Goal: Task Accomplishment & Management: Complete application form

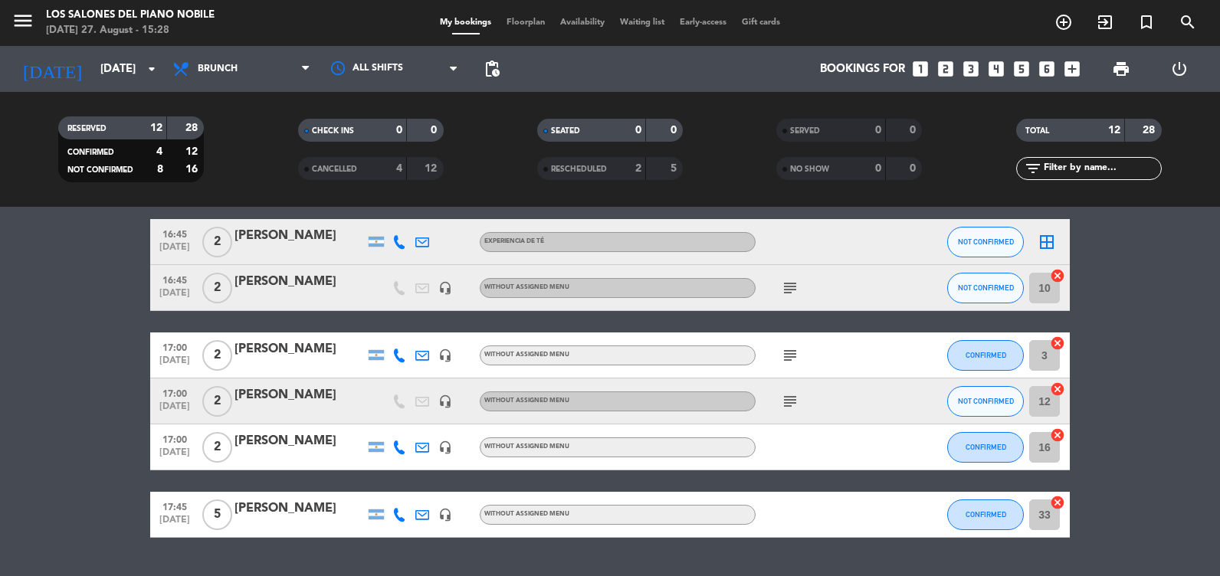
scroll to position [498, 0]
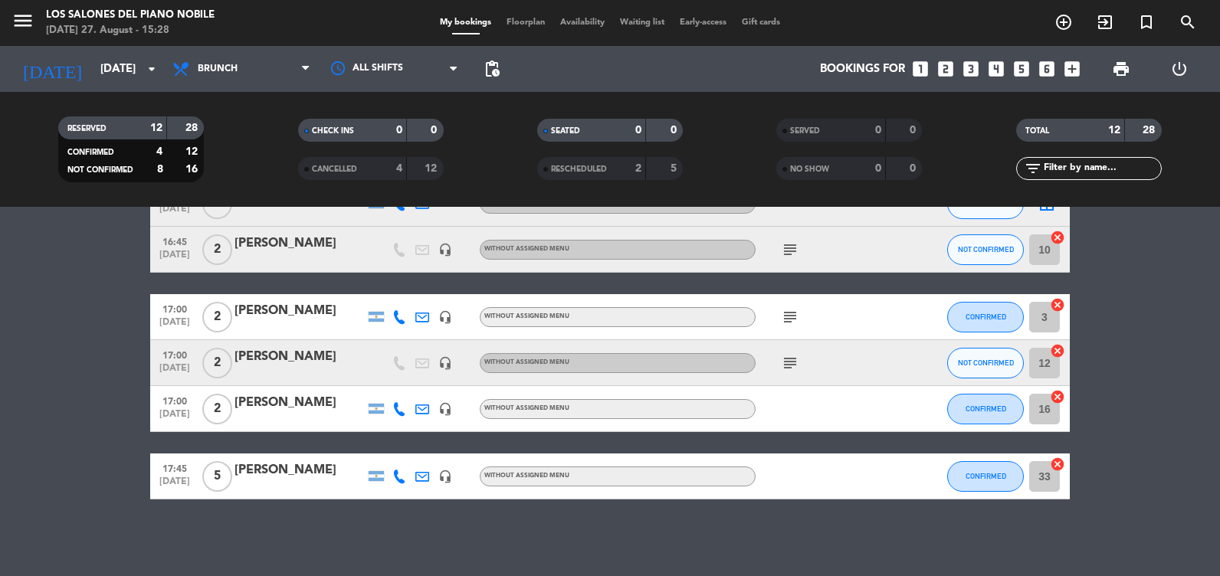
click at [258, 412] on div "[PERSON_NAME]" at bounding box center [300, 403] width 130 height 20
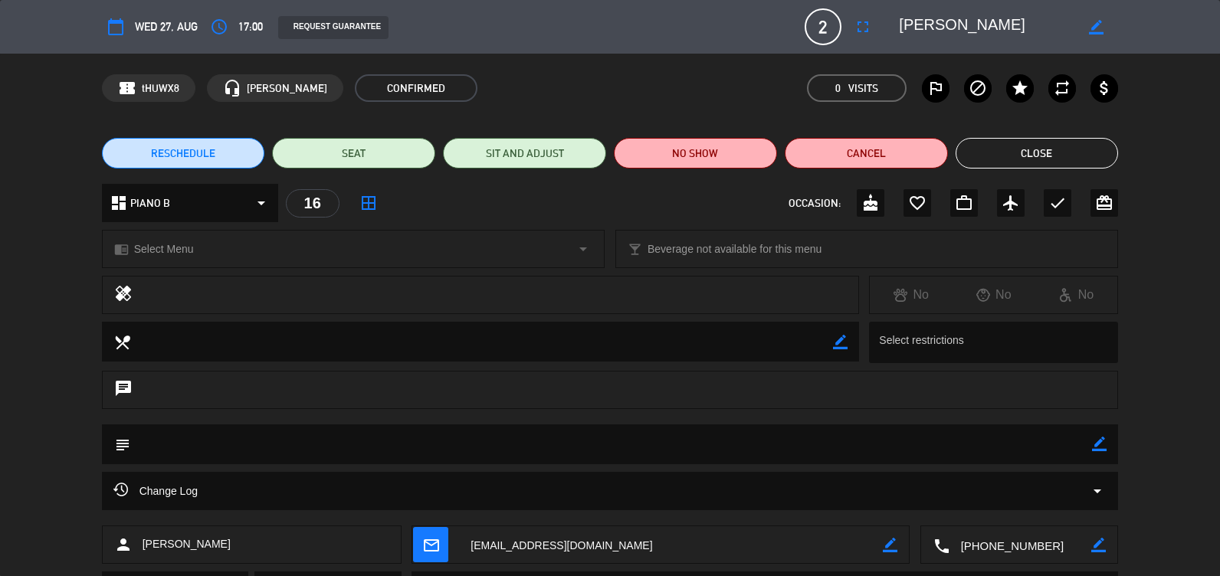
click at [1034, 143] on button "Close" at bounding box center [1037, 153] width 163 height 31
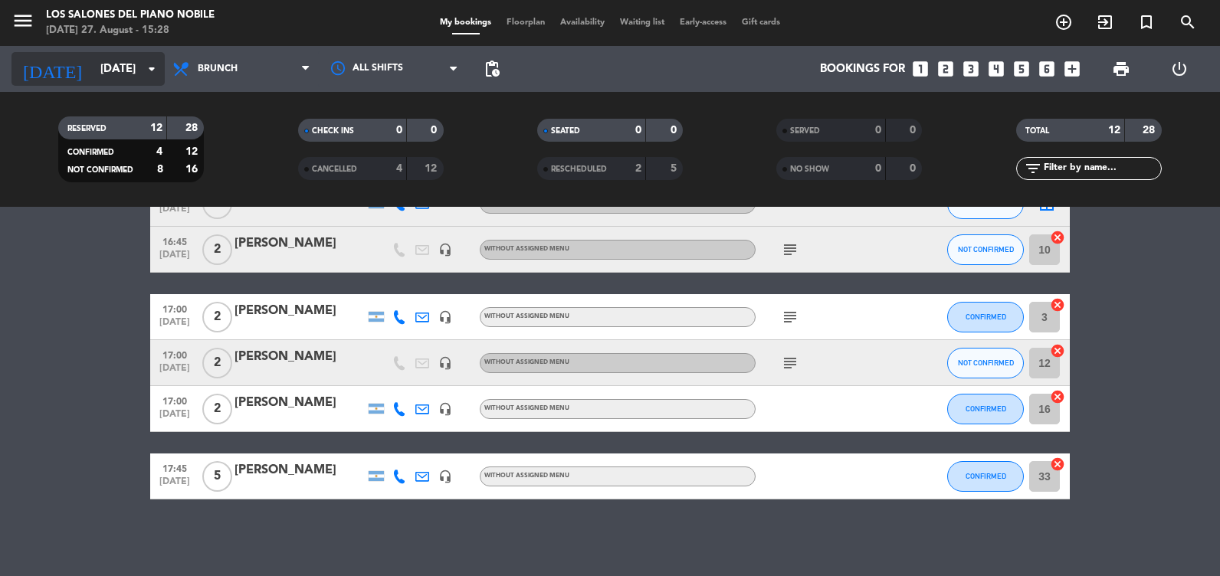
click at [149, 64] on icon "arrow_drop_down" at bounding box center [152, 69] width 18 height 18
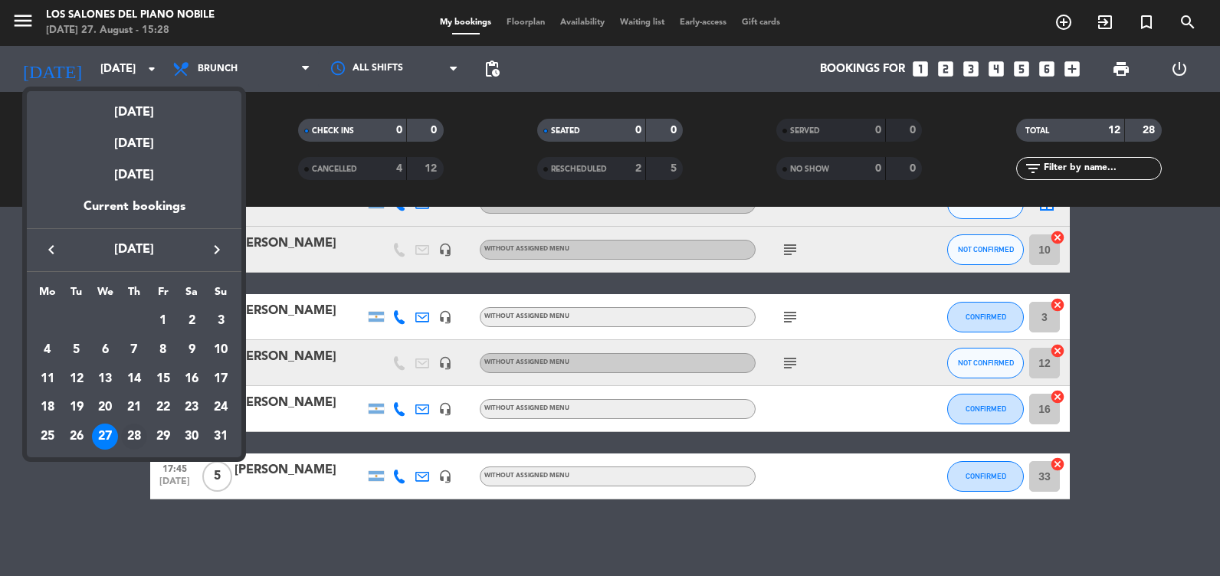
click at [135, 437] on div "28" at bounding box center [134, 437] width 26 height 26
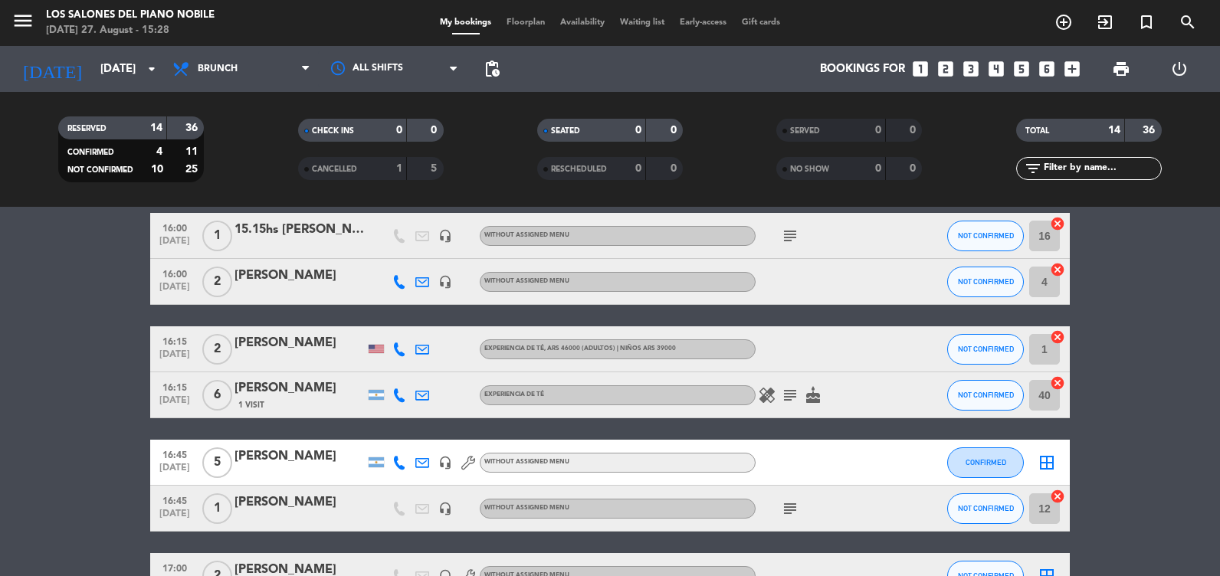
scroll to position [0, 0]
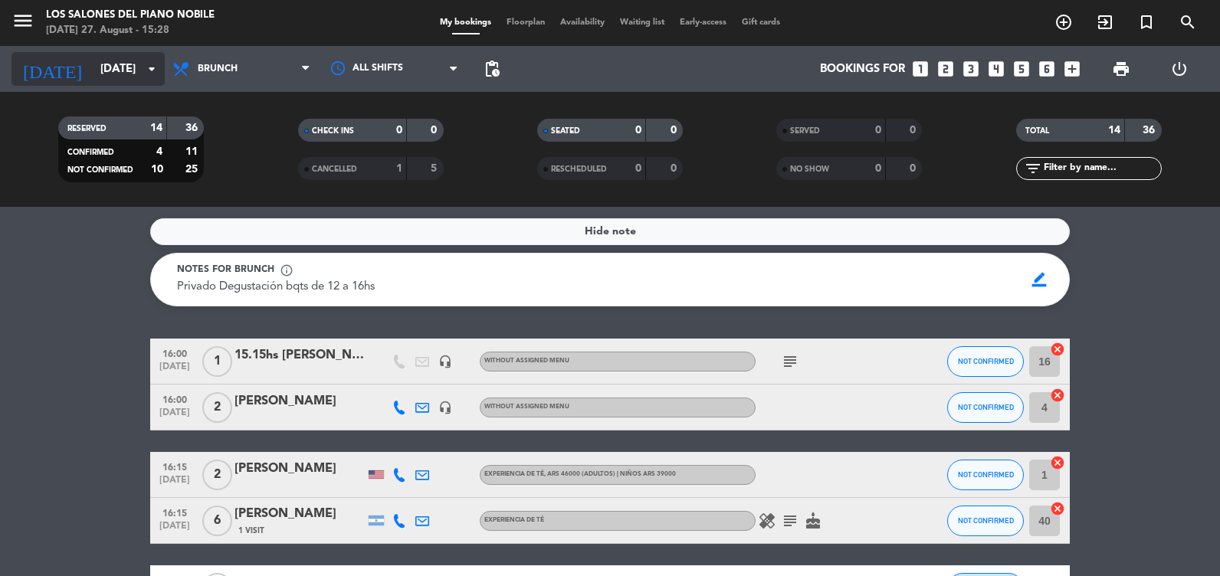
click at [129, 67] on input "[DATE]" at bounding box center [166, 69] width 147 height 28
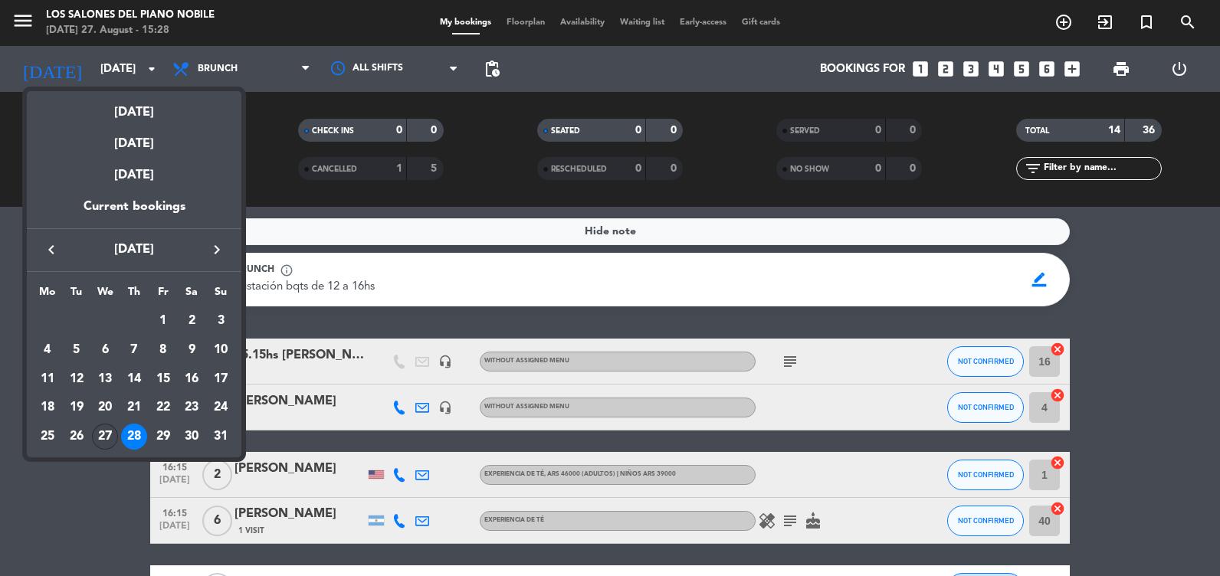
click at [109, 432] on div "27" at bounding box center [105, 437] width 26 height 26
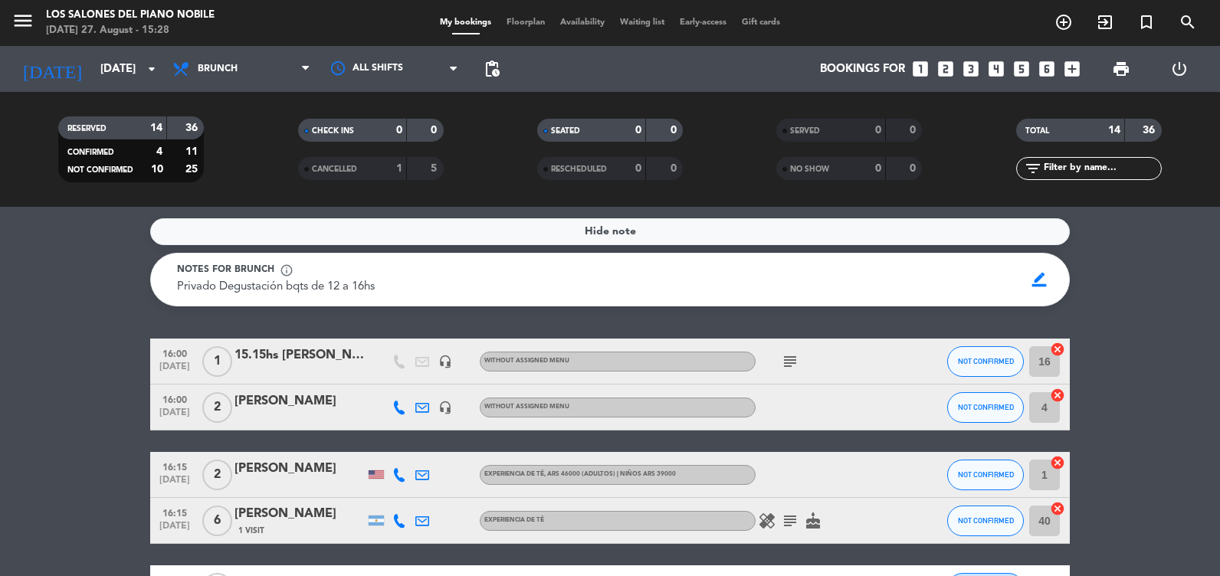
type input "[DATE]"
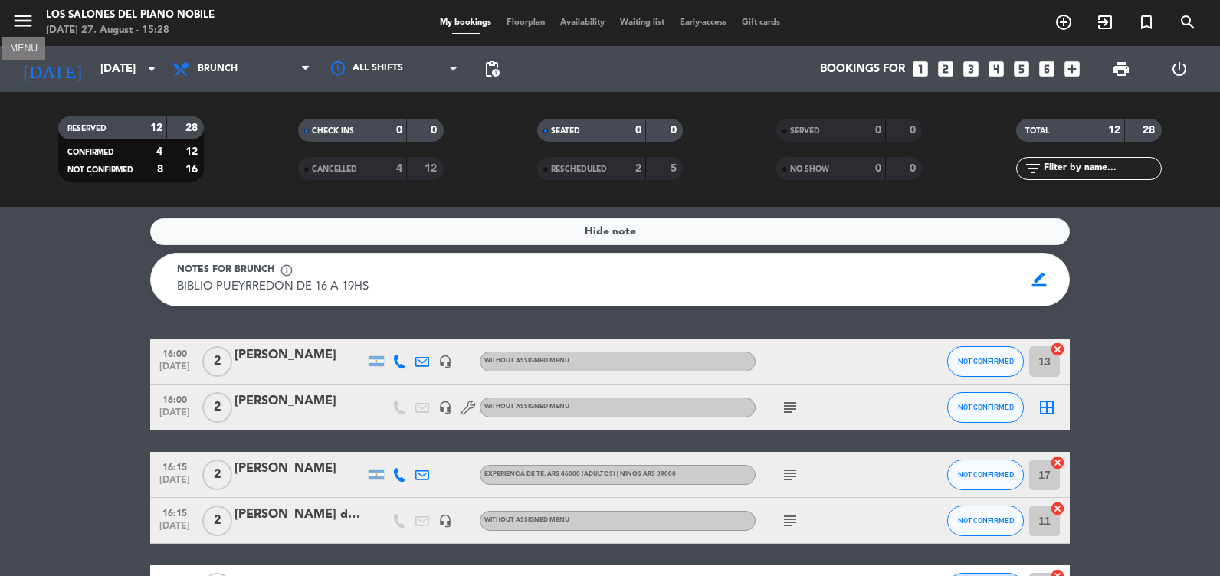
click at [24, 9] on icon "menu" at bounding box center [22, 20] width 23 height 23
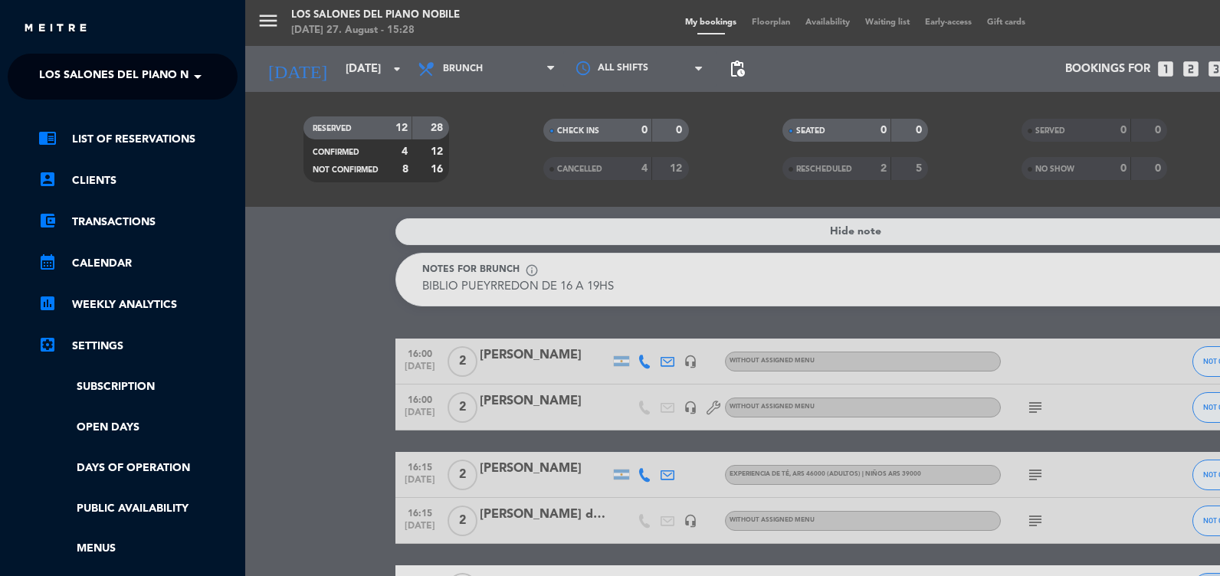
click at [199, 79] on span at bounding box center [202, 77] width 26 height 32
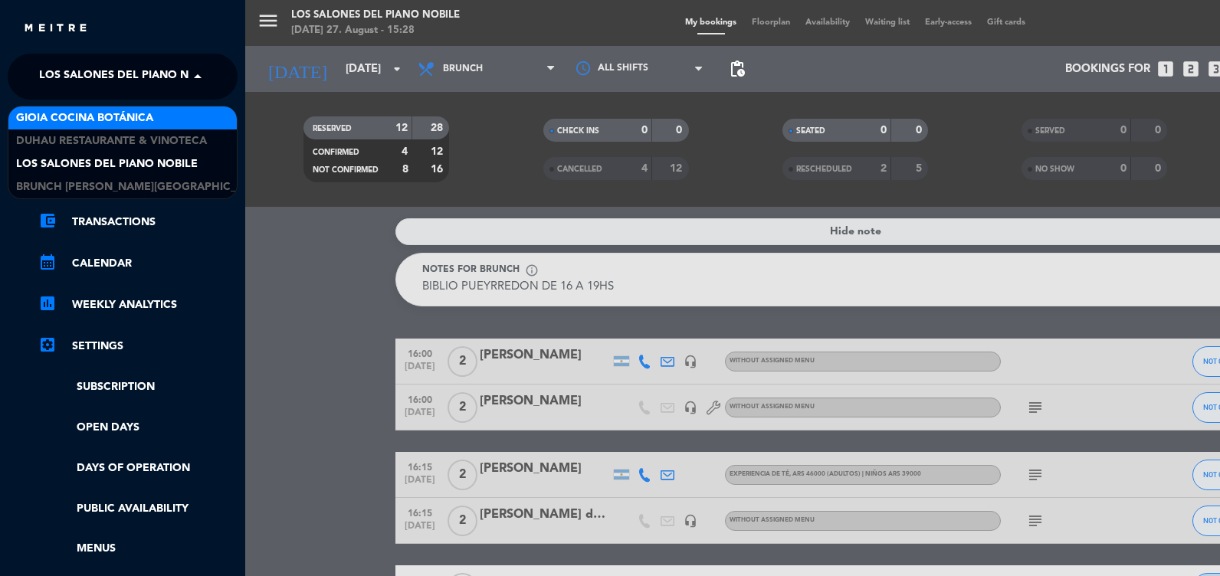
click at [142, 123] on span "Gioia Cocina Botánica" at bounding box center [84, 119] width 137 height 18
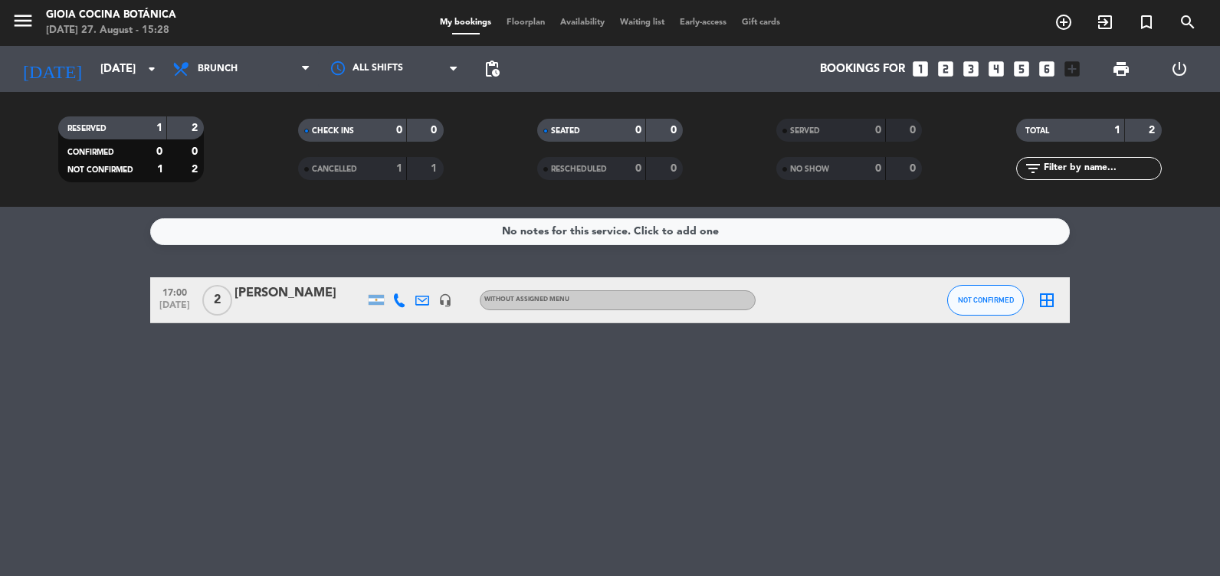
click at [289, 297] on div "[PERSON_NAME]" at bounding box center [300, 294] width 130 height 20
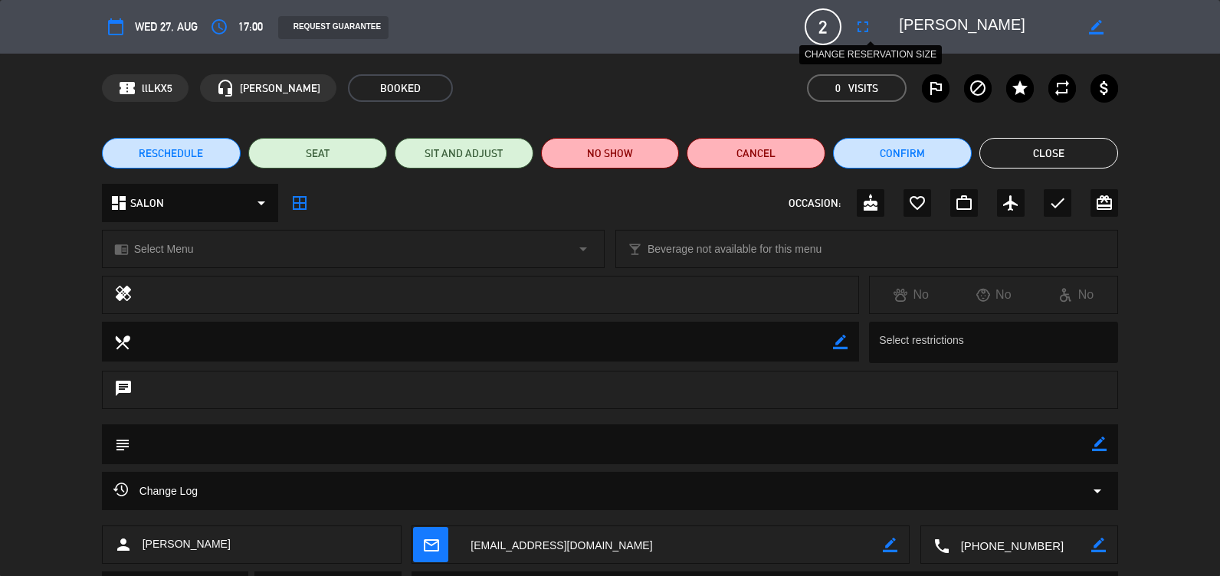
click at [866, 29] on icon "fullscreen" at bounding box center [863, 27] width 18 height 18
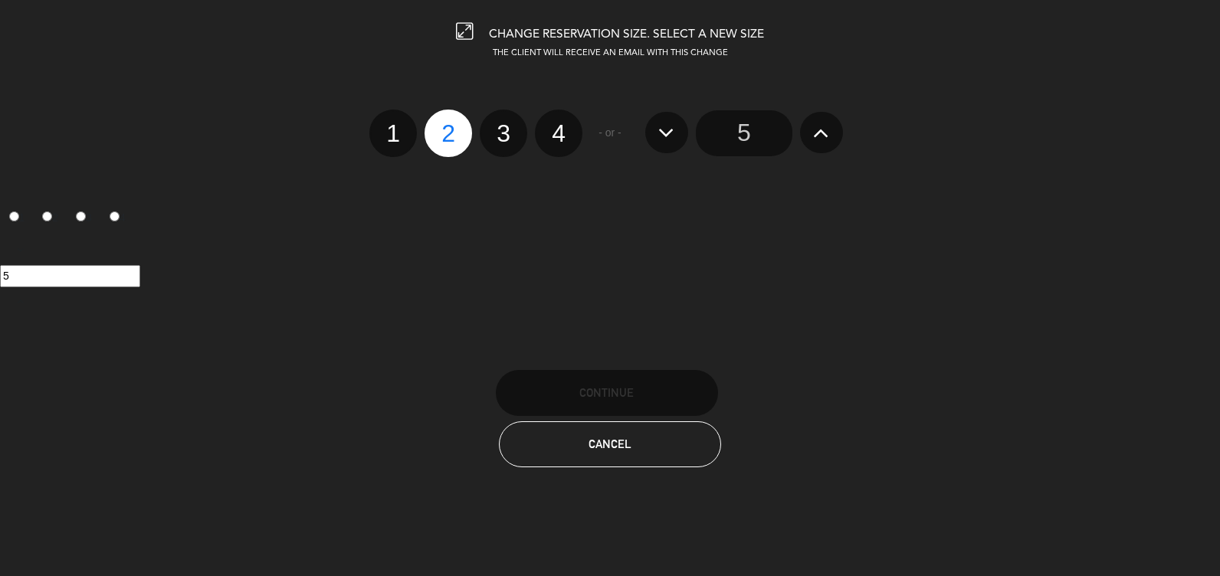
click at [512, 142] on label "3" at bounding box center [504, 134] width 48 height 48
click at [507, 125] on input "3" at bounding box center [502, 120] width 10 height 10
radio input "true"
radio input "false"
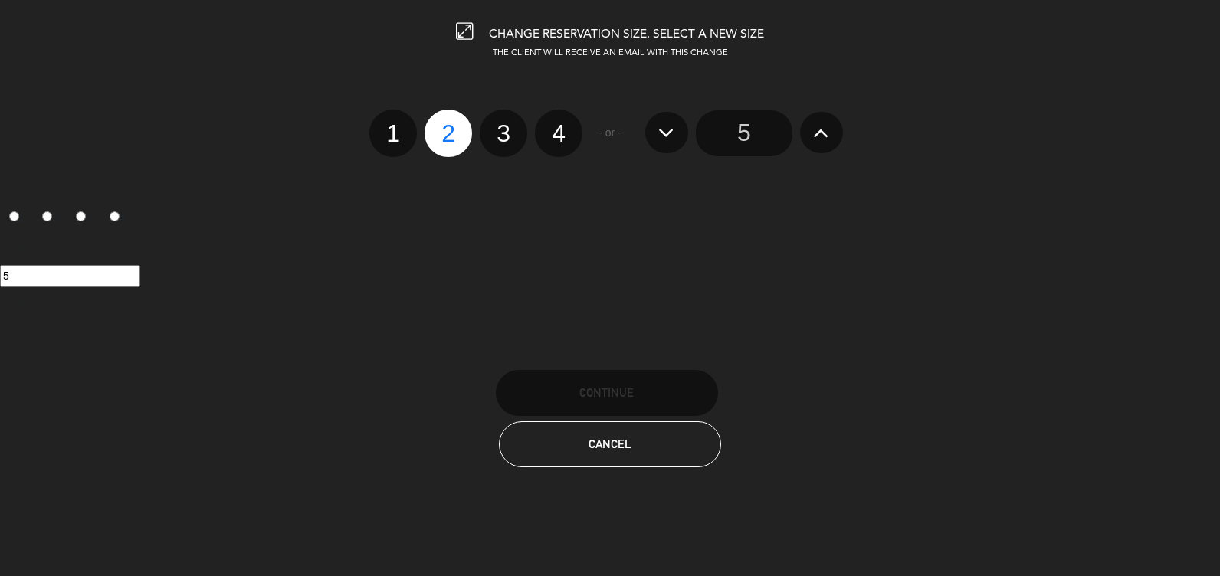
radio input "false"
radio input "true"
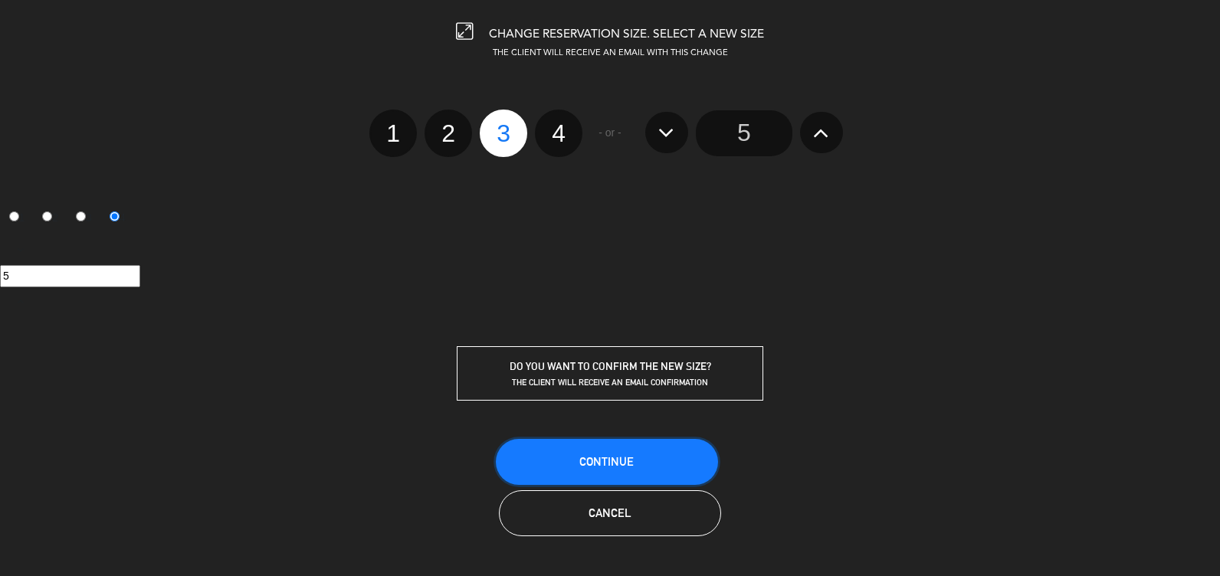
click at [626, 459] on span "Continue" at bounding box center [607, 461] width 54 height 13
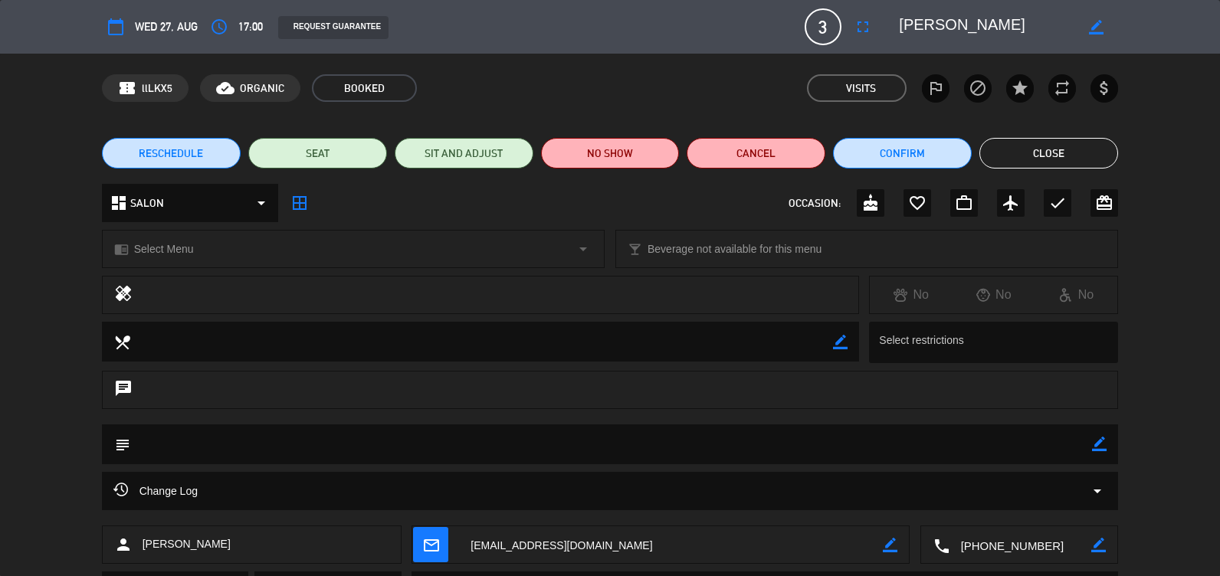
click at [1089, 147] on button "Close" at bounding box center [1049, 153] width 139 height 31
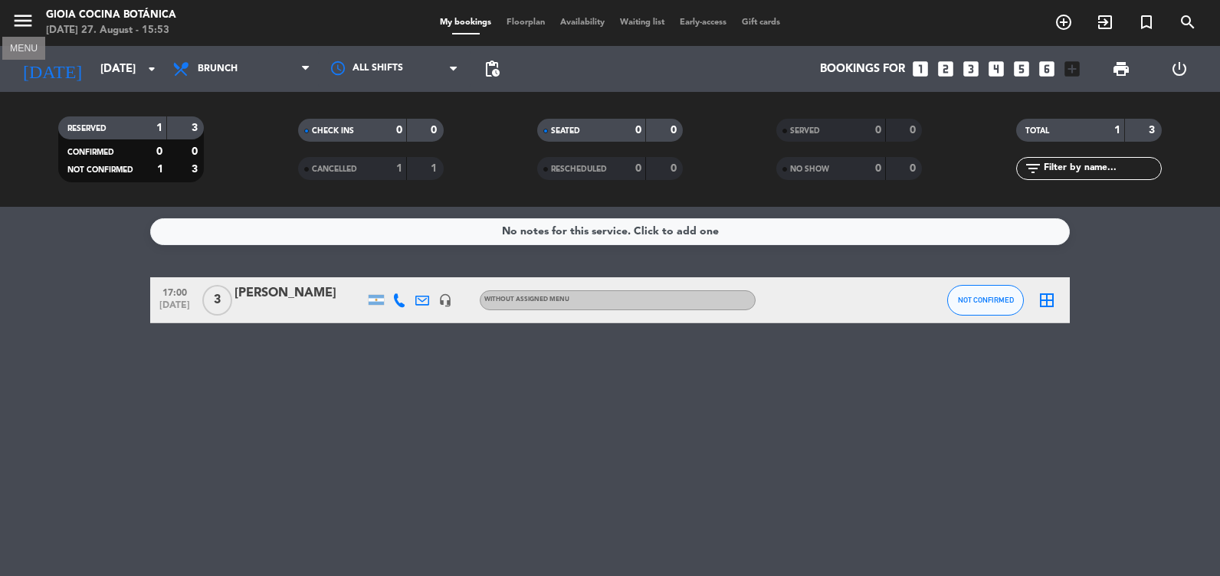
click at [19, 27] on icon "menu" at bounding box center [22, 20] width 23 height 23
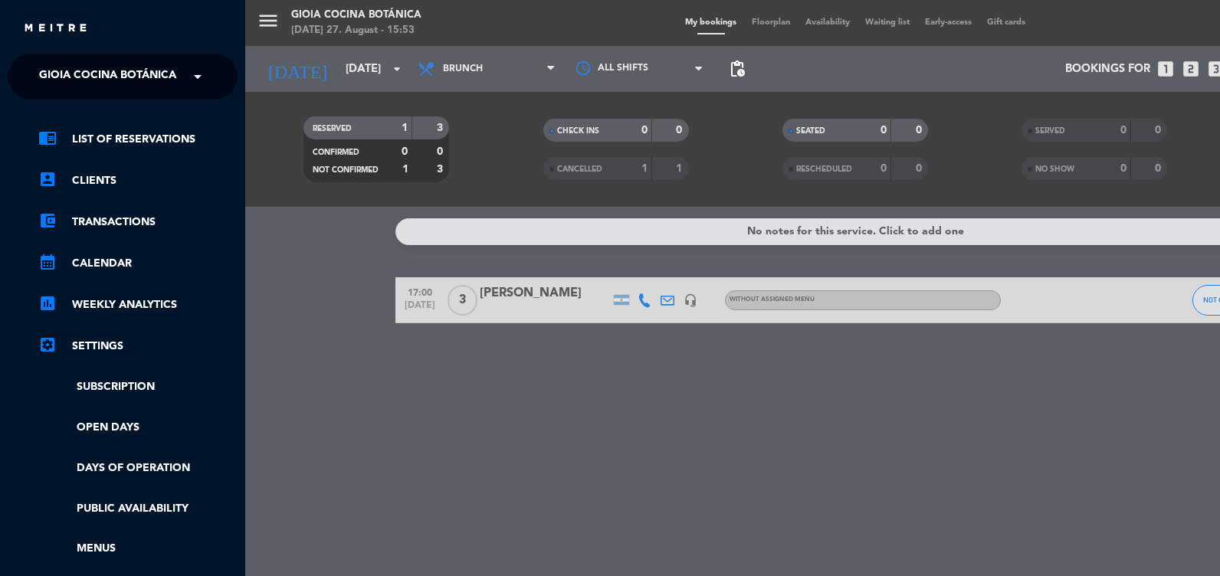
click at [198, 77] on span at bounding box center [202, 77] width 26 height 32
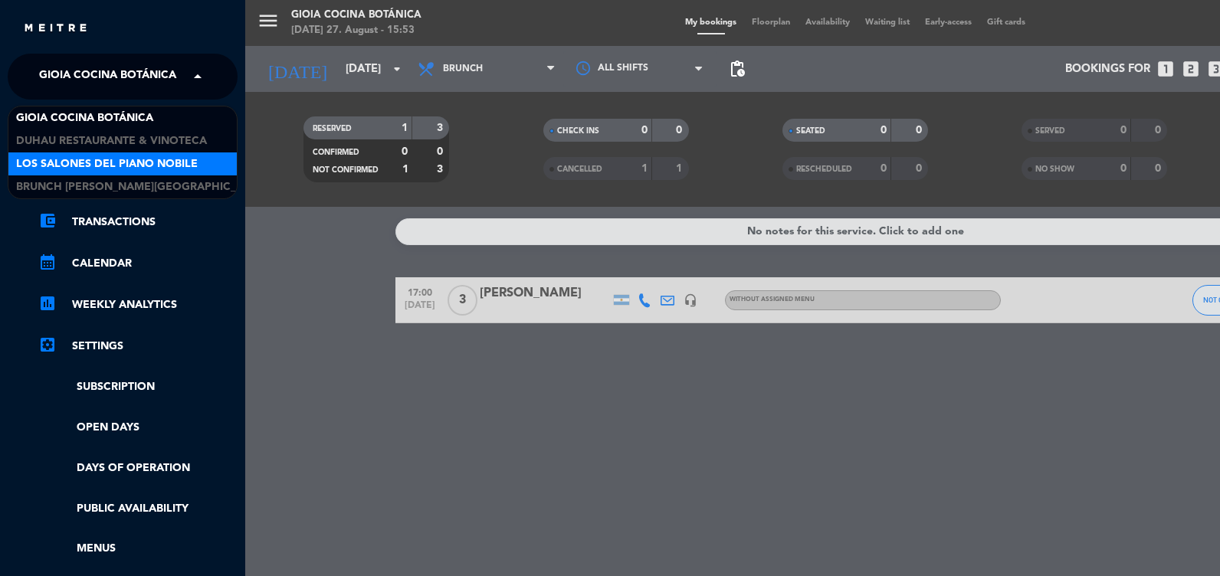
click at [114, 168] on span "Los Salones del Piano Nobile" at bounding box center [107, 165] width 182 height 18
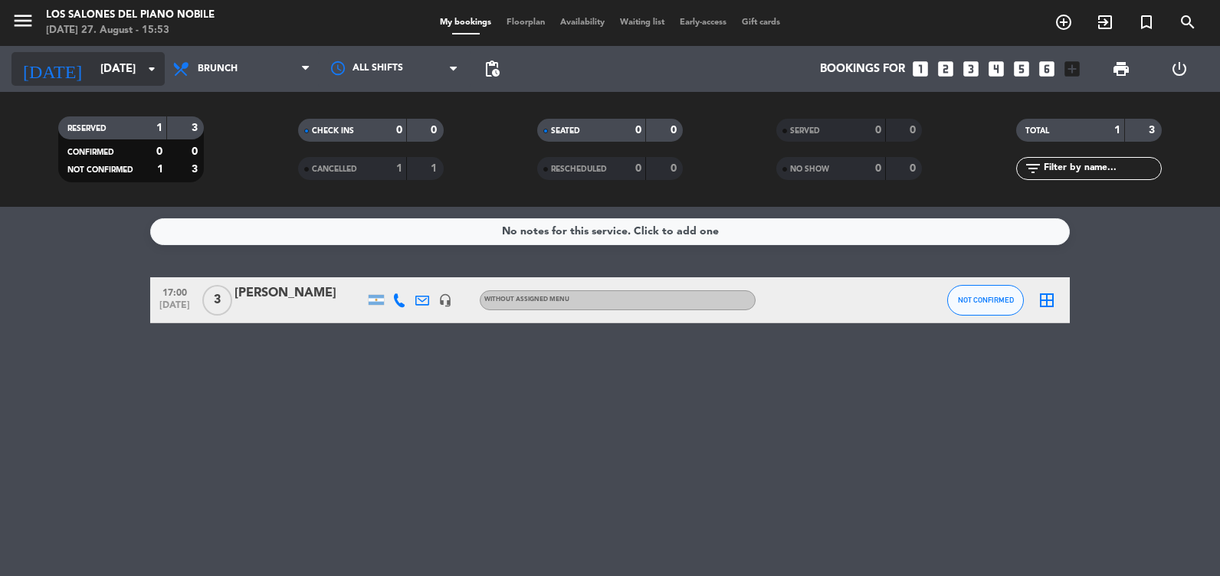
click at [117, 65] on input "[DATE]" at bounding box center [166, 69] width 147 height 28
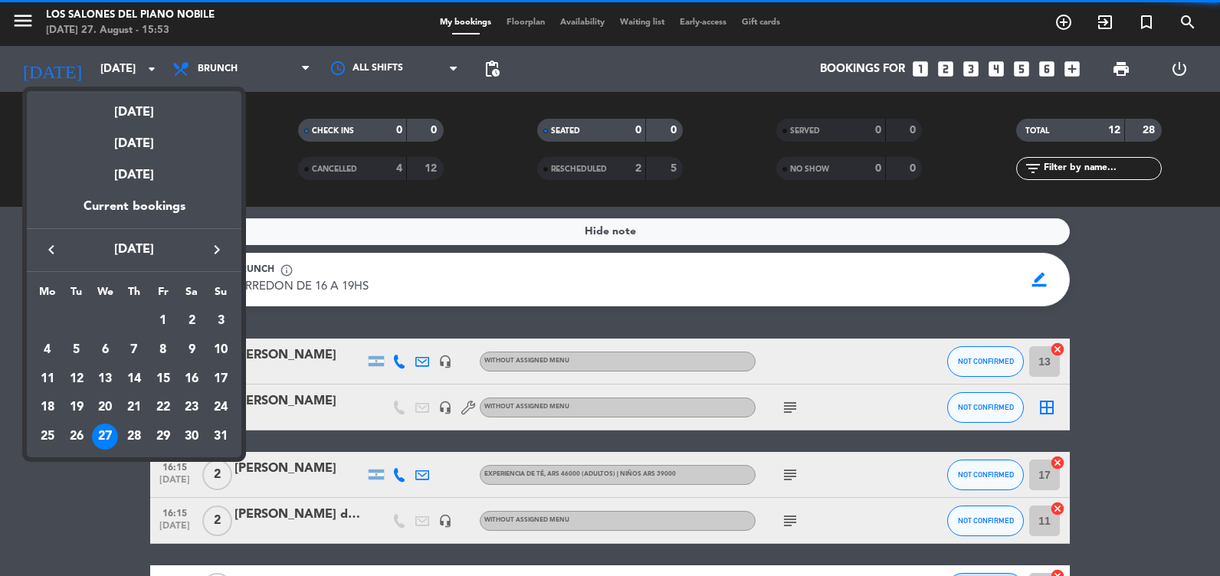
click at [213, 251] on icon "keyboard_arrow_right" at bounding box center [217, 250] width 18 height 18
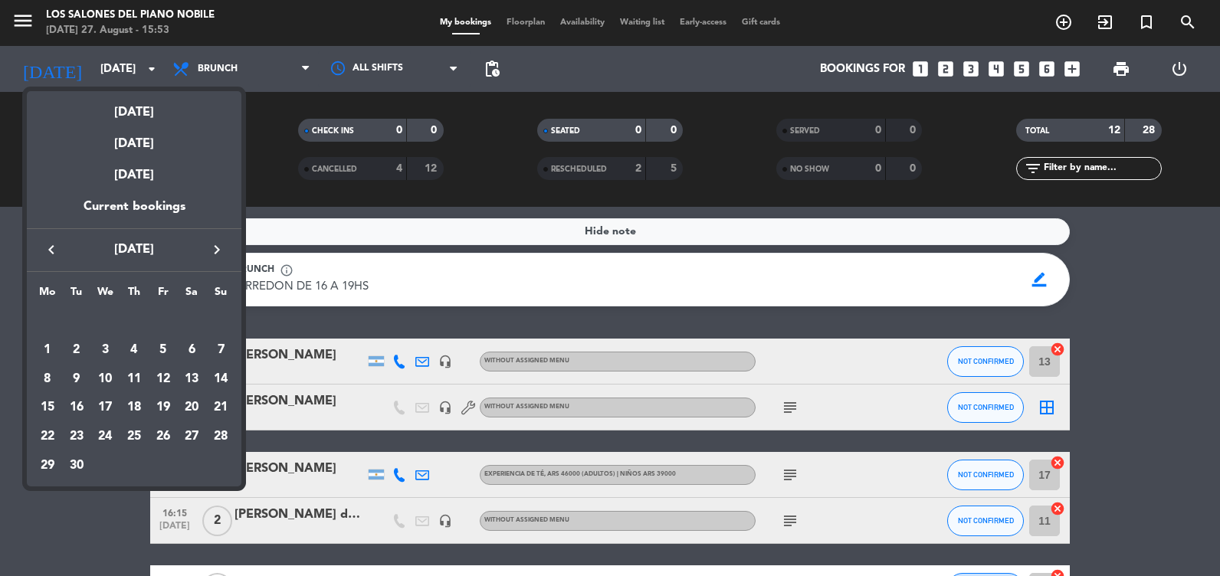
click at [216, 253] on icon "keyboard_arrow_right" at bounding box center [217, 250] width 18 height 18
click at [47, 257] on icon "keyboard_arrow_left" at bounding box center [51, 250] width 18 height 18
click at [77, 484] on div at bounding box center [610, 288] width 1220 height 576
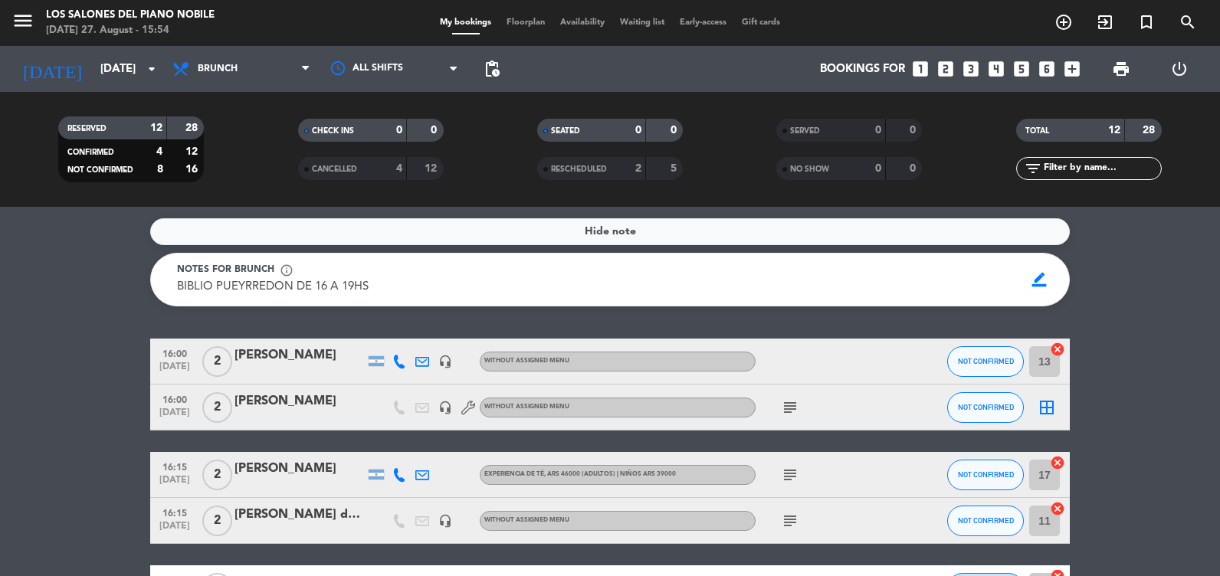
scroll to position [383, 0]
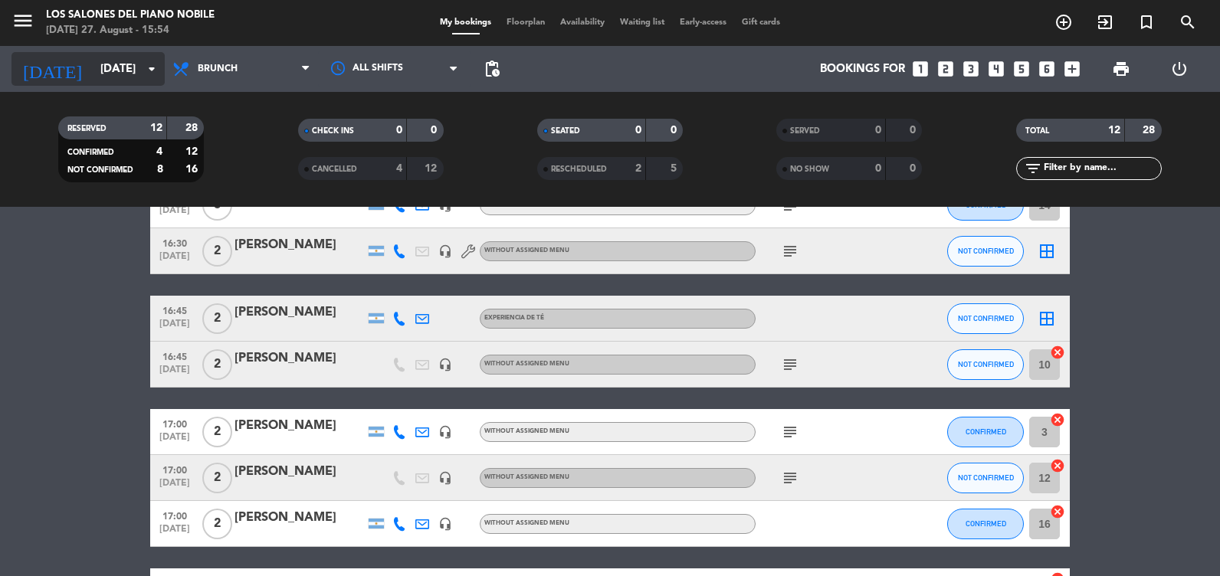
click at [113, 65] on input "[DATE]" at bounding box center [166, 69] width 147 height 28
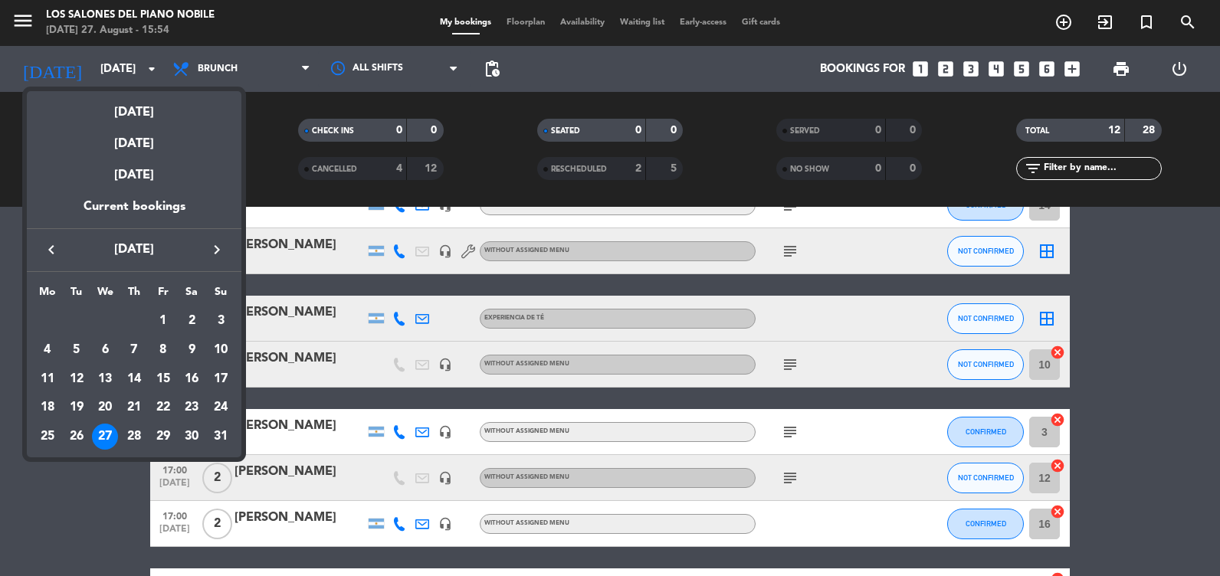
drag, startPoint x: 49, startPoint y: 238, endPoint x: 49, endPoint y: 248, distance: 10.0
click at [49, 241] on div "keyboard_arrow_left [DATE] keyboard_arrow_right" at bounding box center [134, 249] width 215 height 43
click at [49, 249] on icon "keyboard_arrow_left" at bounding box center [51, 250] width 18 height 18
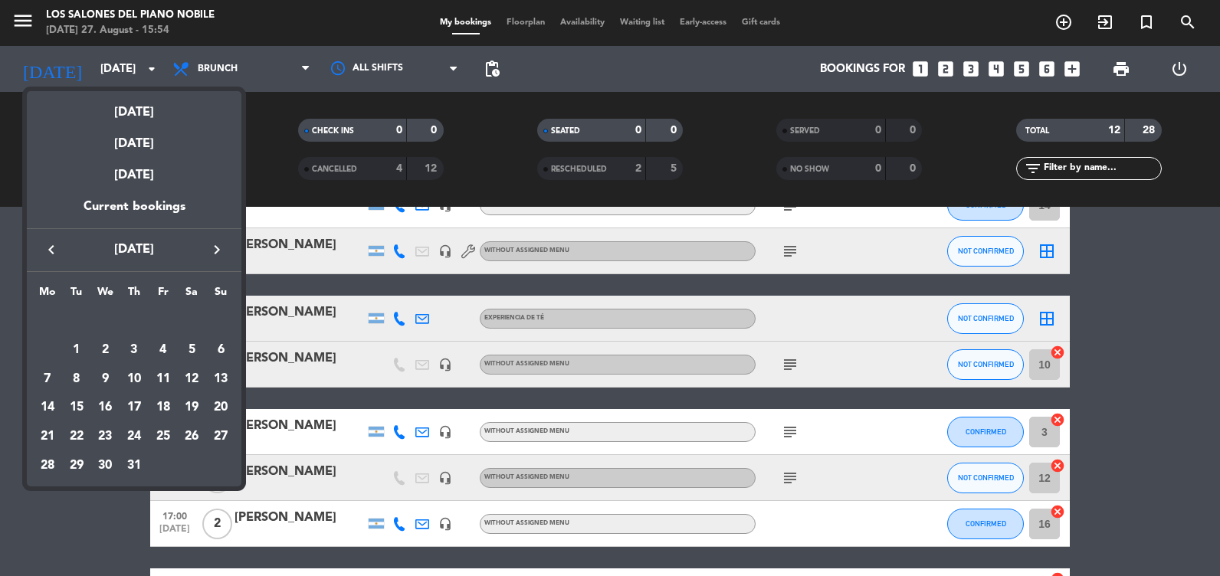
click at [223, 253] on icon "keyboard_arrow_right" at bounding box center [217, 250] width 18 height 18
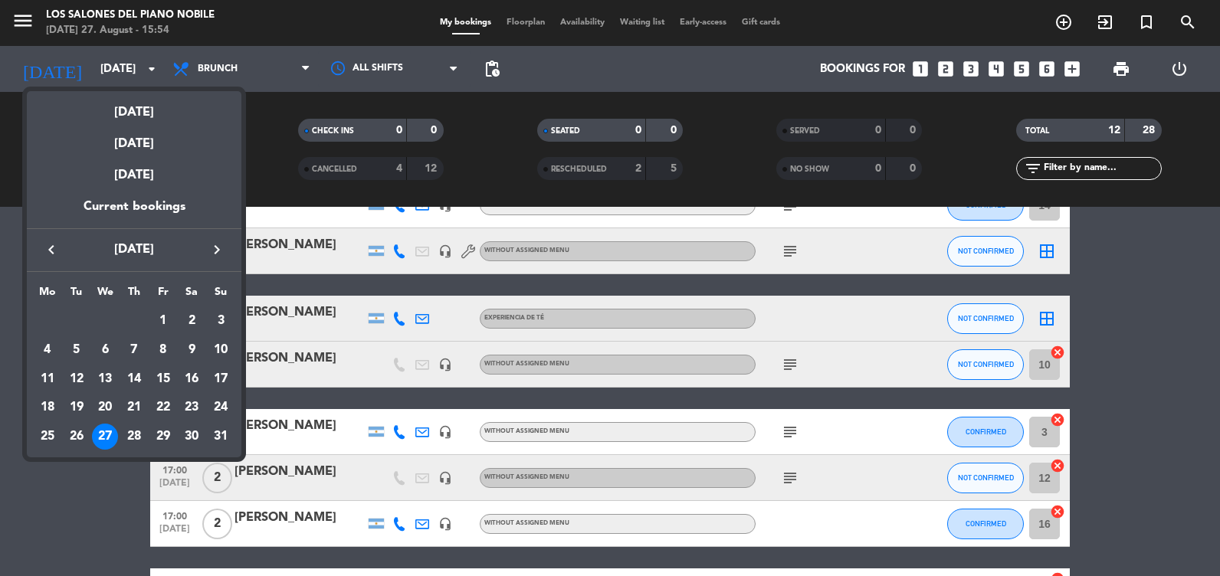
click at [223, 253] on icon "keyboard_arrow_right" at bounding box center [217, 250] width 18 height 18
click at [50, 250] on icon "keyboard_arrow_left" at bounding box center [51, 250] width 18 height 18
click at [223, 248] on icon "keyboard_arrow_right" at bounding box center [217, 250] width 18 height 18
click at [216, 246] on icon "keyboard_arrow_right" at bounding box center [217, 250] width 18 height 18
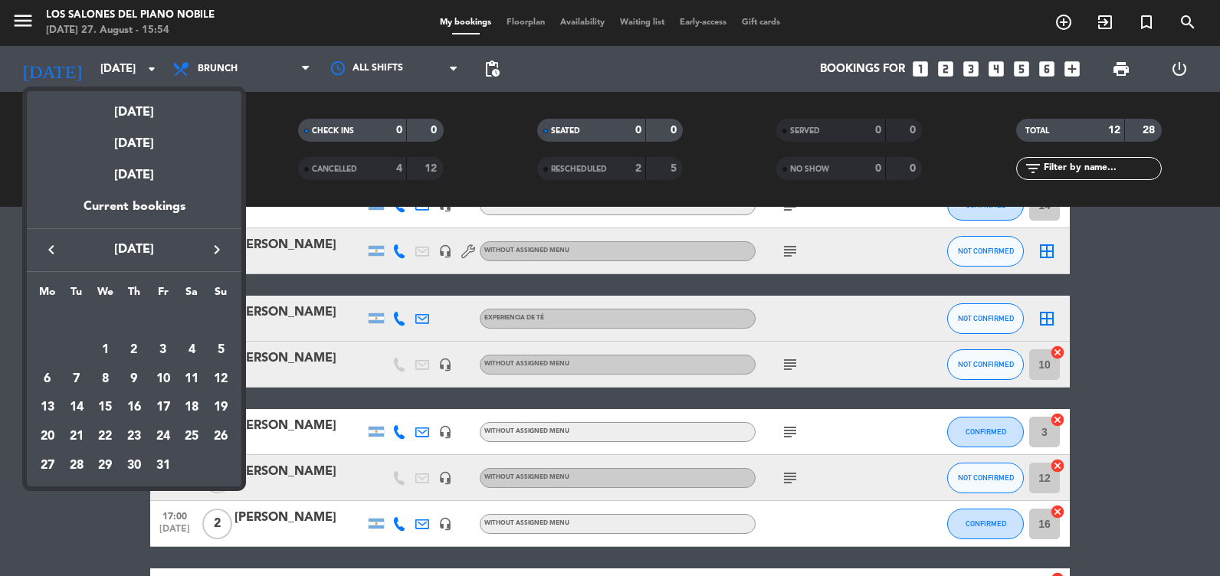
click at [57, 248] on icon "keyboard_arrow_left" at bounding box center [51, 250] width 18 height 18
click at [47, 255] on icon "keyboard_arrow_left" at bounding box center [51, 250] width 18 height 18
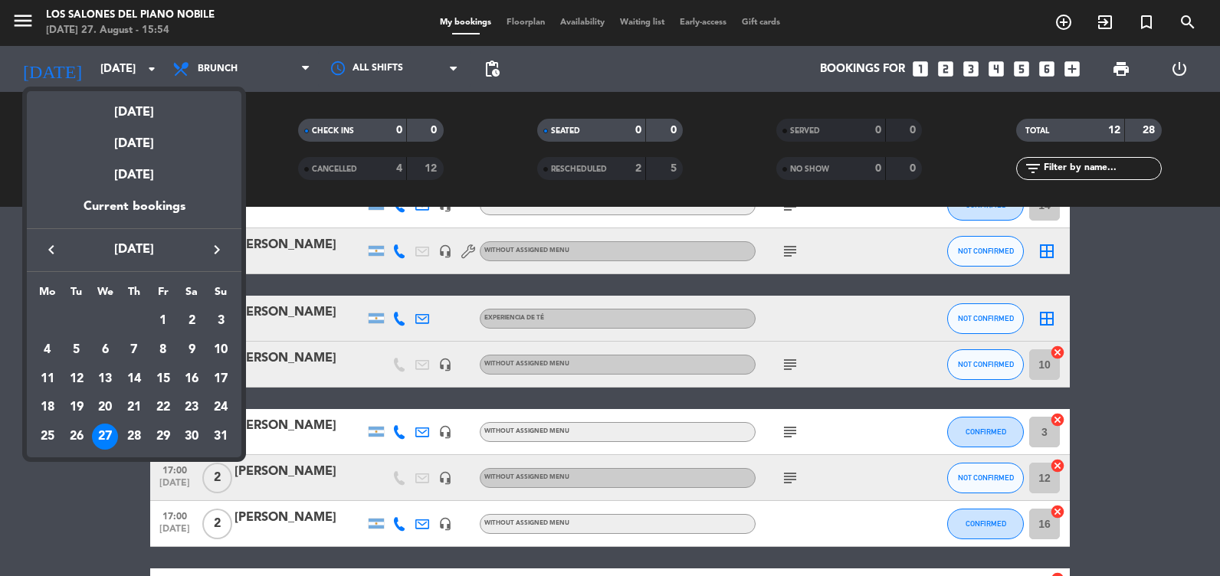
click at [218, 252] on icon "keyboard_arrow_right" at bounding box center [217, 250] width 18 height 18
click at [49, 253] on icon "keyboard_arrow_left" at bounding box center [51, 250] width 18 height 18
click at [218, 257] on icon "keyboard_arrow_right" at bounding box center [217, 250] width 18 height 18
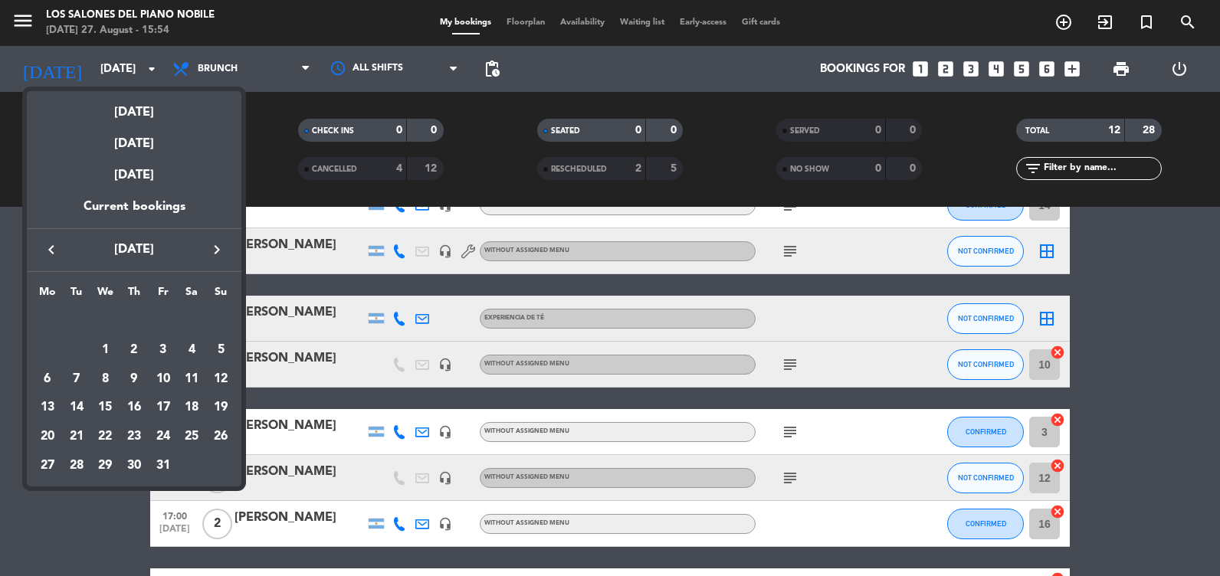
click at [47, 246] on icon "keyboard_arrow_left" at bounding box center [51, 250] width 18 height 18
click at [54, 250] on icon "keyboard_arrow_left" at bounding box center [51, 250] width 18 height 18
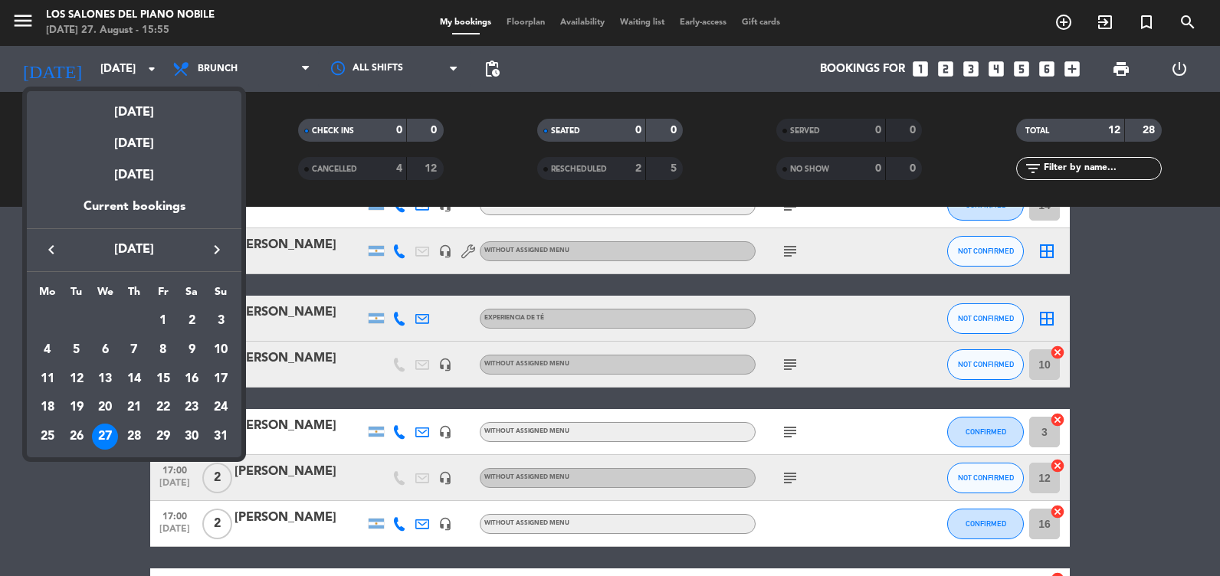
click at [213, 248] on icon "keyboard_arrow_right" at bounding box center [217, 250] width 18 height 18
click at [220, 251] on icon "keyboard_arrow_right" at bounding box center [217, 250] width 18 height 18
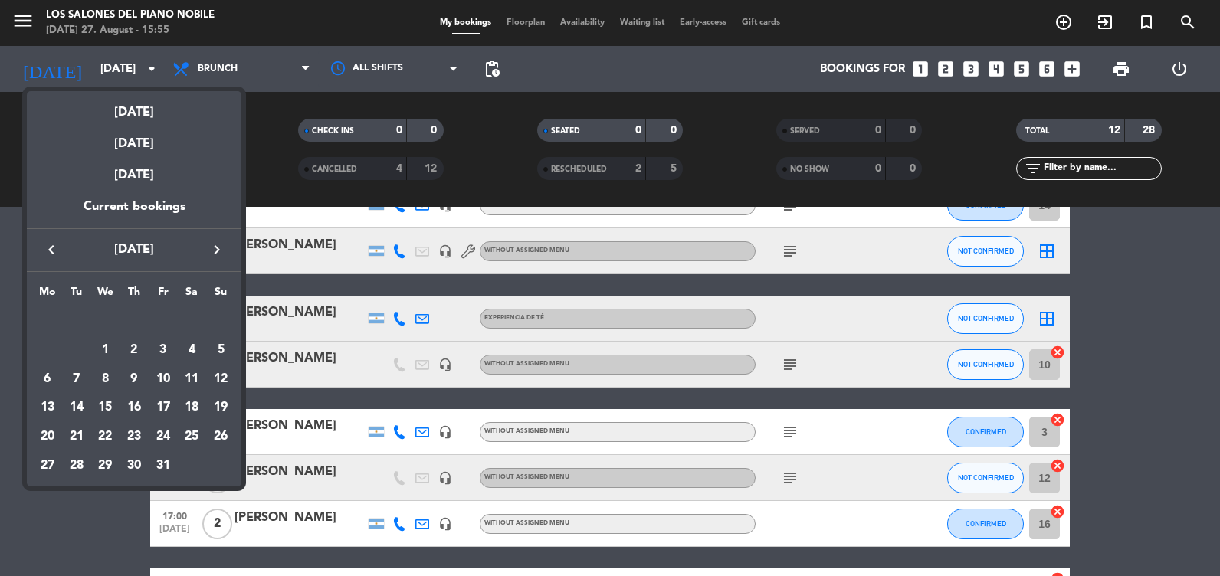
click at [51, 241] on icon "keyboard_arrow_left" at bounding box center [51, 250] width 18 height 18
click at [218, 245] on icon "keyboard_arrow_right" at bounding box center [217, 250] width 18 height 18
click at [42, 380] on div "6" at bounding box center [47, 379] width 26 height 26
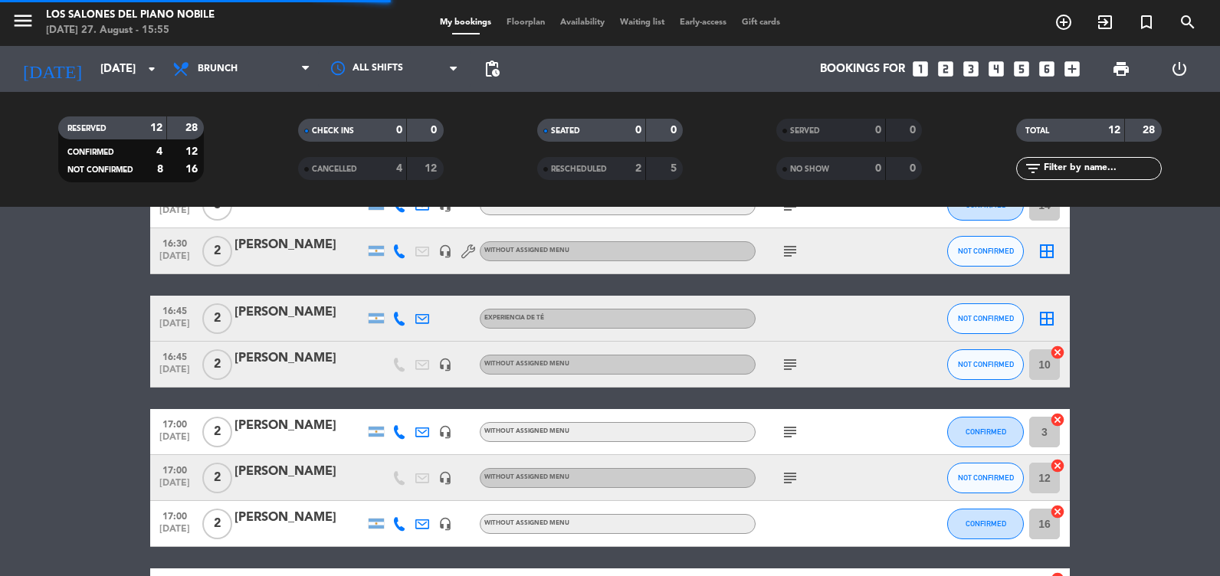
scroll to position [0, 0]
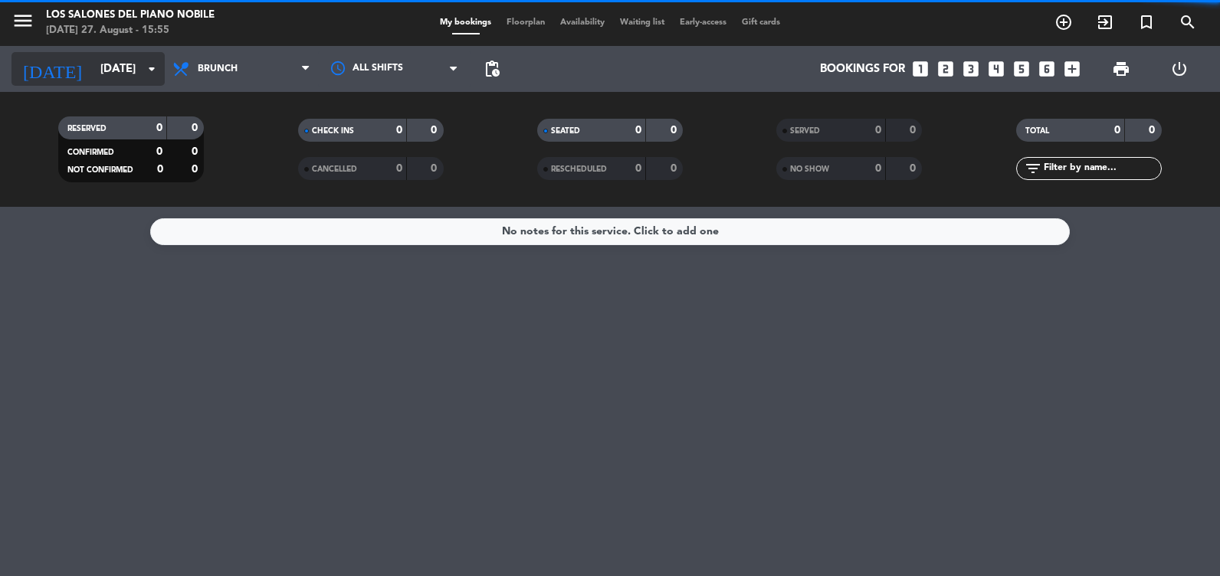
click at [127, 66] on input "[DATE]" at bounding box center [166, 69] width 147 height 28
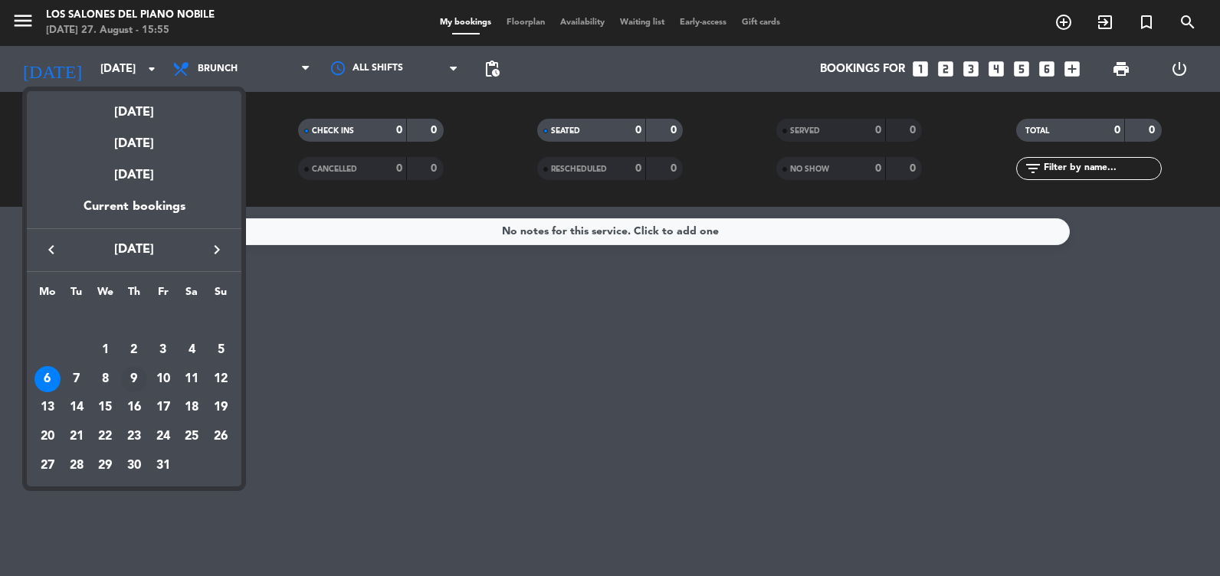
click at [135, 375] on div "9" at bounding box center [134, 379] width 26 height 26
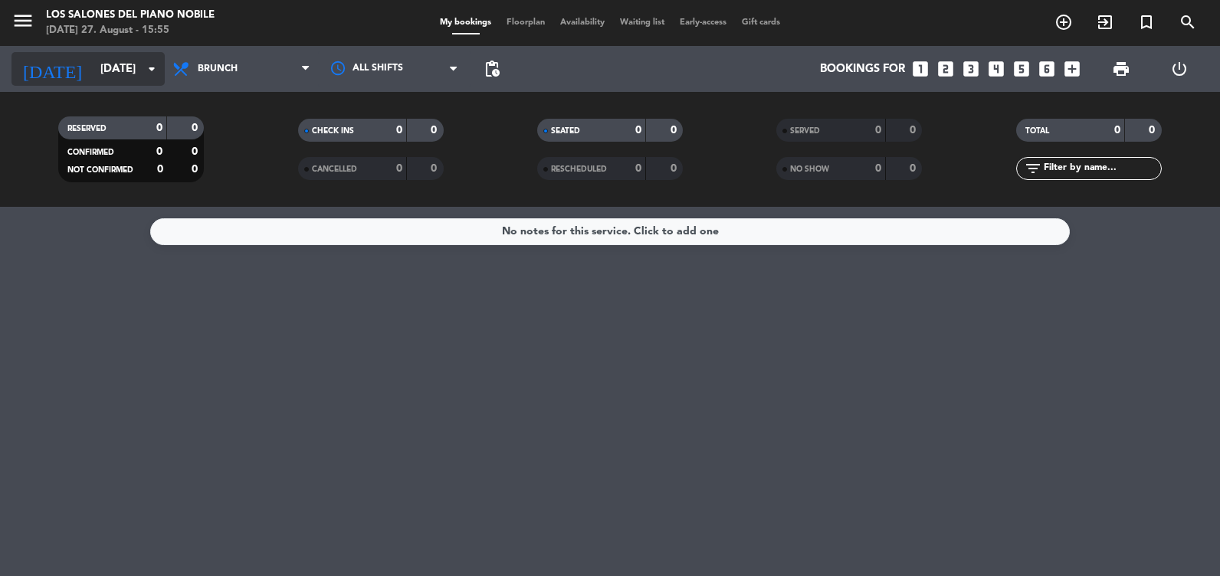
click at [130, 63] on input "[DATE]" at bounding box center [166, 69] width 147 height 28
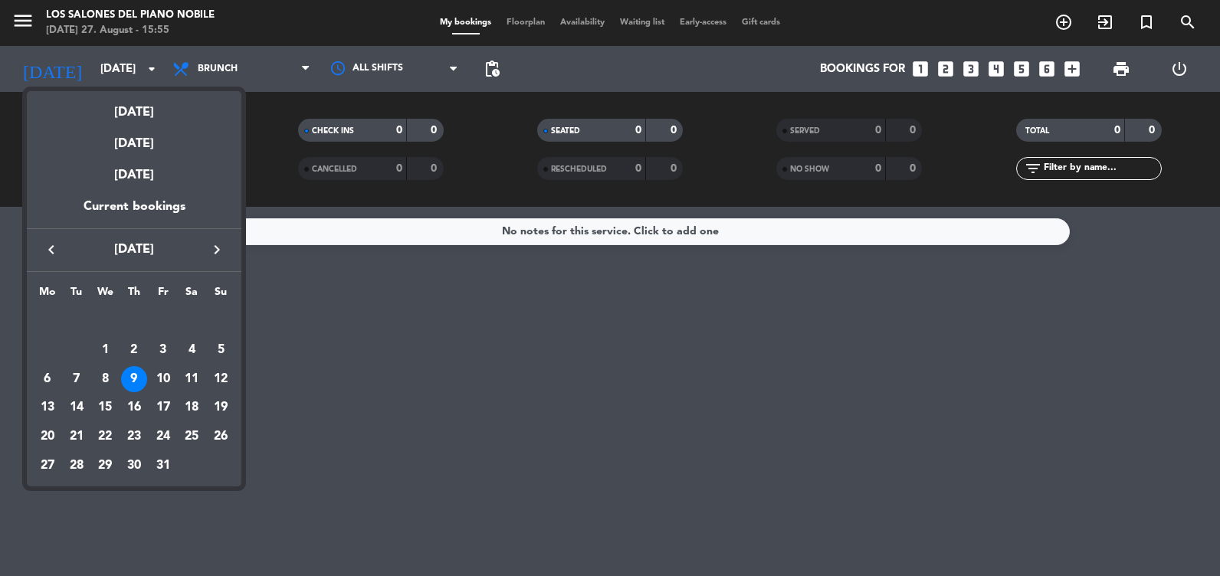
click at [56, 259] on icon "keyboard_arrow_left" at bounding box center [51, 250] width 18 height 18
click at [213, 241] on icon "keyboard_arrow_right" at bounding box center [217, 250] width 18 height 18
click at [46, 252] on icon "keyboard_arrow_left" at bounding box center [51, 250] width 18 height 18
click at [229, 241] on button "keyboard_arrow_right" at bounding box center [217, 250] width 28 height 20
click at [55, 255] on icon "keyboard_arrow_left" at bounding box center [51, 250] width 18 height 18
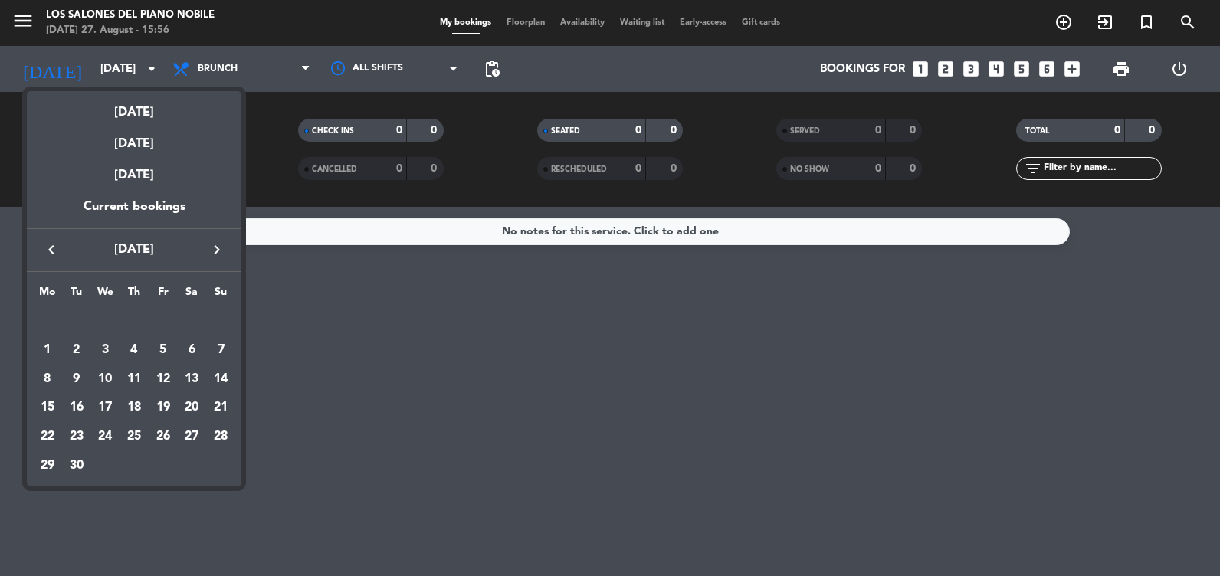
click at [55, 255] on icon "keyboard_arrow_left" at bounding box center [51, 250] width 18 height 18
click at [344, 458] on div at bounding box center [610, 288] width 1220 height 576
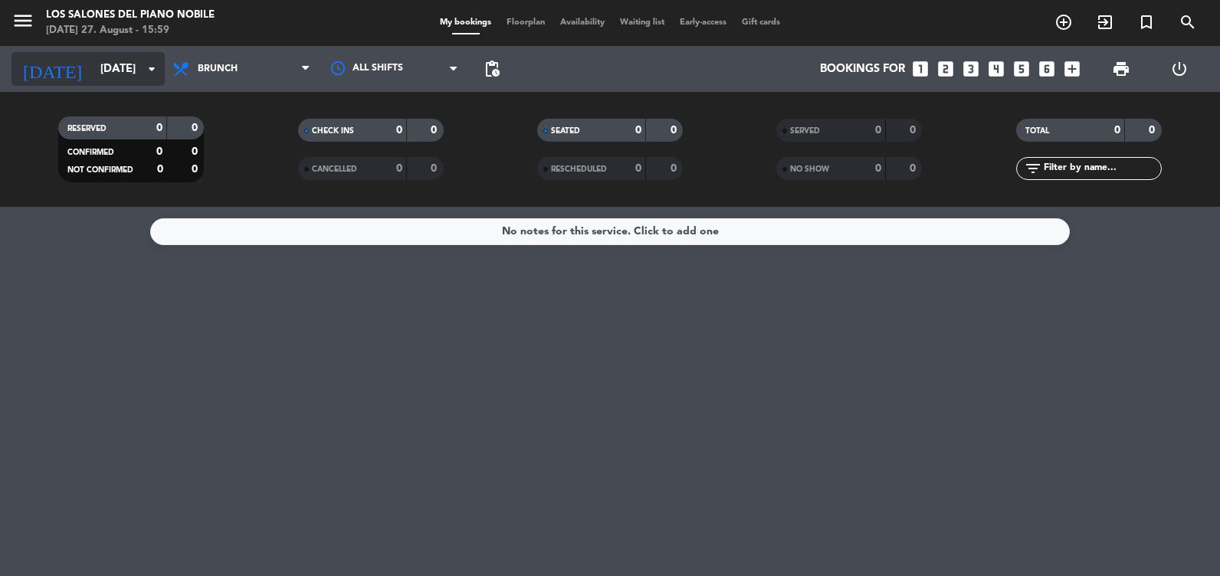
click at [121, 64] on input "[DATE]" at bounding box center [166, 69] width 147 height 28
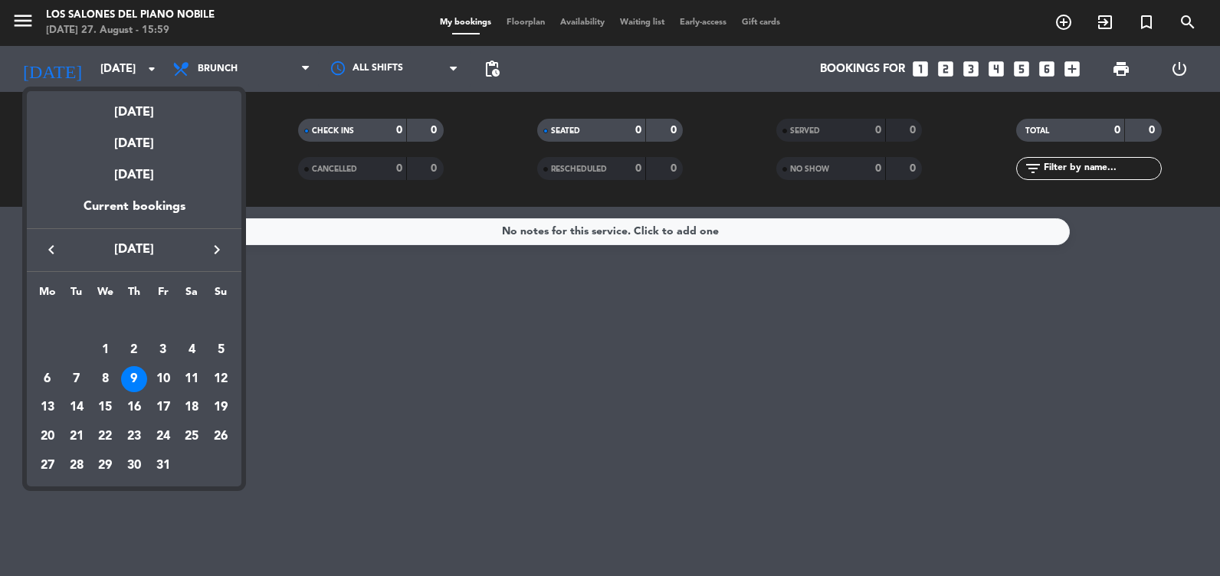
click at [43, 257] on icon "keyboard_arrow_left" at bounding box center [51, 250] width 18 height 18
click at [45, 248] on icon "keyboard_arrow_left" at bounding box center [51, 250] width 18 height 18
click at [107, 431] on div "27" at bounding box center [105, 437] width 26 height 26
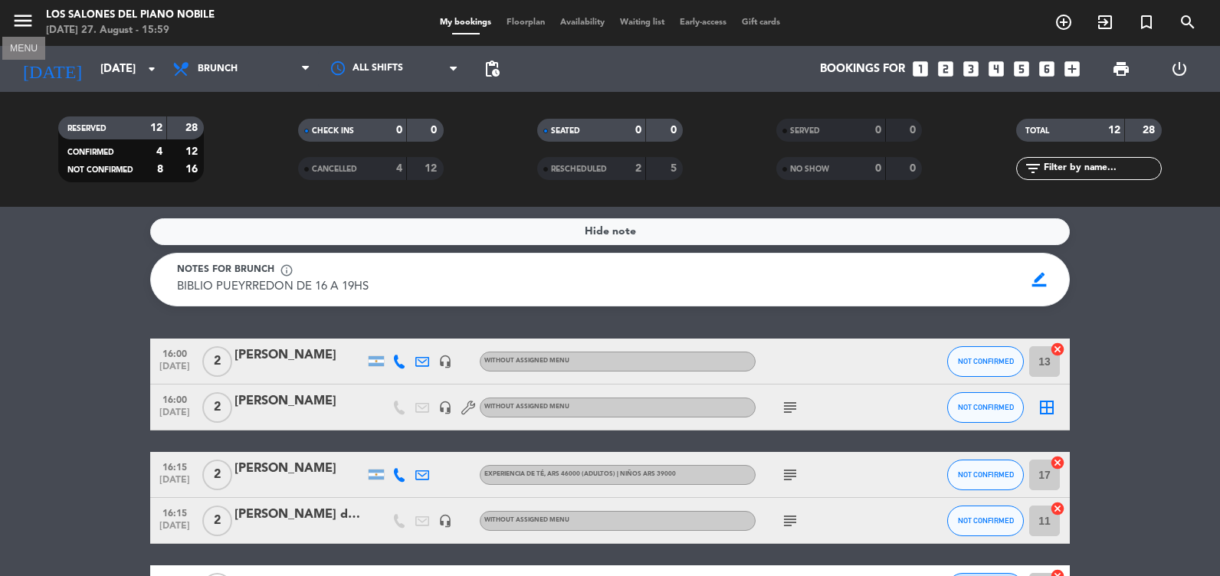
click at [17, 24] on icon "menu" at bounding box center [22, 20] width 23 height 23
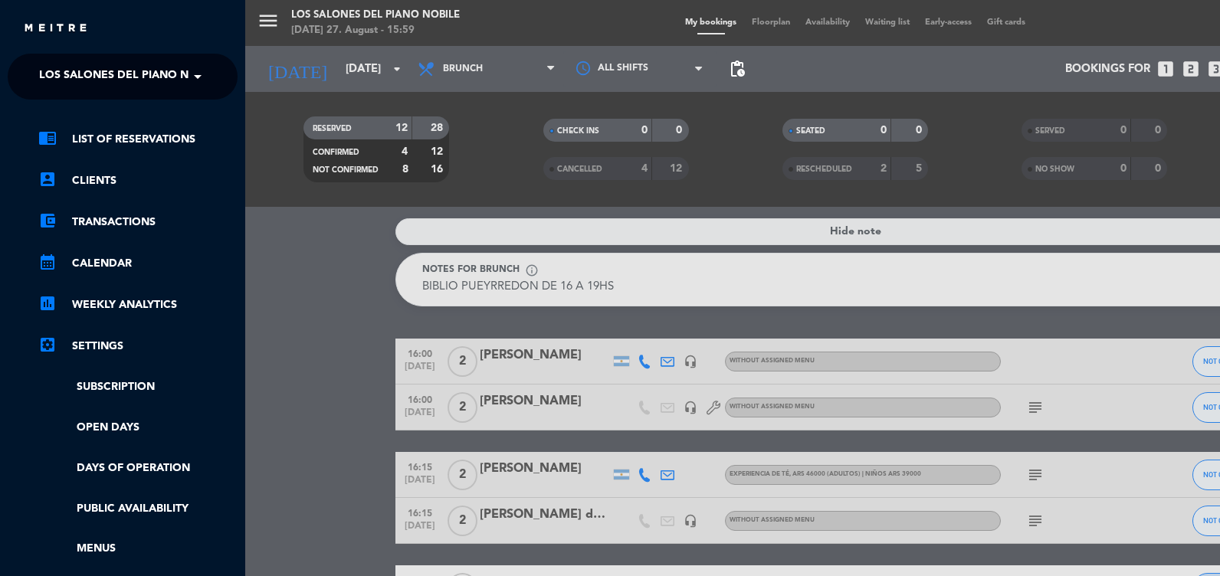
click at [206, 78] on span at bounding box center [202, 77] width 26 height 32
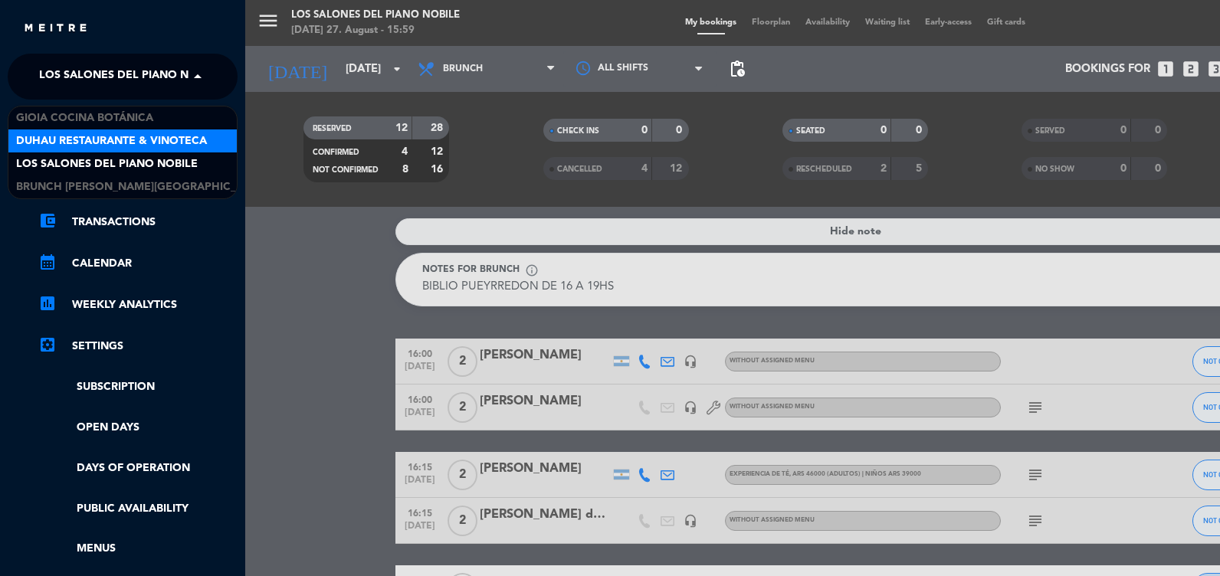
click at [107, 139] on span "Duhau Restaurante & Vinoteca" at bounding box center [111, 142] width 191 height 18
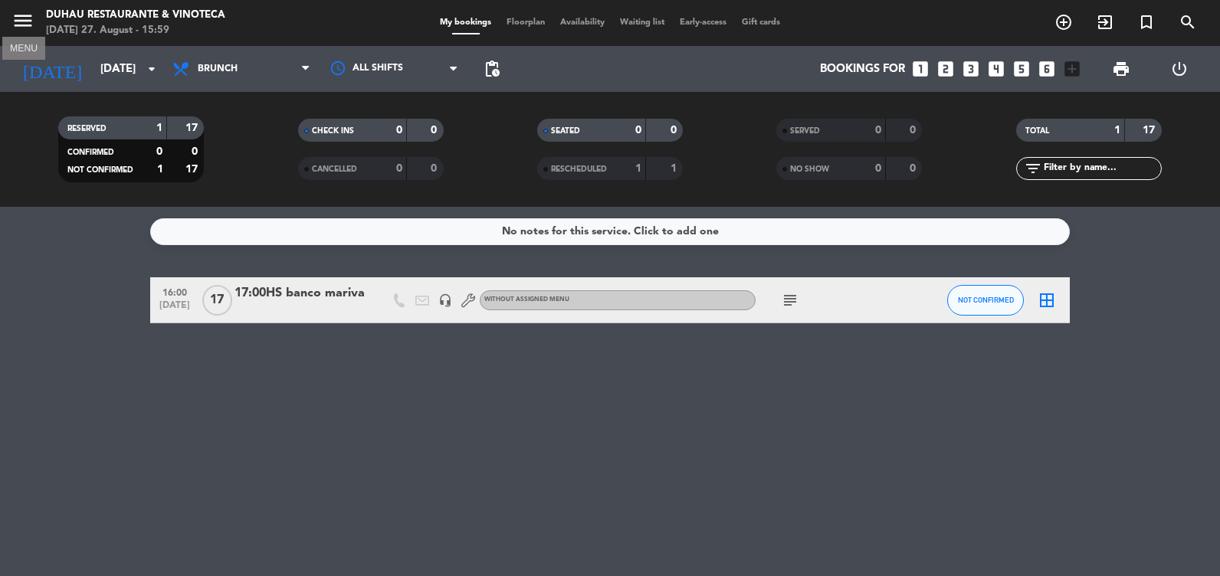
click at [21, 24] on icon "menu" at bounding box center [22, 20] width 23 height 23
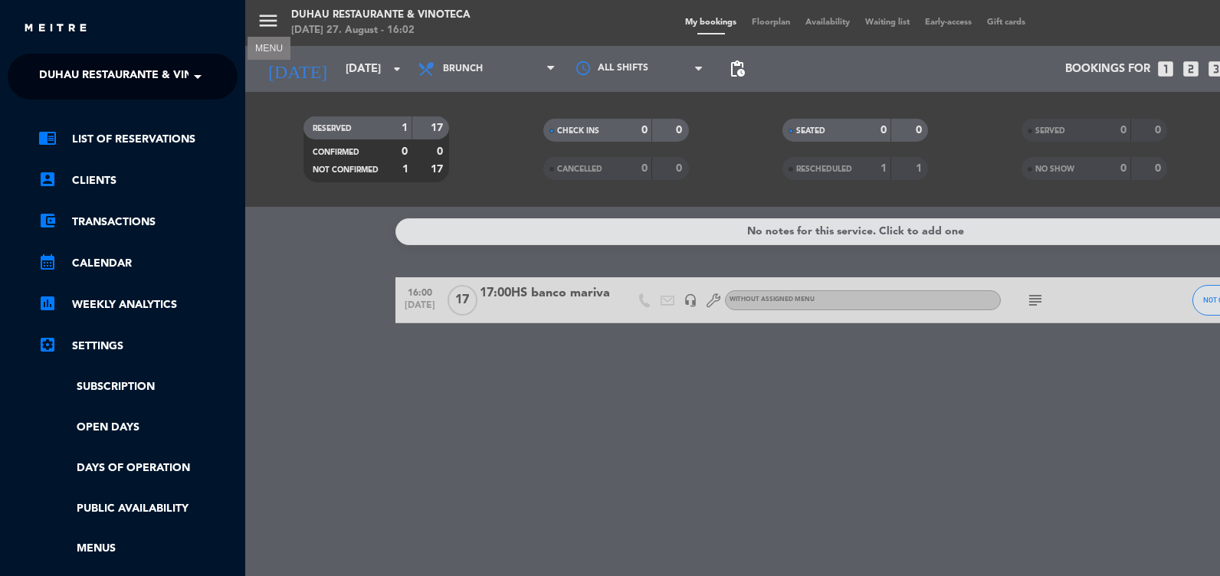
click at [273, 22] on div "menu MENU Duhau Restaurante & Vinoteca [DATE] 27. August - 16:02 My bookings Fl…" at bounding box center [855, 288] width 1220 height 576
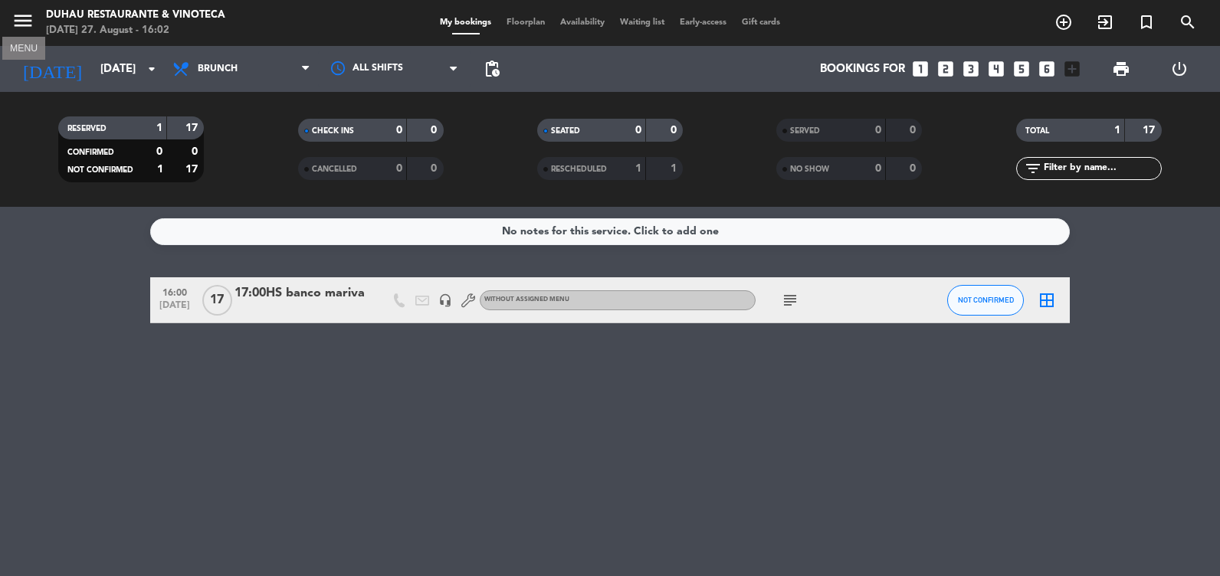
click at [28, 33] on button "menu" at bounding box center [22, 23] width 23 height 28
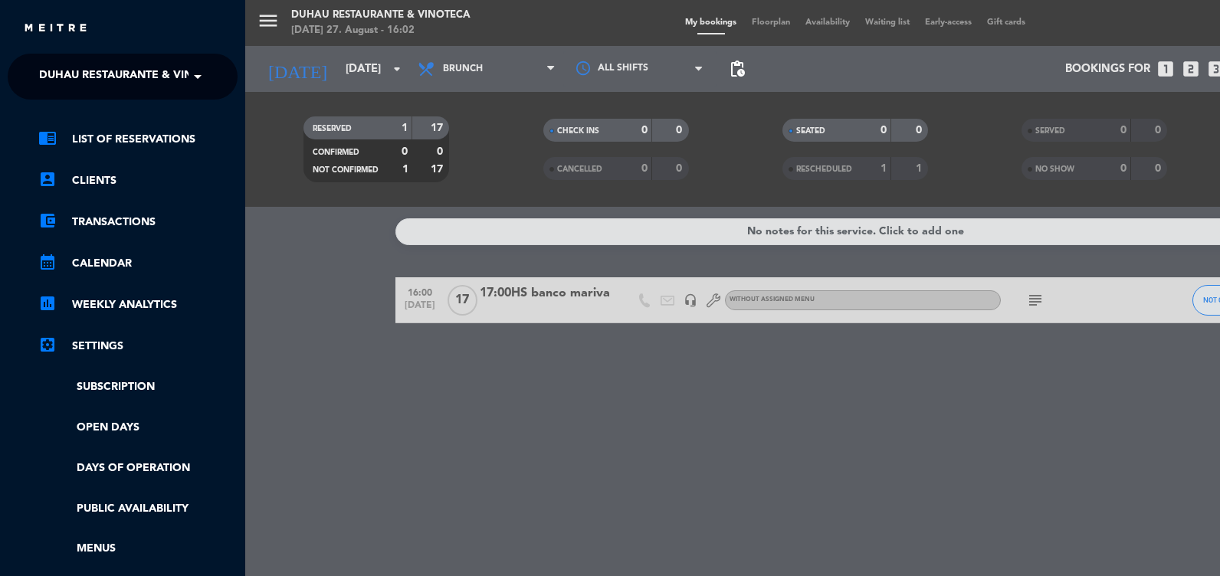
click at [461, 436] on div "menu Duhau Restaurante & Vinoteca [DATE] 27. August - 16:02 My bookings Floorpl…" at bounding box center [855, 288] width 1220 height 576
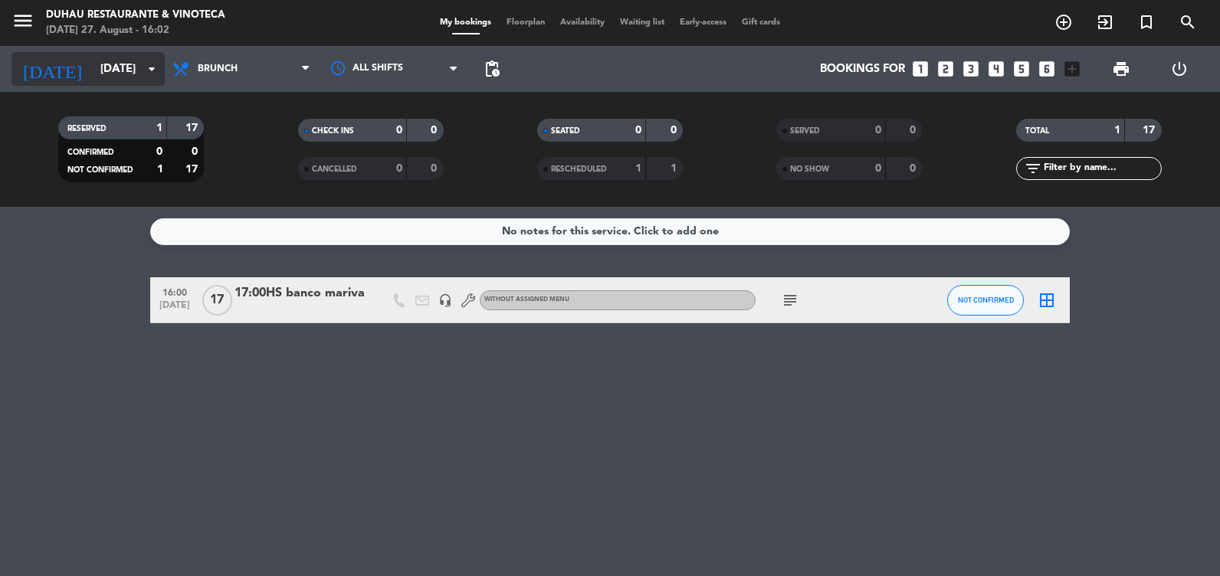
click at [93, 74] on input "[DATE]" at bounding box center [166, 69] width 147 height 28
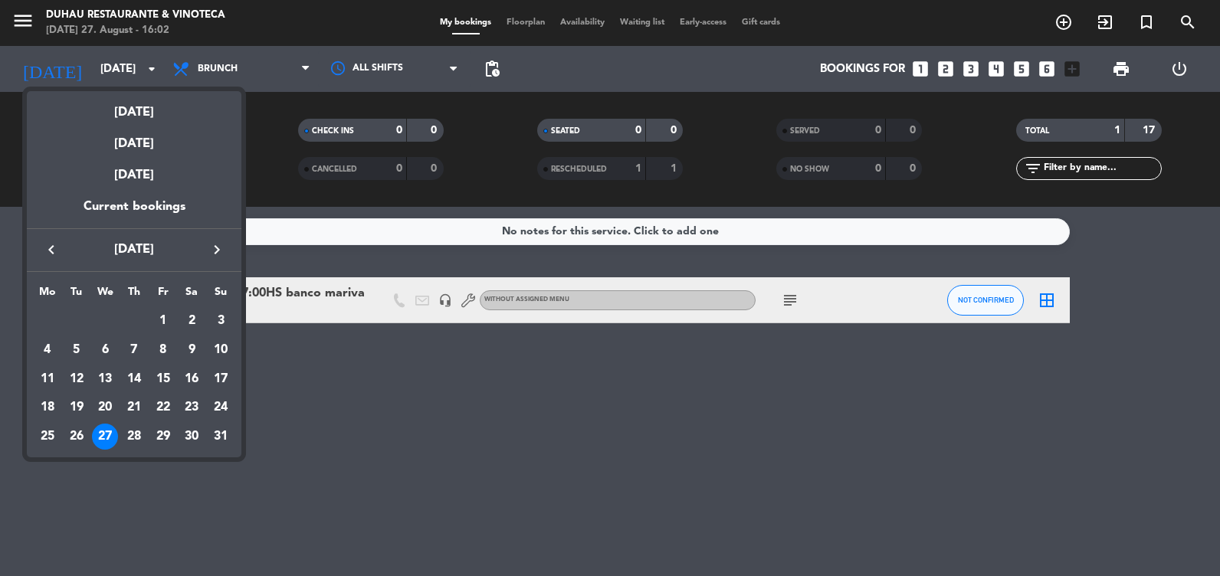
click at [15, 31] on div at bounding box center [610, 288] width 1220 height 576
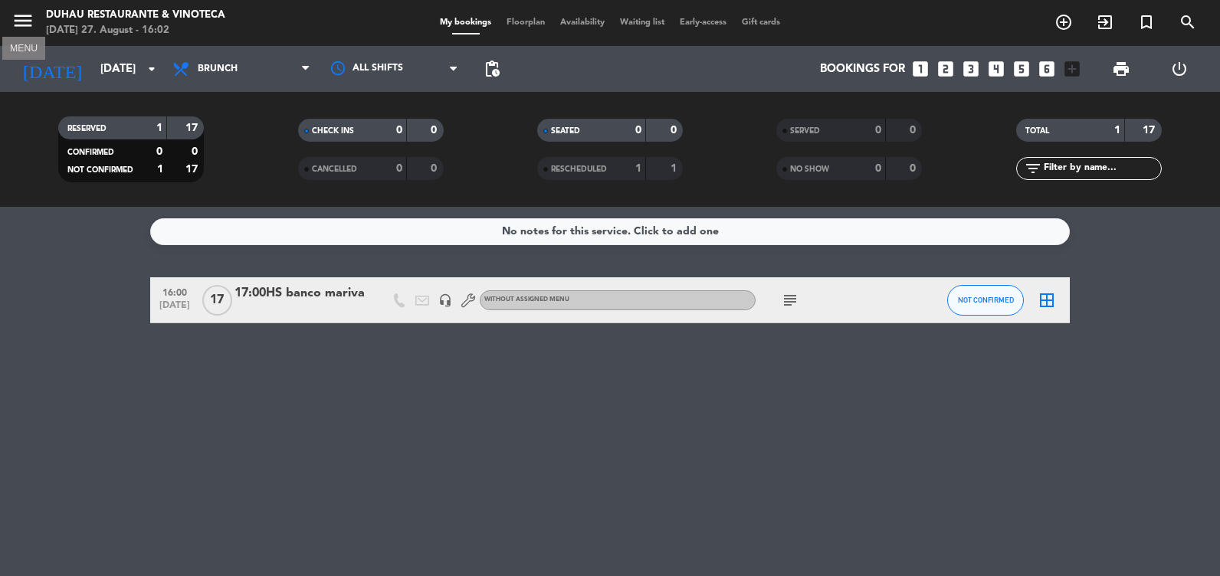
click at [15, 23] on icon "menu" at bounding box center [22, 20] width 23 height 23
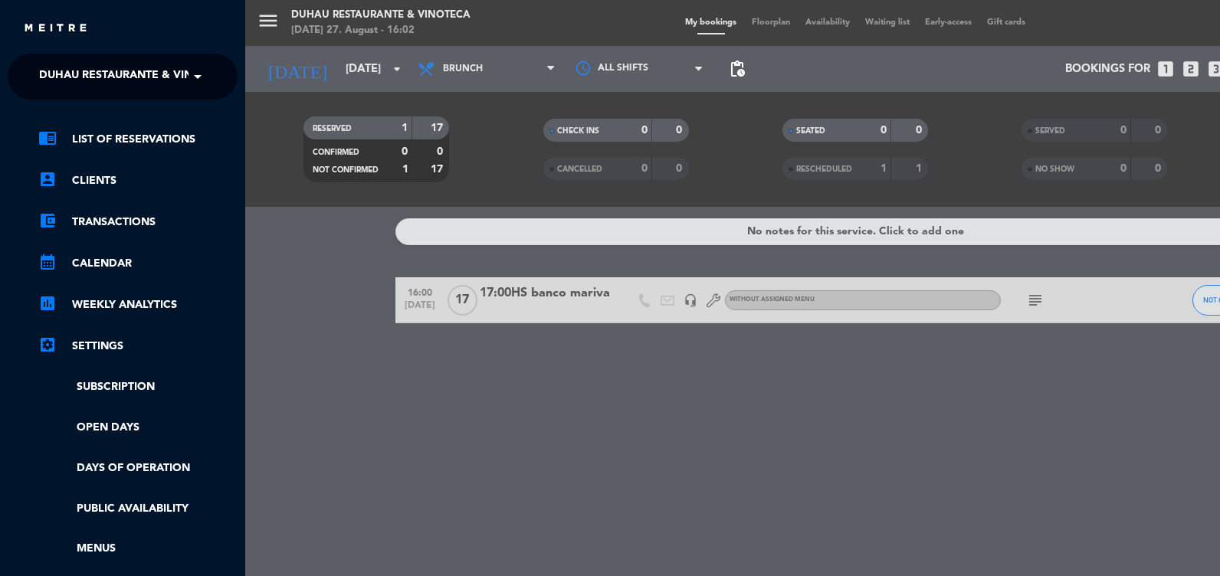
click at [198, 87] on span at bounding box center [202, 77] width 26 height 32
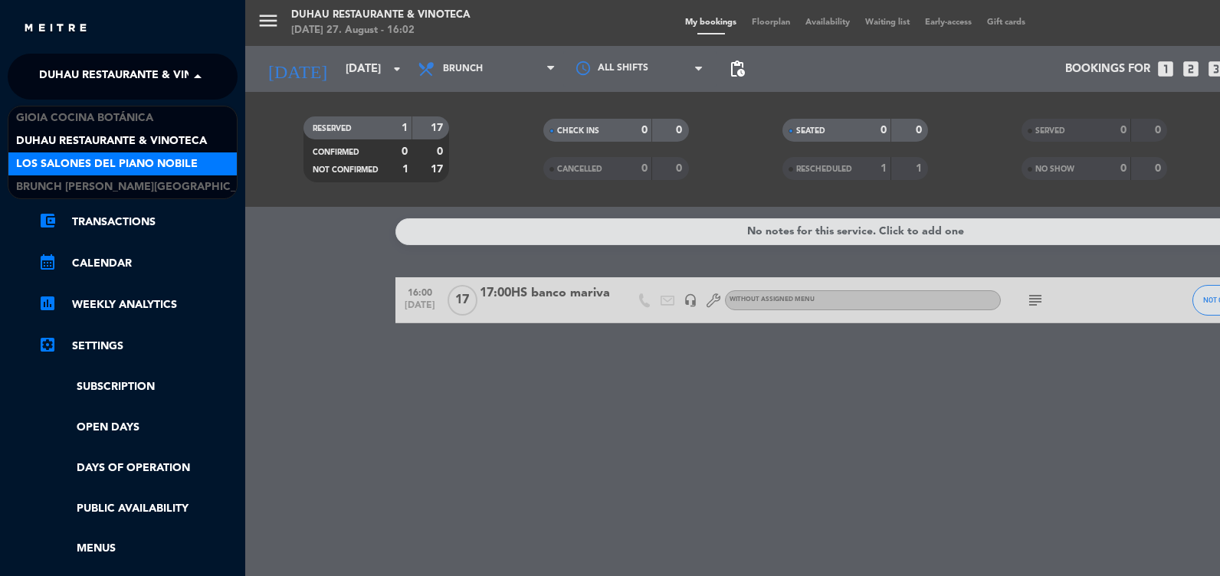
click at [152, 169] on span "Los Salones del Piano Nobile" at bounding box center [107, 165] width 182 height 18
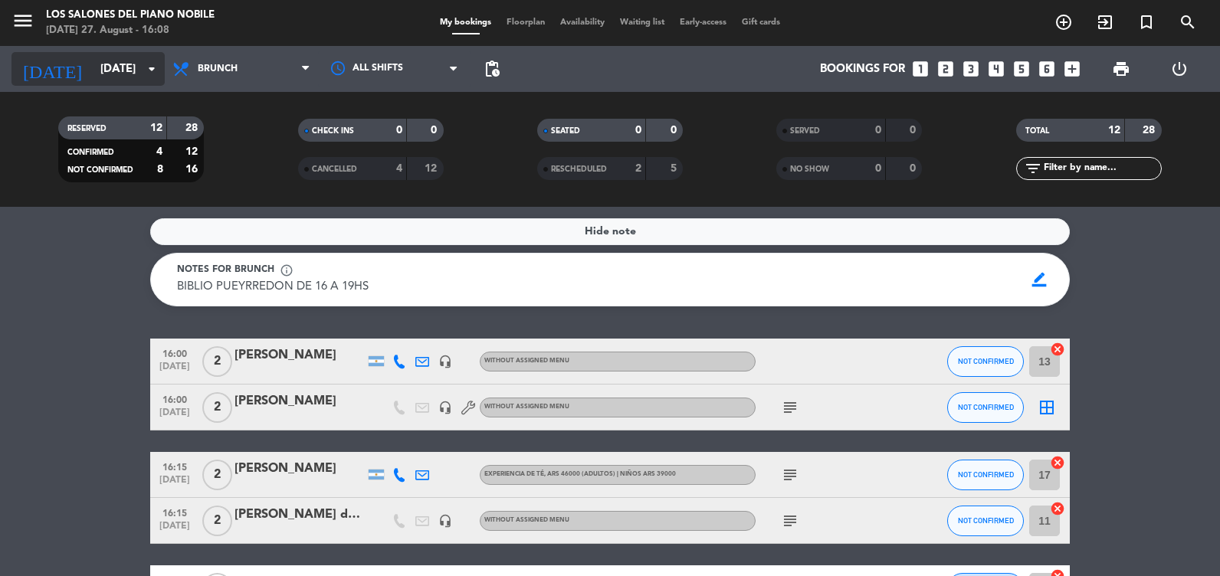
click at [93, 71] on input "[DATE]" at bounding box center [166, 69] width 147 height 28
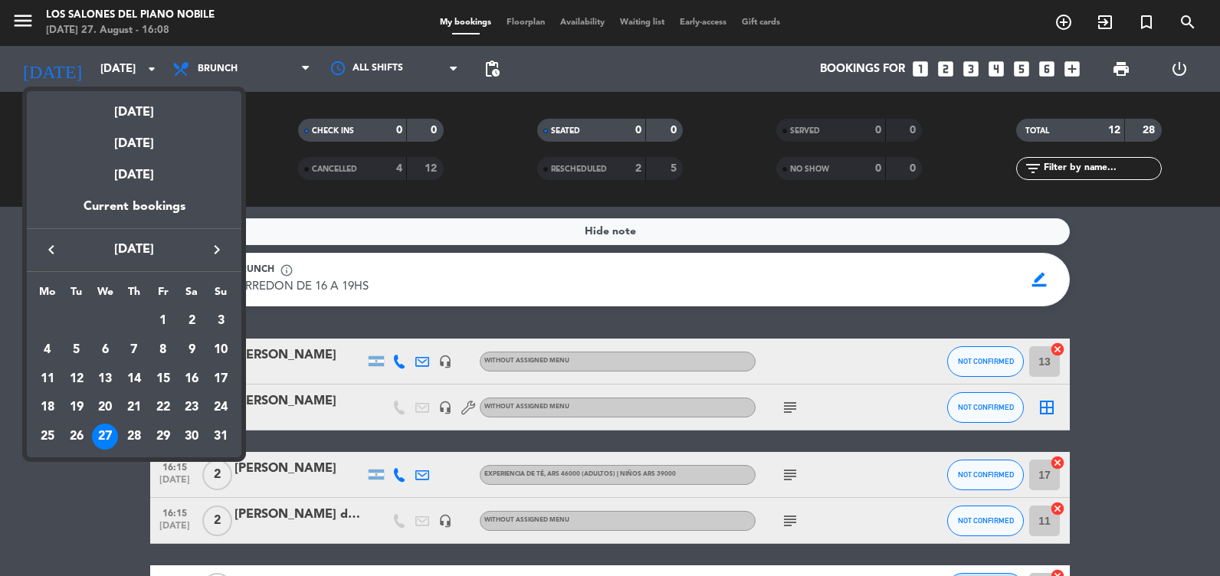
click at [213, 248] on icon "keyboard_arrow_right" at bounding box center [217, 250] width 18 height 18
click at [192, 348] on div "6" at bounding box center [192, 350] width 26 height 26
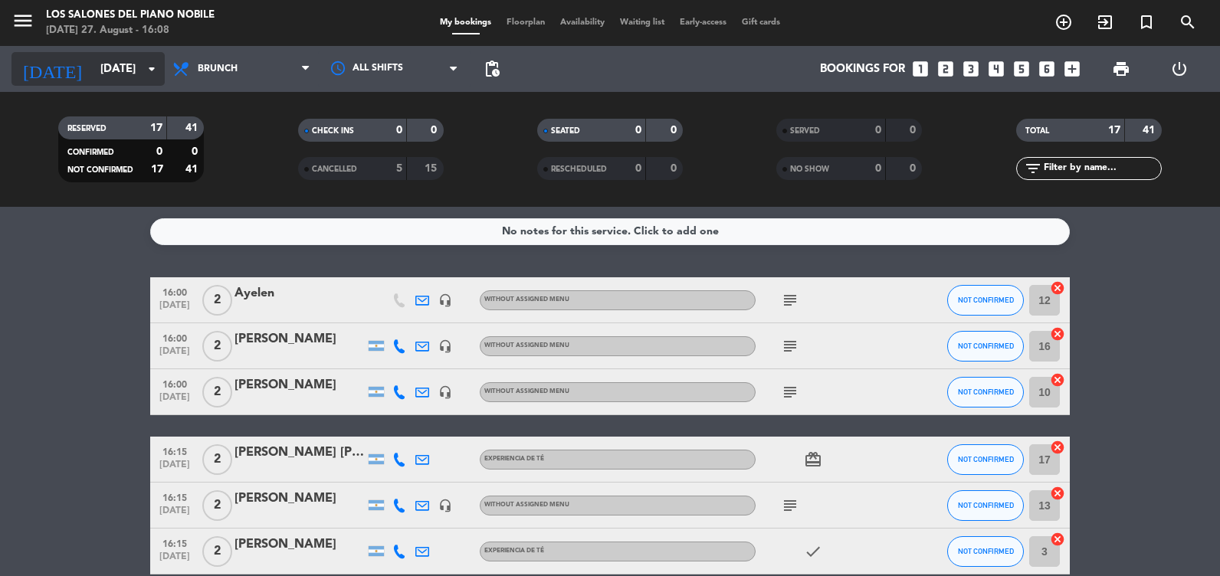
click at [100, 61] on input "[DATE]" at bounding box center [166, 69] width 147 height 28
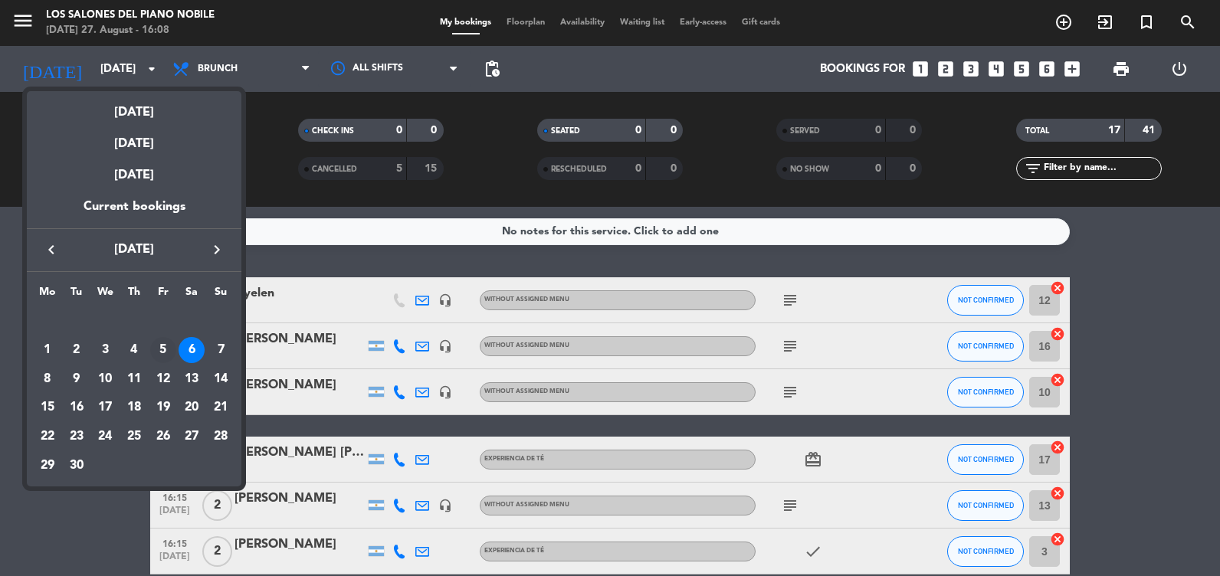
click at [161, 360] on div "5" at bounding box center [163, 350] width 26 height 26
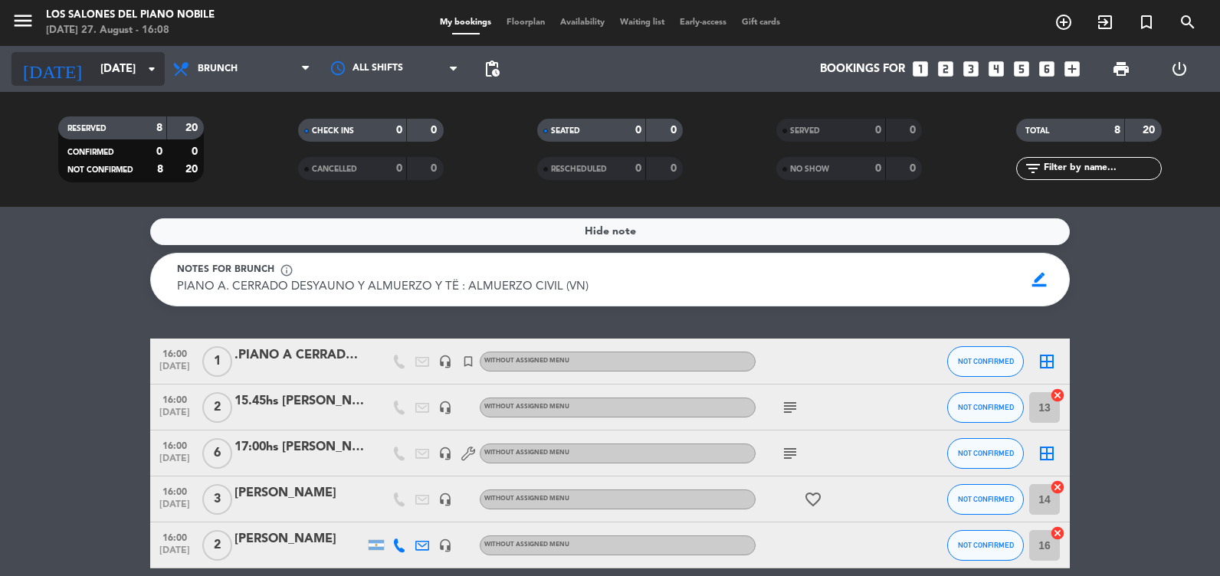
click at [114, 67] on input "[DATE]" at bounding box center [166, 69] width 147 height 28
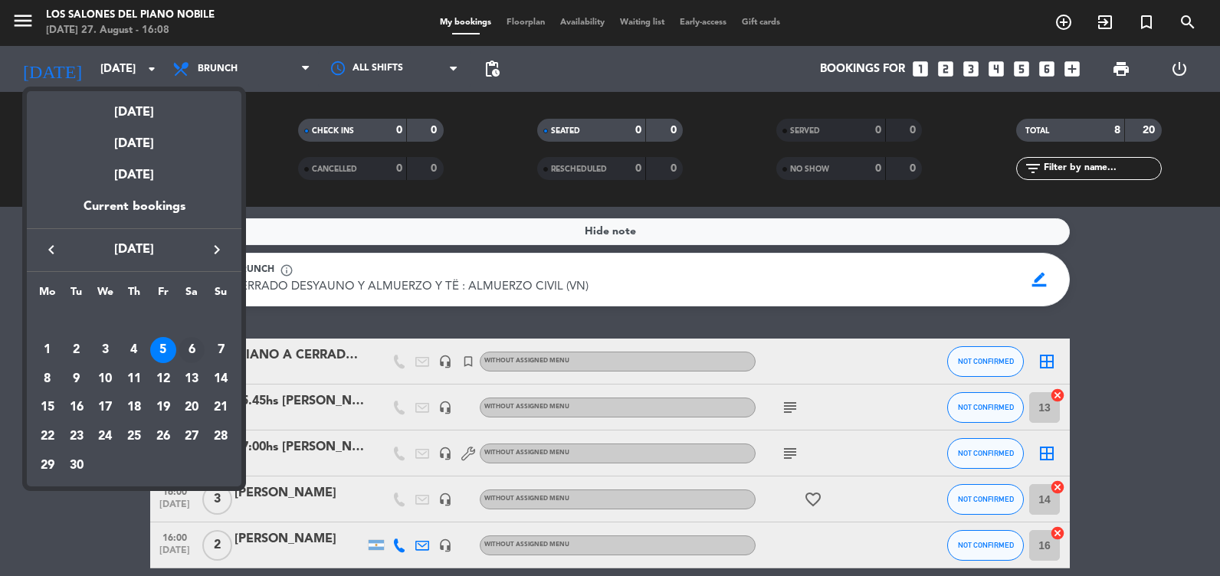
click at [182, 346] on div "6" at bounding box center [192, 350] width 26 height 26
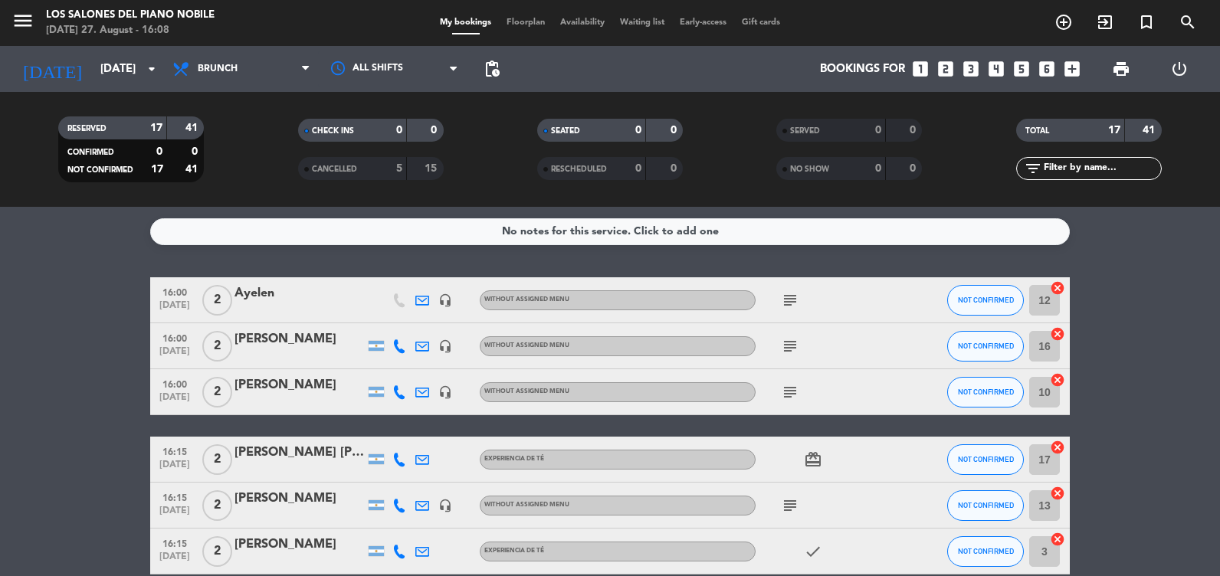
click at [36, 25] on span "menu" at bounding box center [28, 23] width 34 height 36
click at [20, 19] on icon "menu" at bounding box center [22, 20] width 23 height 23
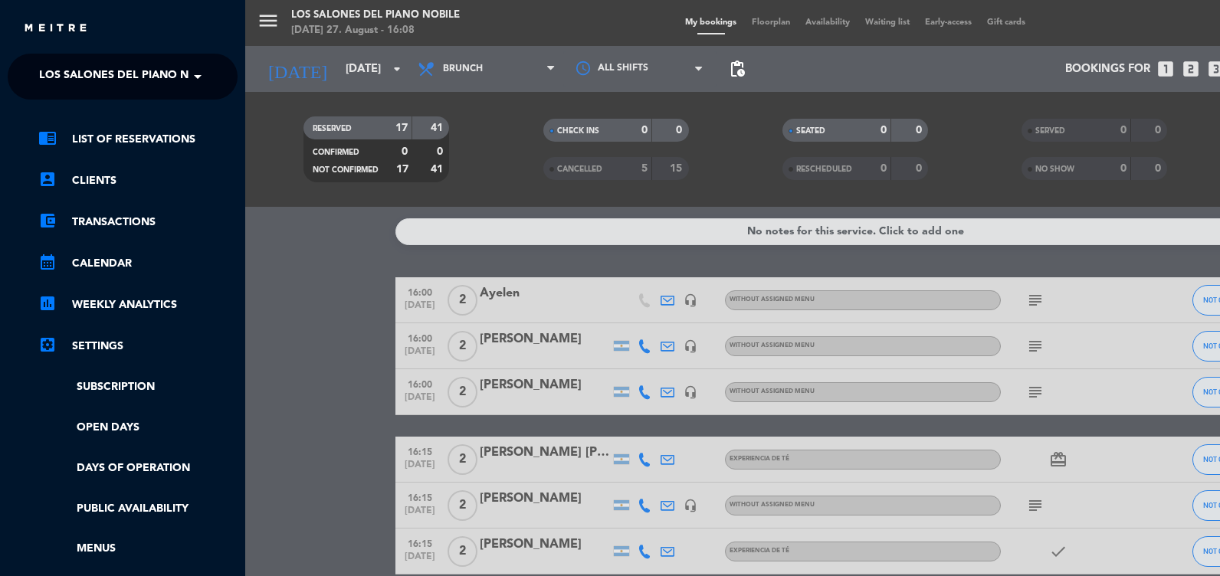
click at [200, 75] on span at bounding box center [202, 77] width 26 height 32
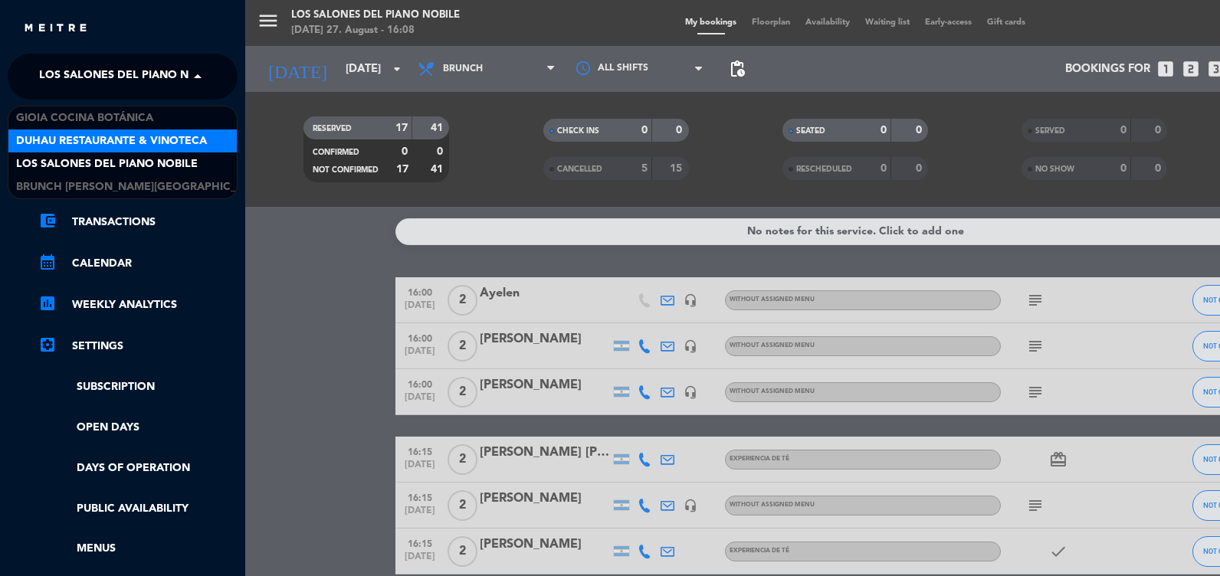
click at [86, 142] on span "Duhau Restaurante & Vinoteca" at bounding box center [111, 142] width 191 height 18
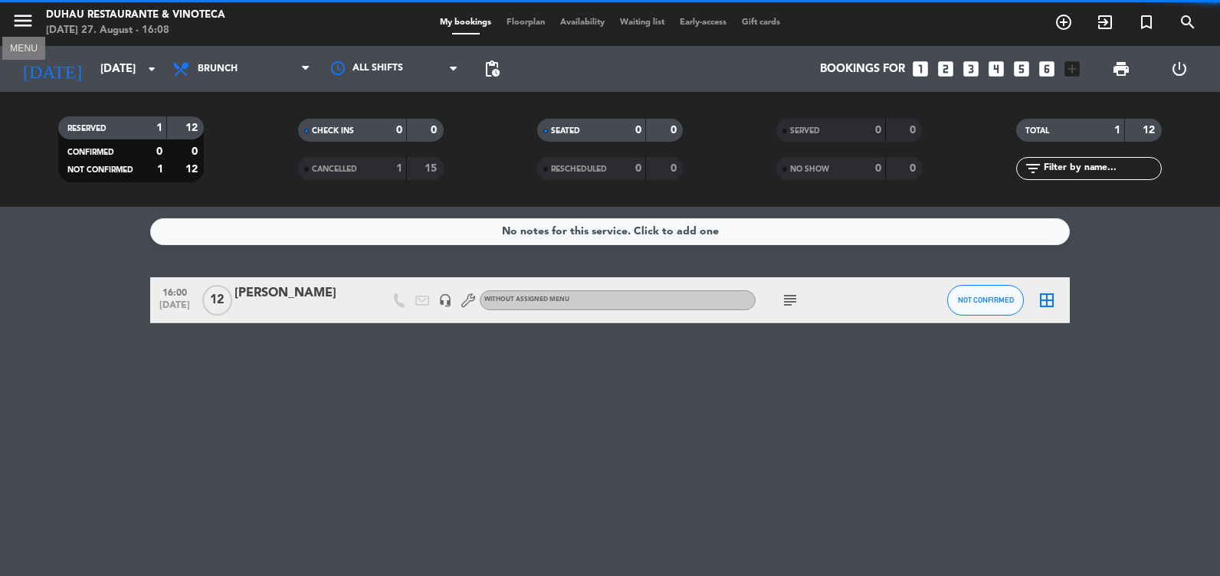
click at [25, 25] on icon "menu" at bounding box center [22, 20] width 23 height 23
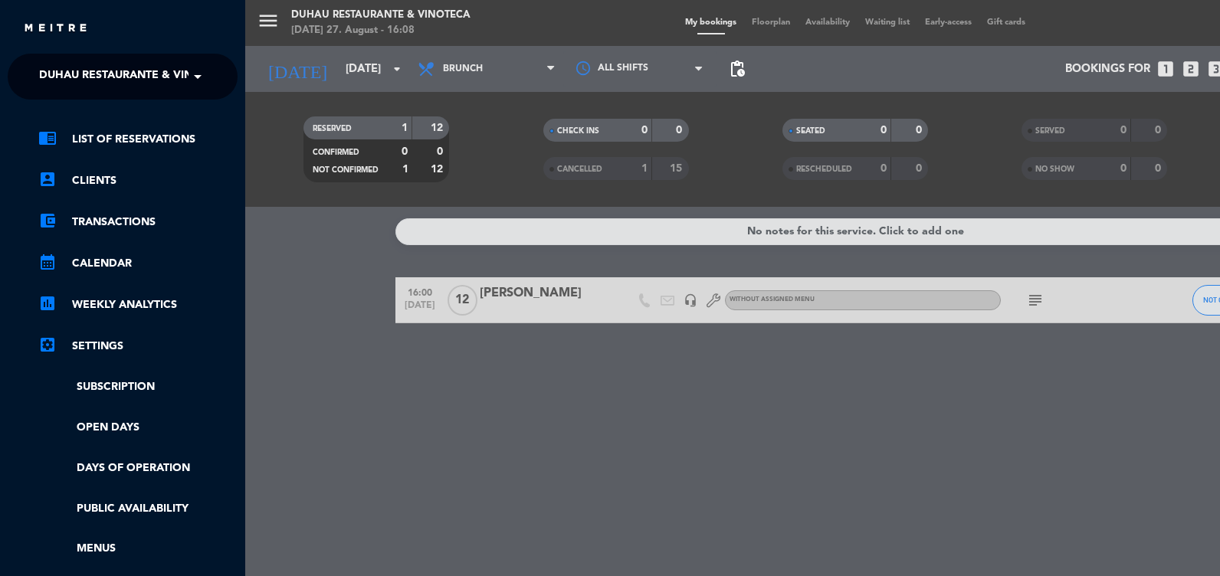
click at [213, 92] on ng-select "× Duhau Restaurante & Vinoteca ×" at bounding box center [123, 77] width 230 height 46
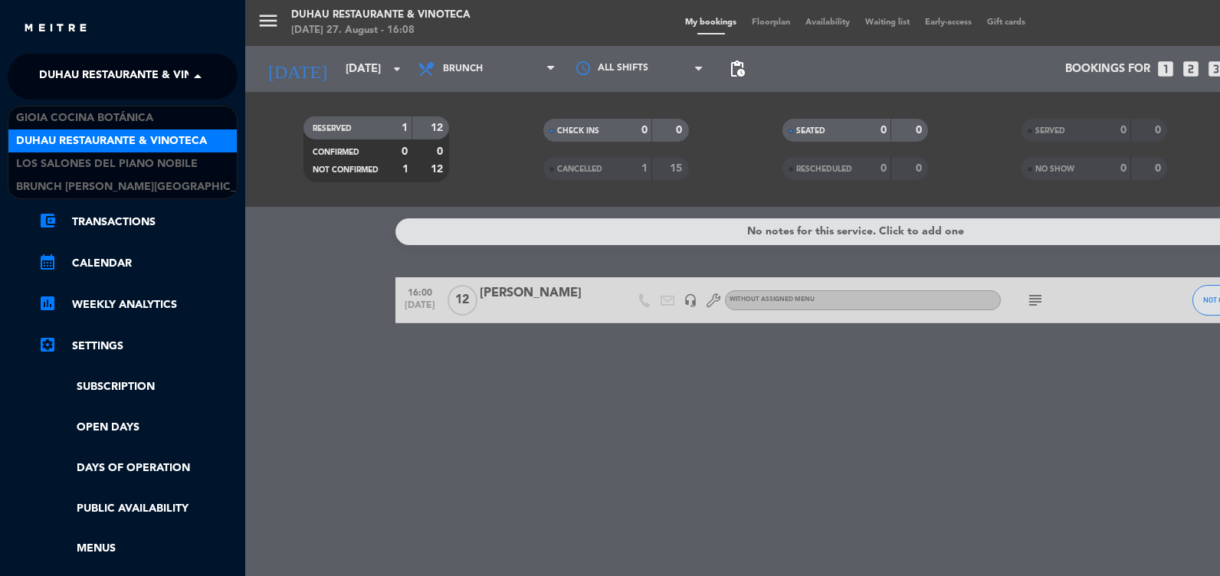
click at [195, 80] on span at bounding box center [202, 77] width 26 height 32
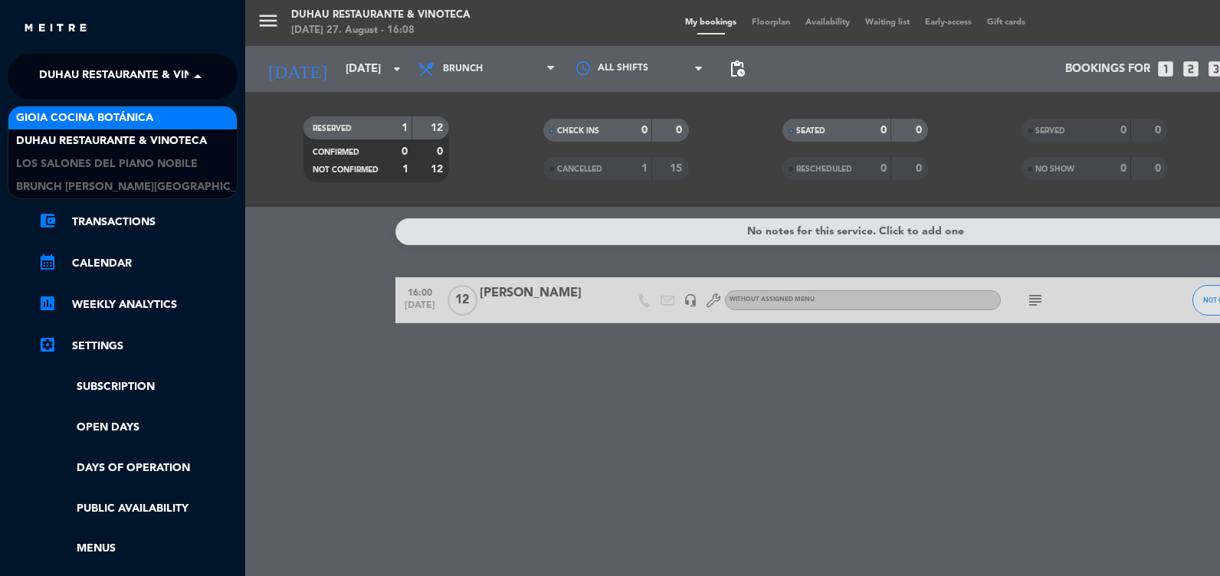
click at [81, 122] on span "Gioia Cocina Botánica" at bounding box center [84, 119] width 137 height 18
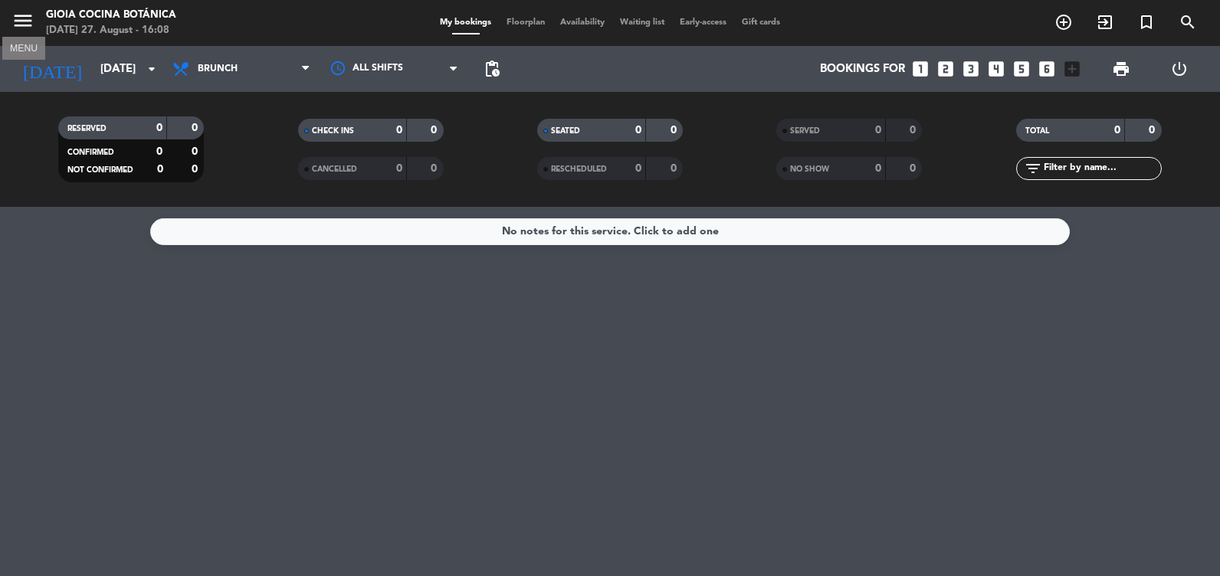
click at [14, 26] on icon "menu" at bounding box center [22, 20] width 23 height 23
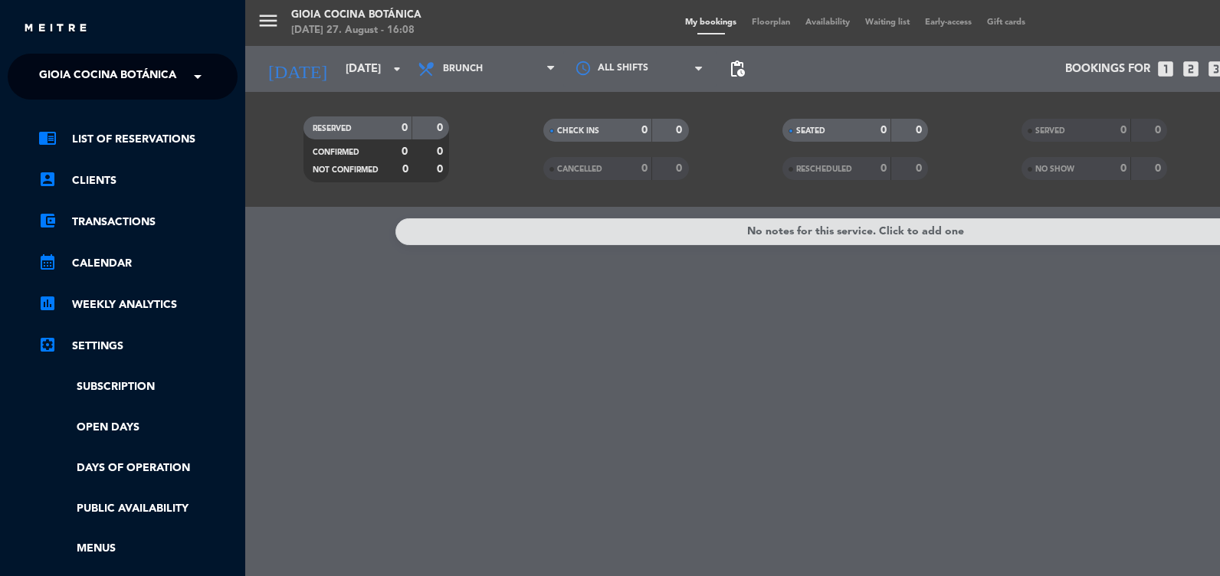
click at [199, 84] on span at bounding box center [202, 77] width 26 height 32
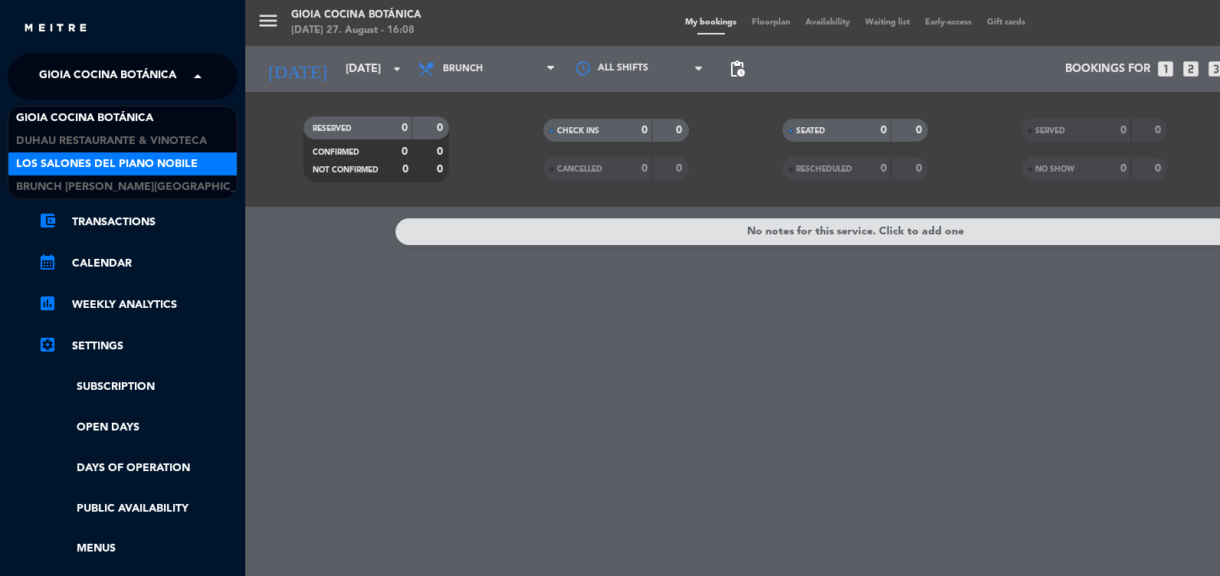
click at [195, 165] on span "Los Salones del Piano Nobile" at bounding box center [107, 165] width 182 height 18
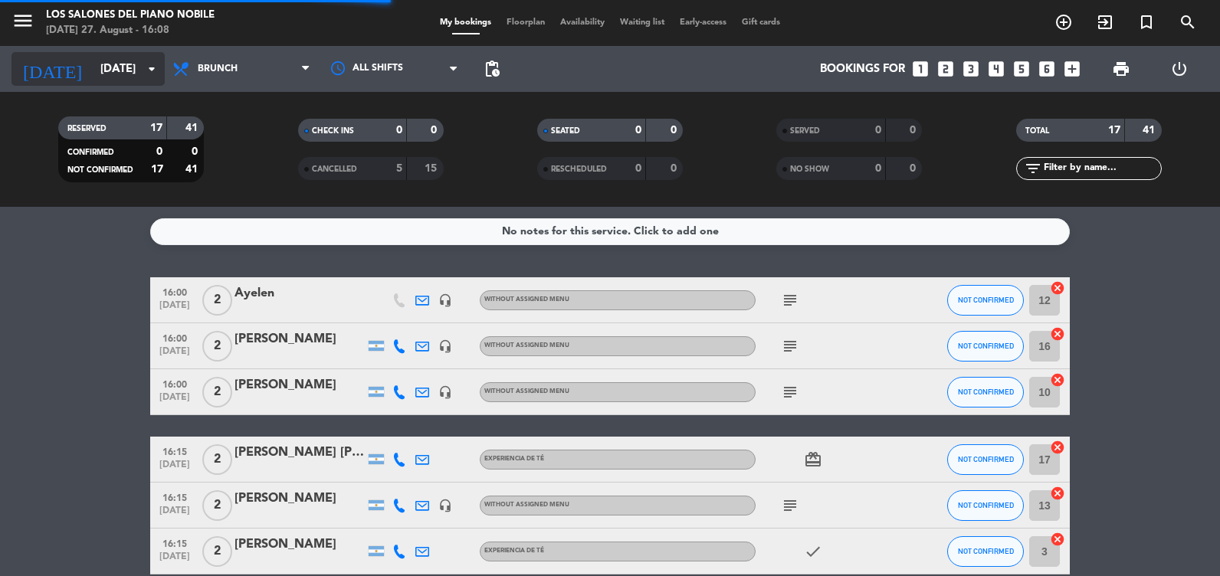
click at [133, 77] on input "[DATE]" at bounding box center [166, 69] width 147 height 28
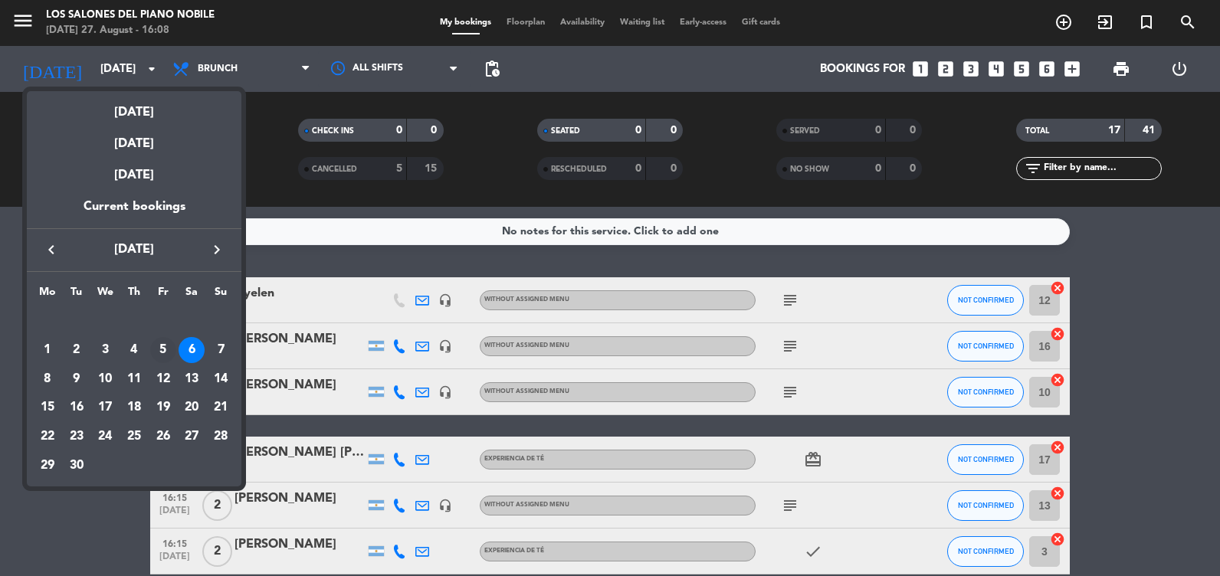
click at [164, 354] on div "5" at bounding box center [163, 350] width 26 height 26
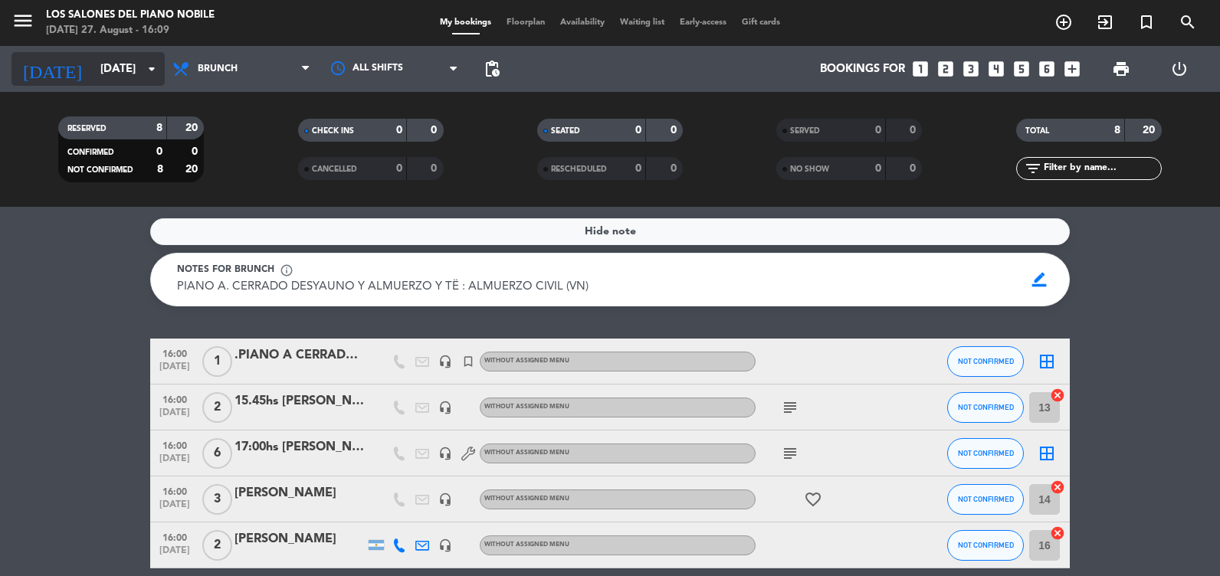
click at [93, 64] on input "[DATE]" at bounding box center [166, 69] width 147 height 28
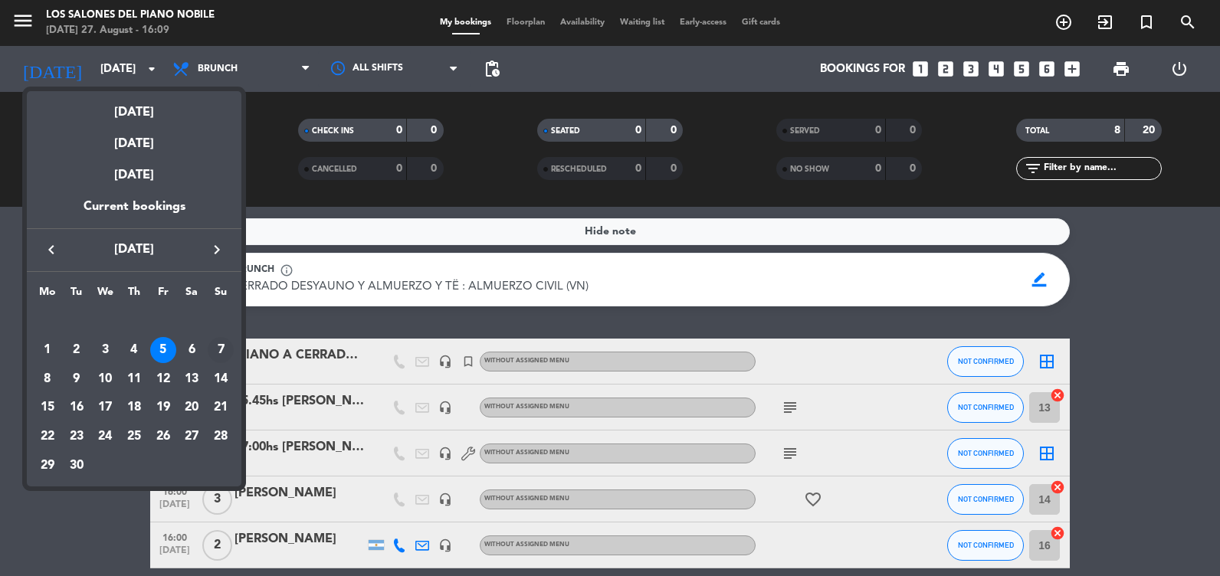
click at [218, 351] on div "7" at bounding box center [221, 350] width 26 height 26
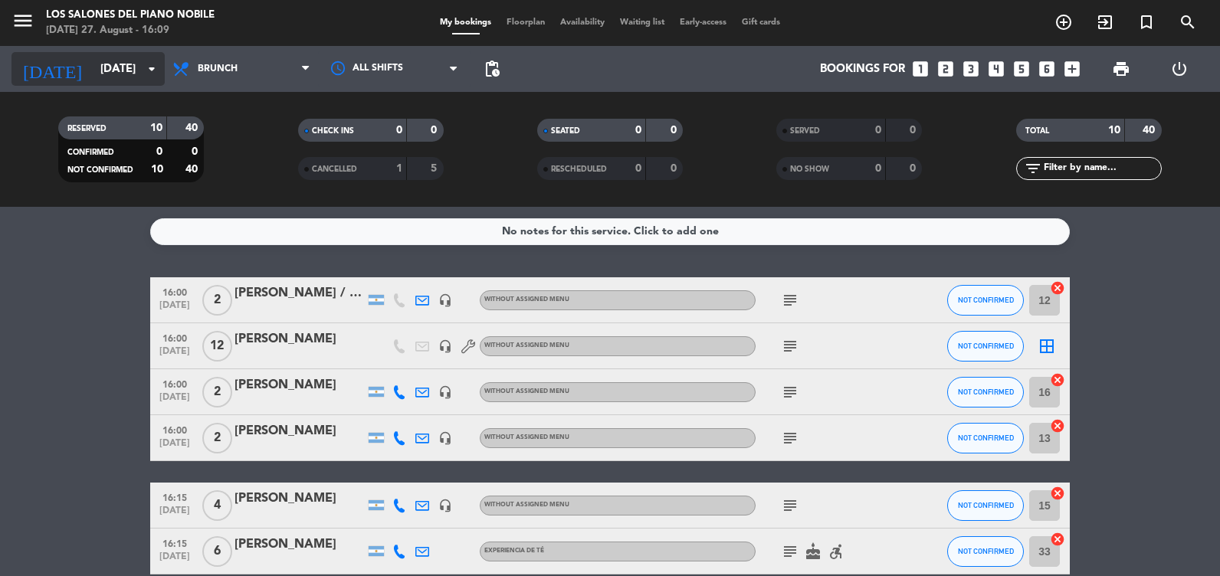
click at [116, 80] on input "[DATE]" at bounding box center [166, 69] width 147 height 28
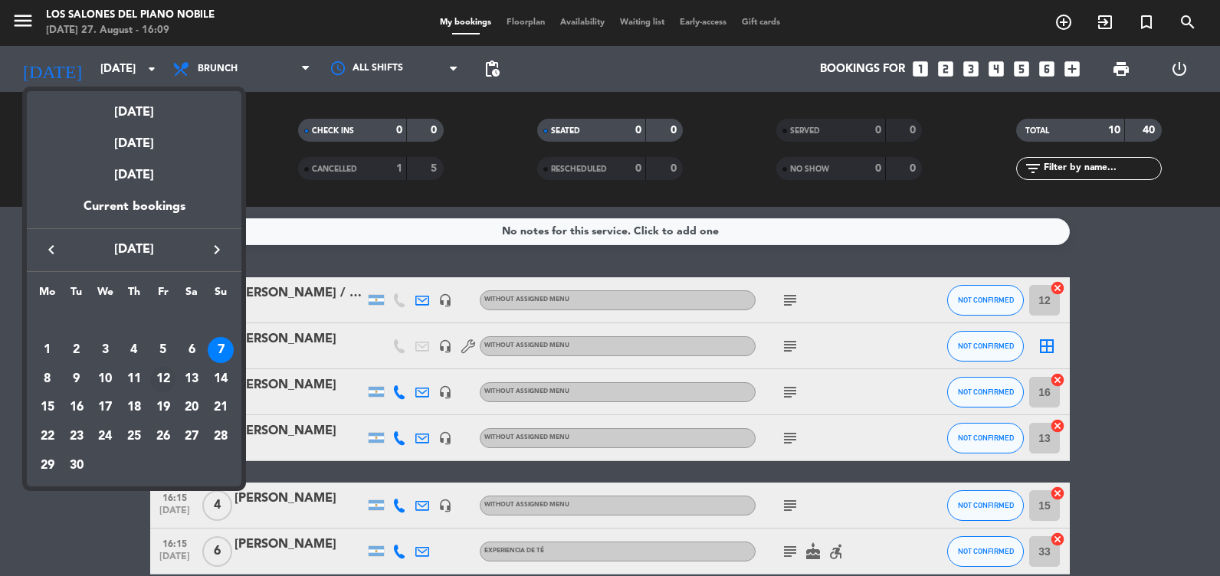
click at [165, 375] on div "12" at bounding box center [163, 379] width 26 height 26
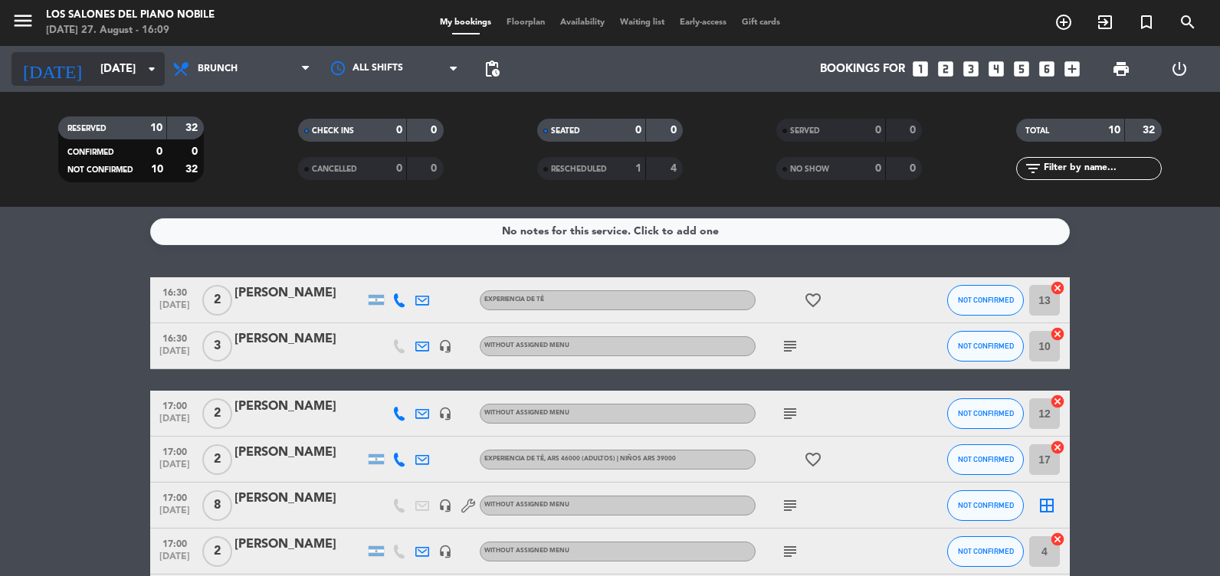
click at [108, 67] on input "[DATE]" at bounding box center [166, 69] width 147 height 28
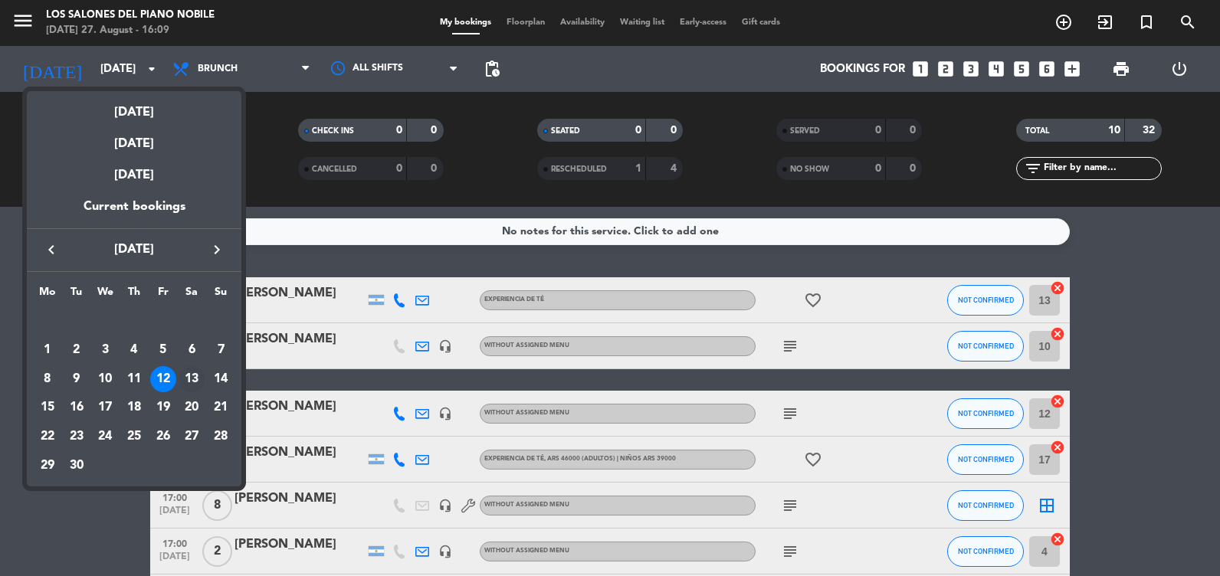
click at [191, 383] on div "13" at bounding box center [192, 379] width 26 height 26
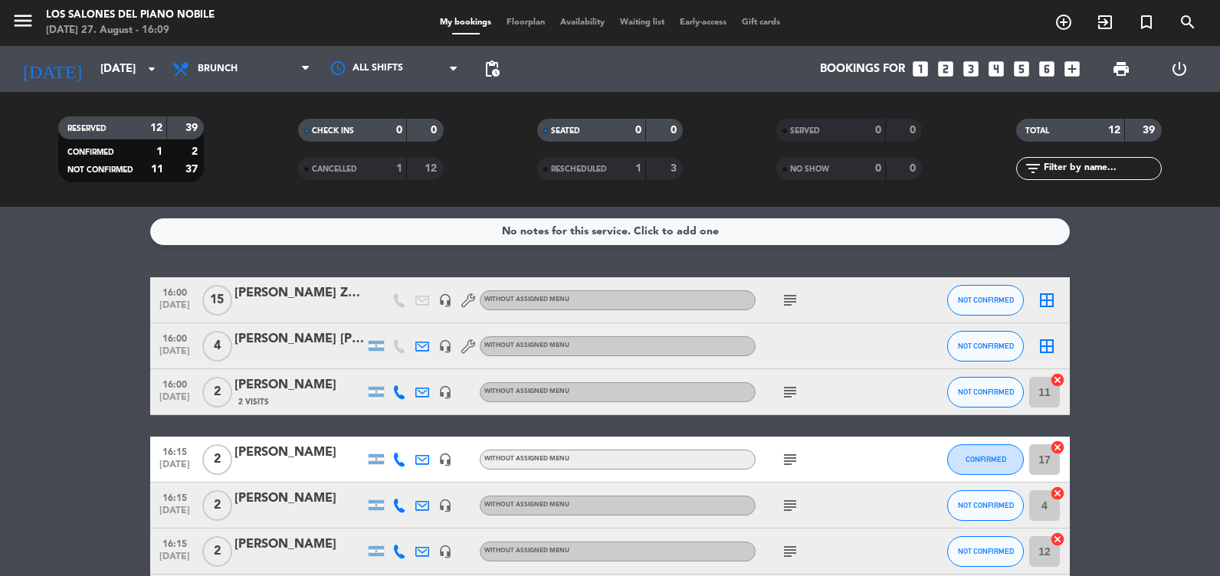
click at [25, 8] on span "menu" at bounding box center [28, 23] width 34 height 36
click at [25, 25] on icon "menu" at bounding box center [22, 20] width 23 height 23
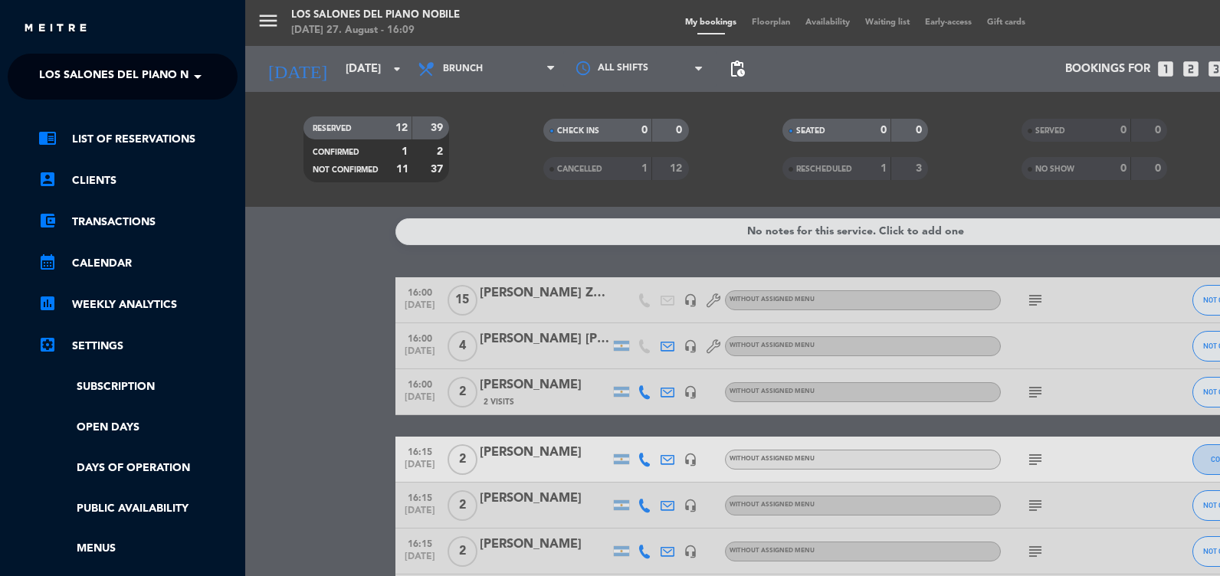
click at [195, 75] on span at bounding box center [202, 77] width 26 height 32
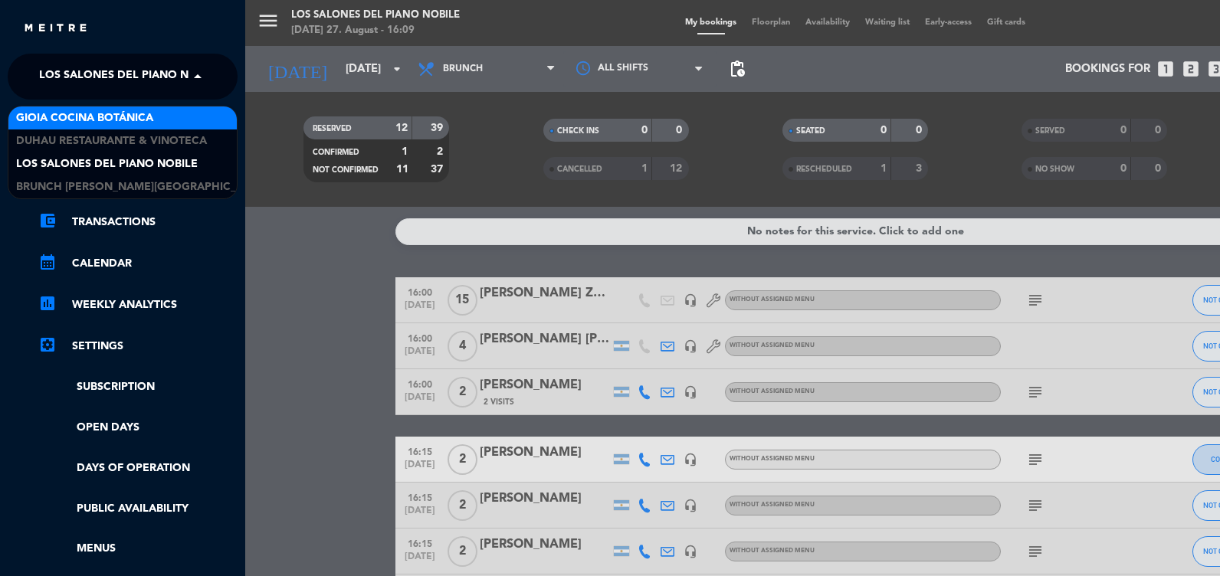
click at [152, 114] on span "Gioia Cocina Botánica" at bounding box center [84, 119] width 137 height 18
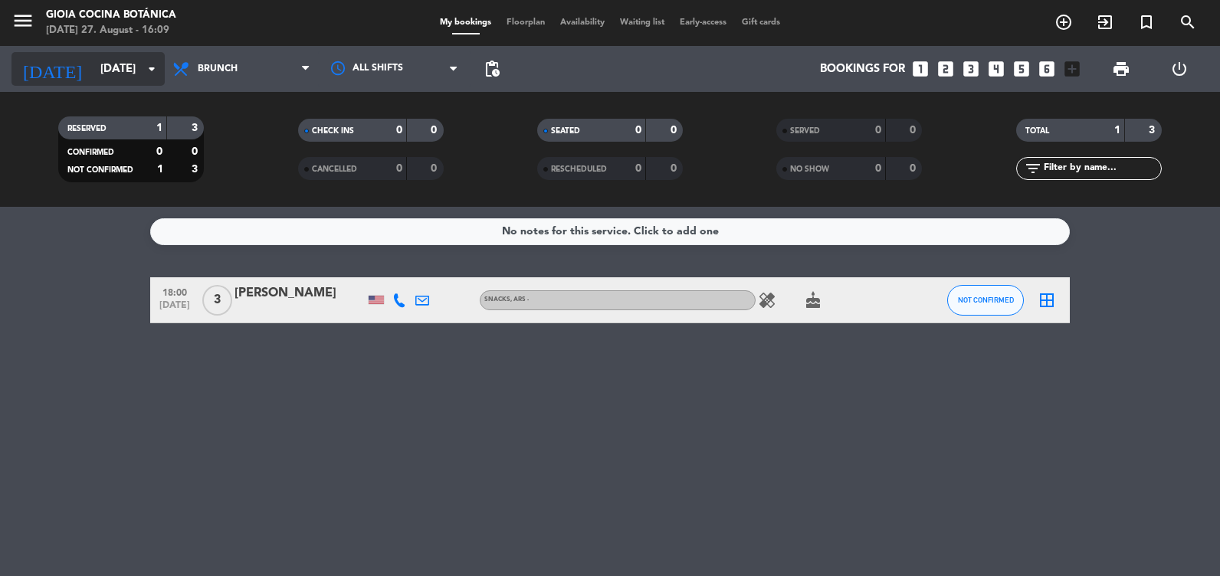
click at [113, 76] on input "[DATE]" at bounding box center [166, 69] width 147 height 28
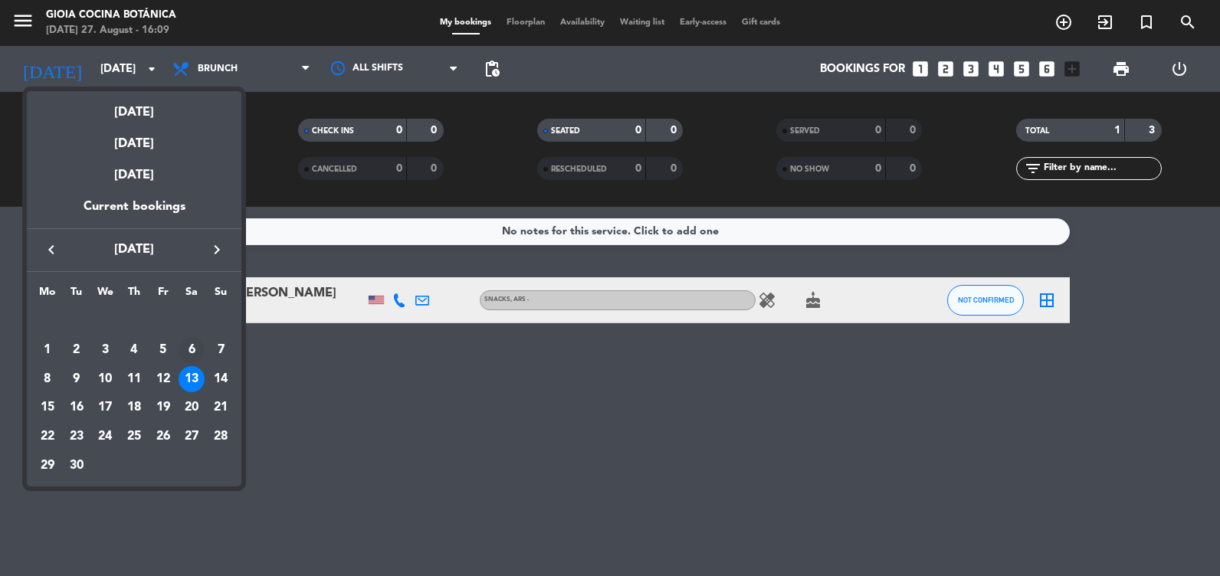
click at [191, 351] on div "6" at bounding box center [192, 350] width 26 height 26
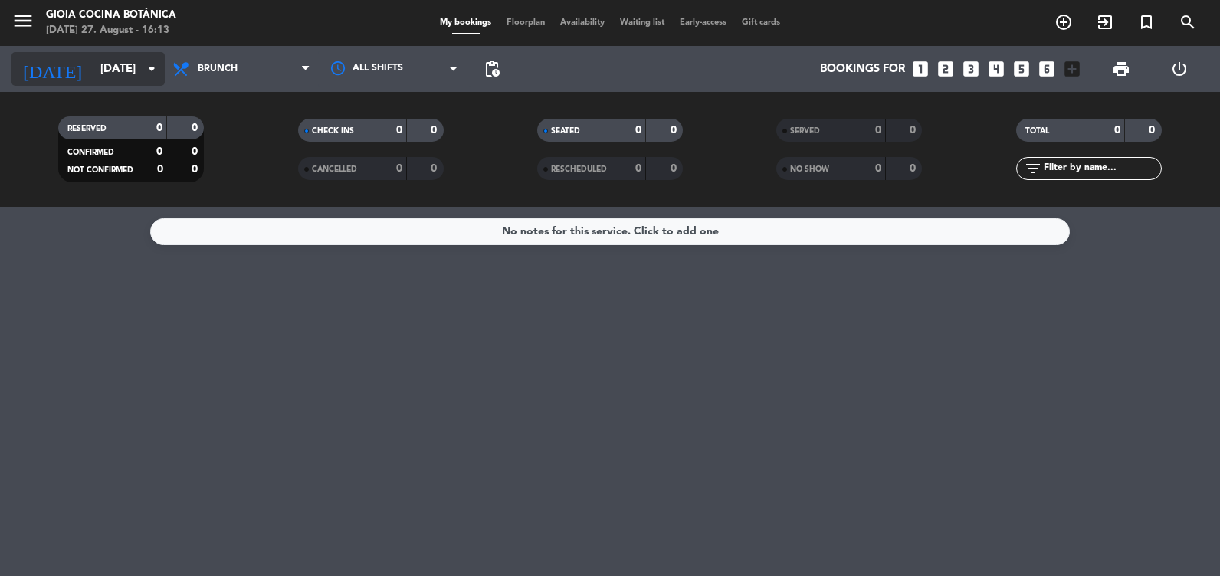
click at [159, 62] on icon "arrow_drop_down" at bounding box center [152, 69] width 18 height 18
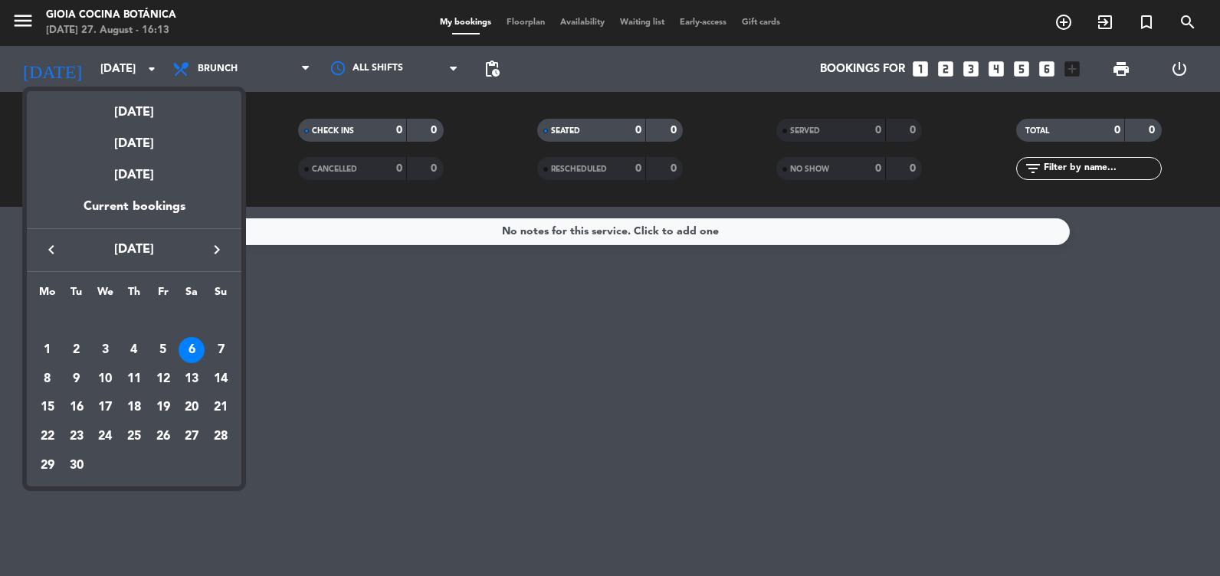
click at [49, 244] on icon "keyboard_arrow_left" at bounding box center [51, 250] width 18 height 18
click at [220, 246] on icon "keyboard_arrow_right" at bounding box center [217, 250] width 18 height 18
click at [100, 360] on div "3" at bounding box center [105, 350] width 26 height 26
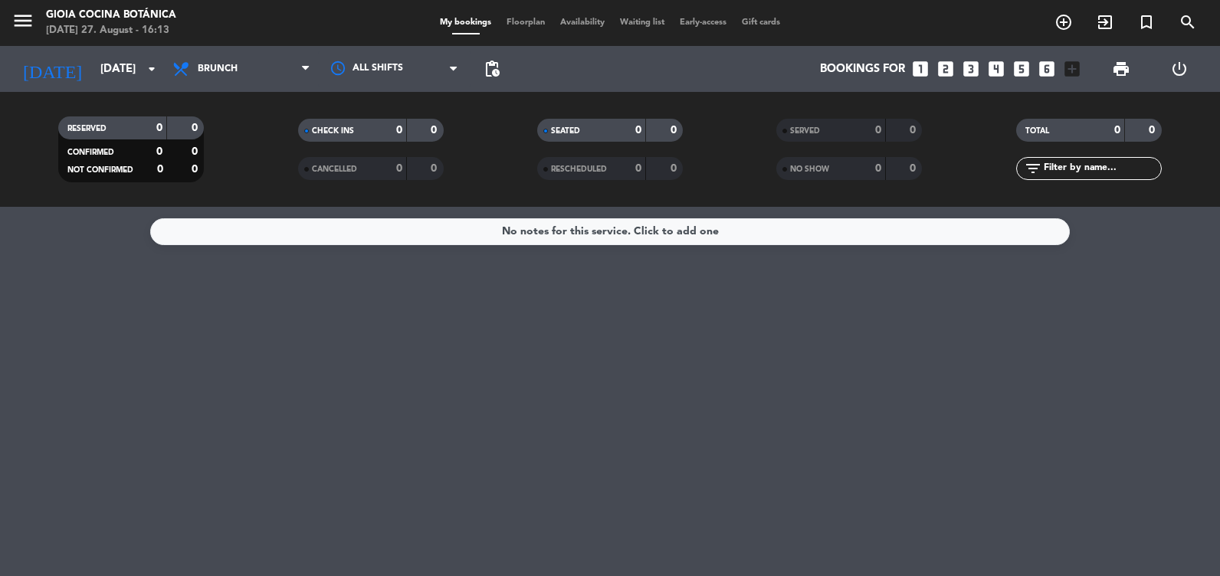
type input "[DATE]"
click at [23, 15] on icon "menu" at bounding box center [22, 20] width 23 height 23
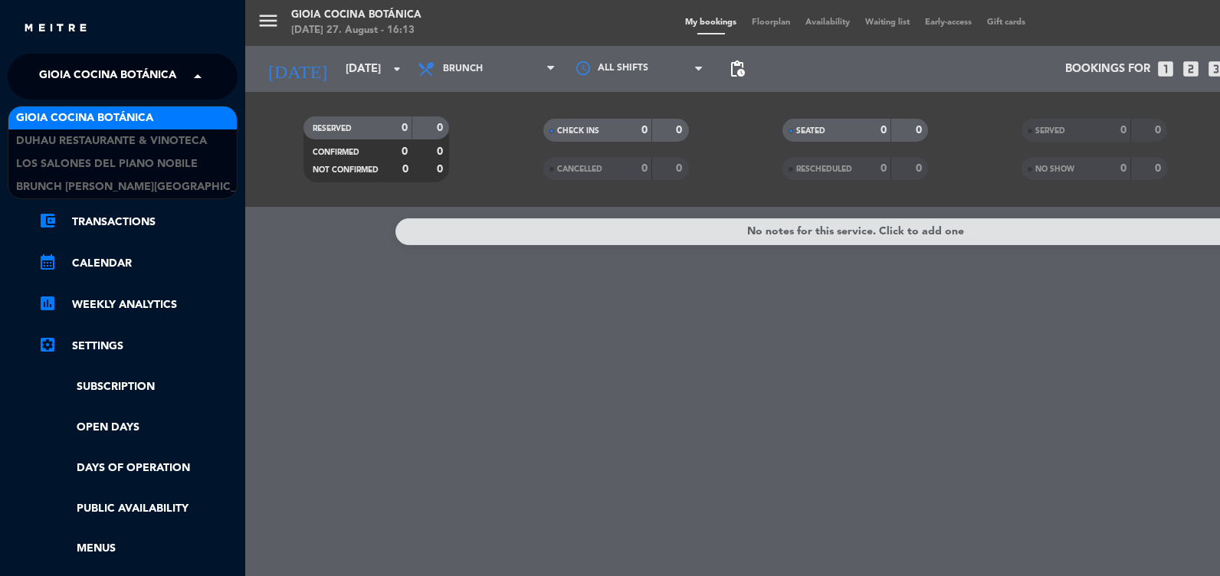
click at [195, 71] on span at bounding box center [202, 77] width 26 height 32
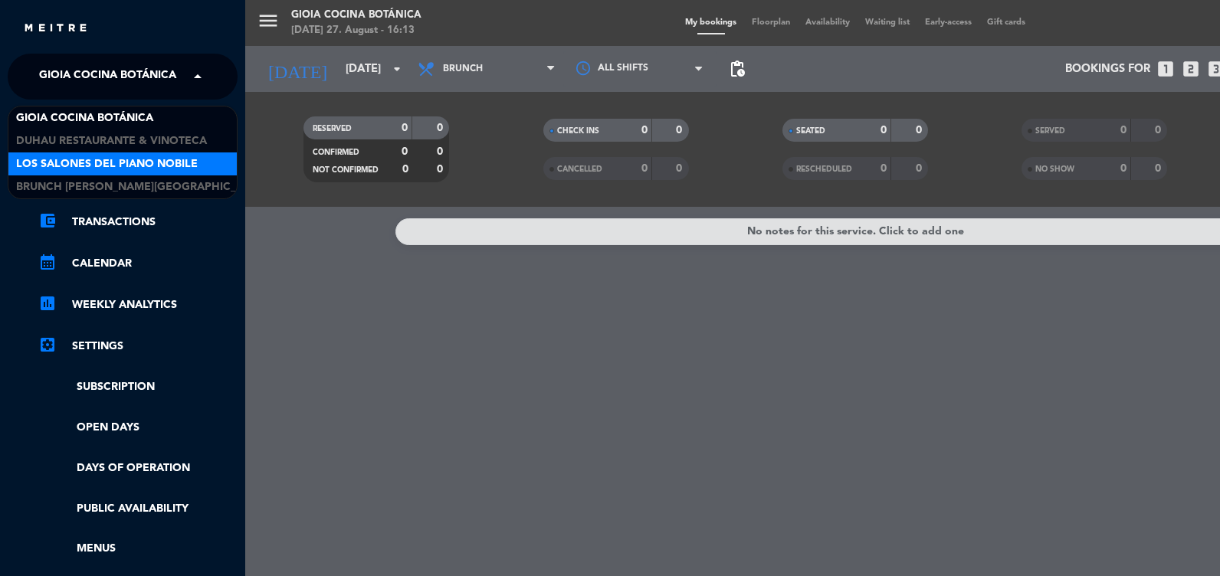
click at [145, 153] on div "Los Salones del Piano Nobile" at bounding box center [122, 164] width 228 height 23
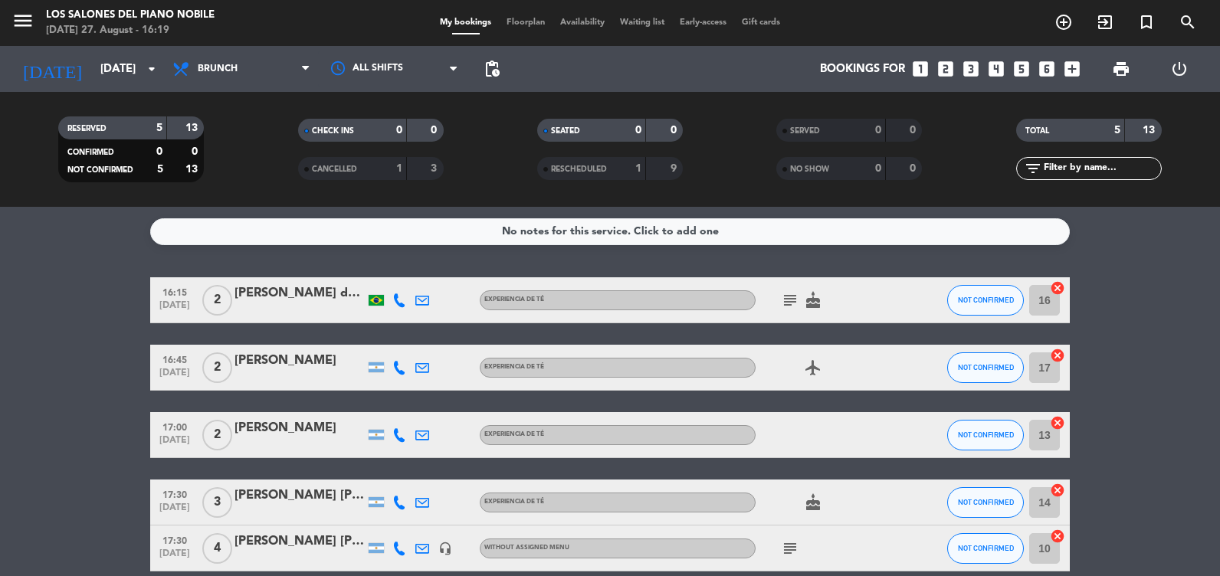
click at [947, 70] on icon "looks_two" at bounding box center [946, 69] width 20 height 20
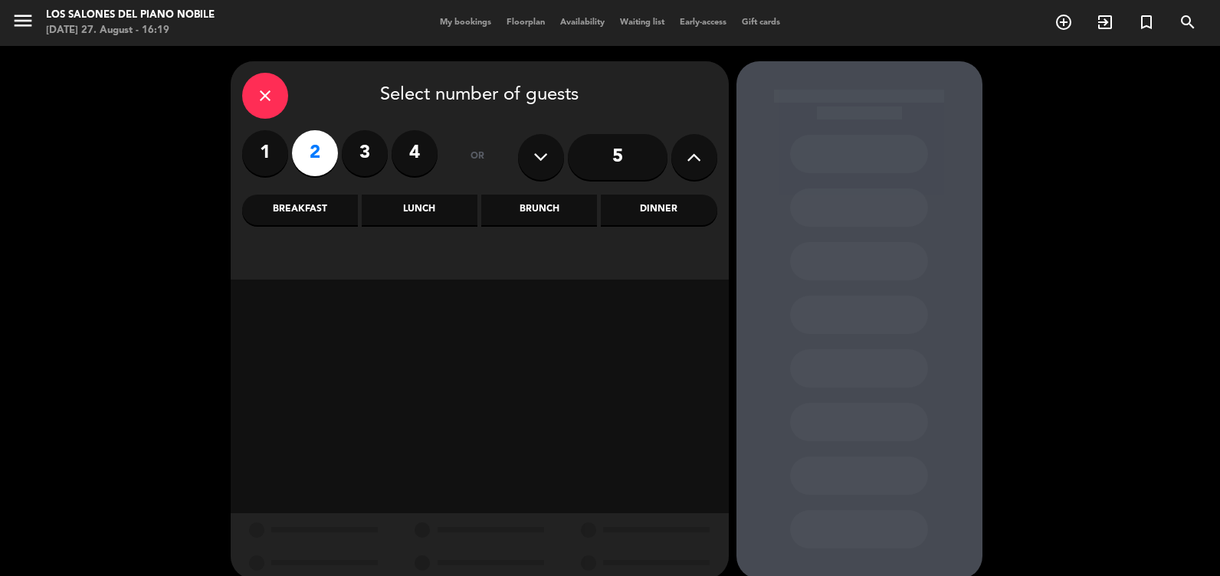
click at [539, 212] on div "Brunch" at bounding box center [539, 210] width 116 height 31
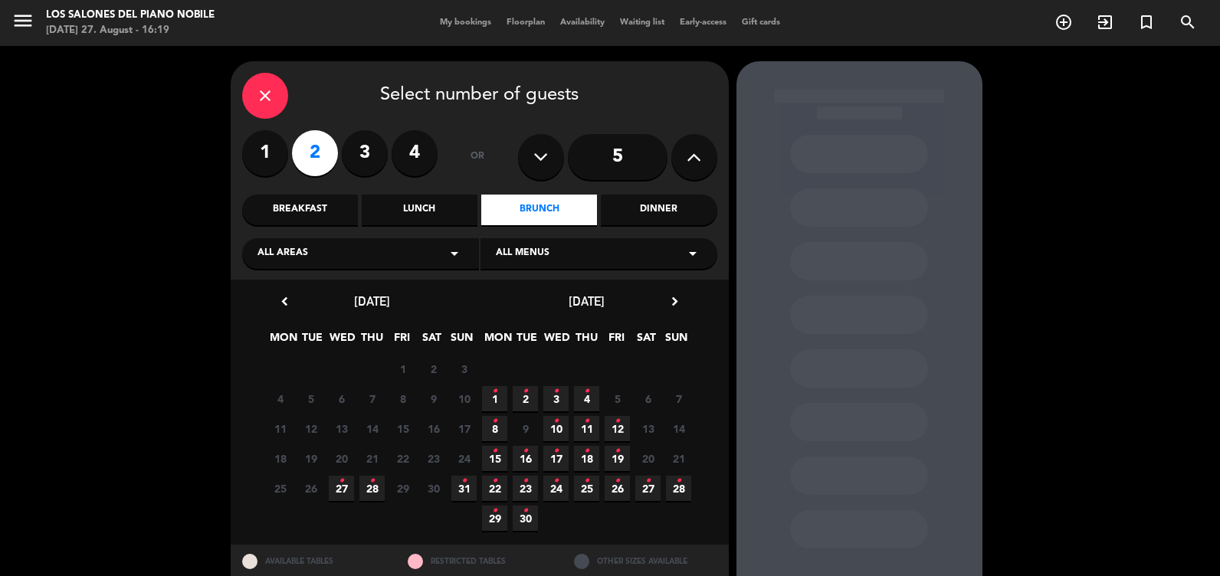
click at [560, 400] on span "3 •" at bounding box center [556, 398] width 25 height 25
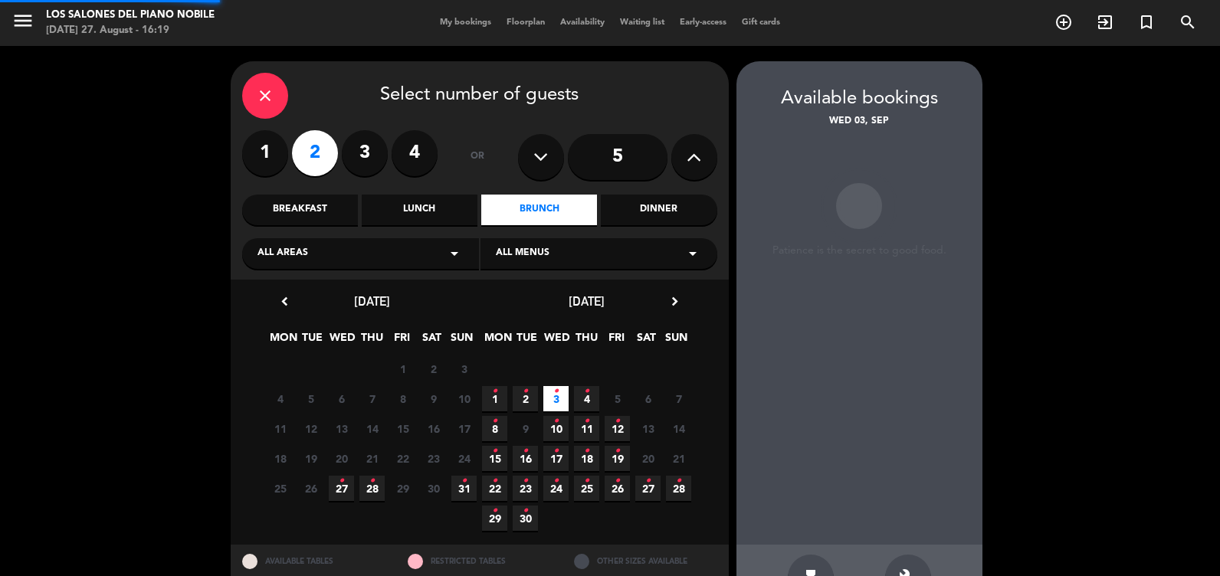
scroll to position [49, 0]
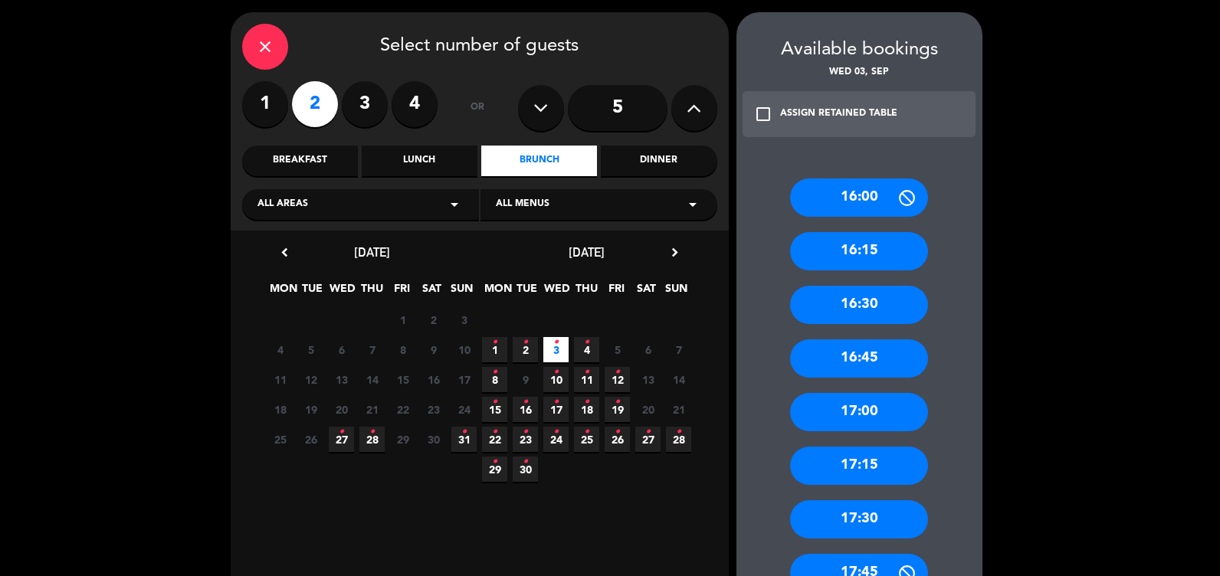
click at [853, 416] on div "17:00" at bounding box center [859, 412] width 138 height 38
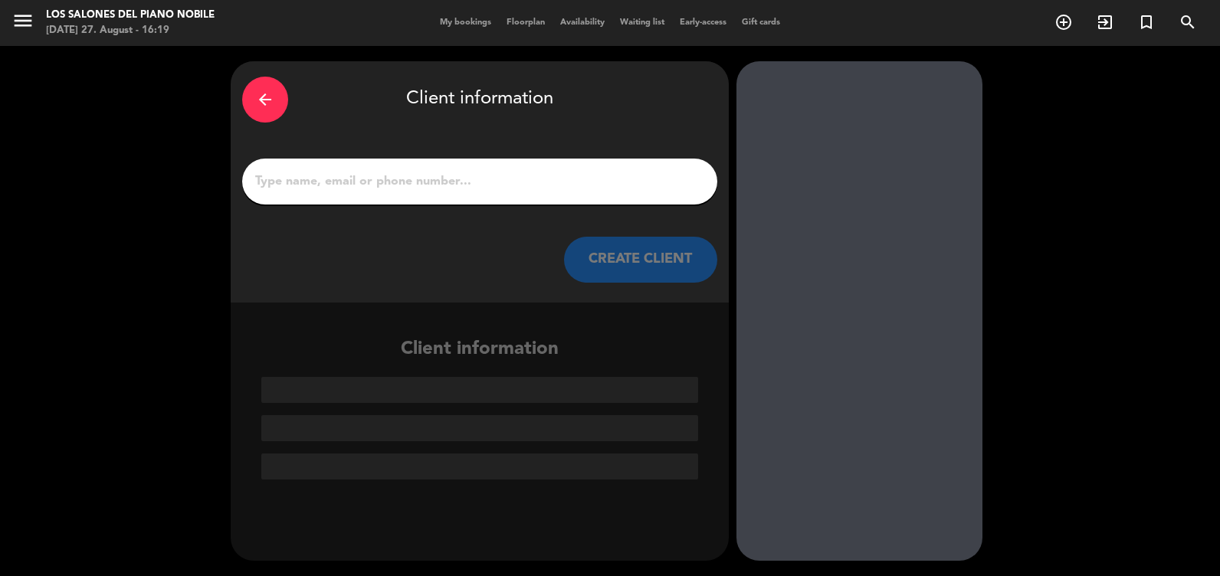
scroll to position [0, 0]
click at [383, 186] on input "1" at bounding box center [480, 181] width 452 height 21
click at [261, 102] on icon "arrow_back" at bounding box center [265, 99] width 18 height 18
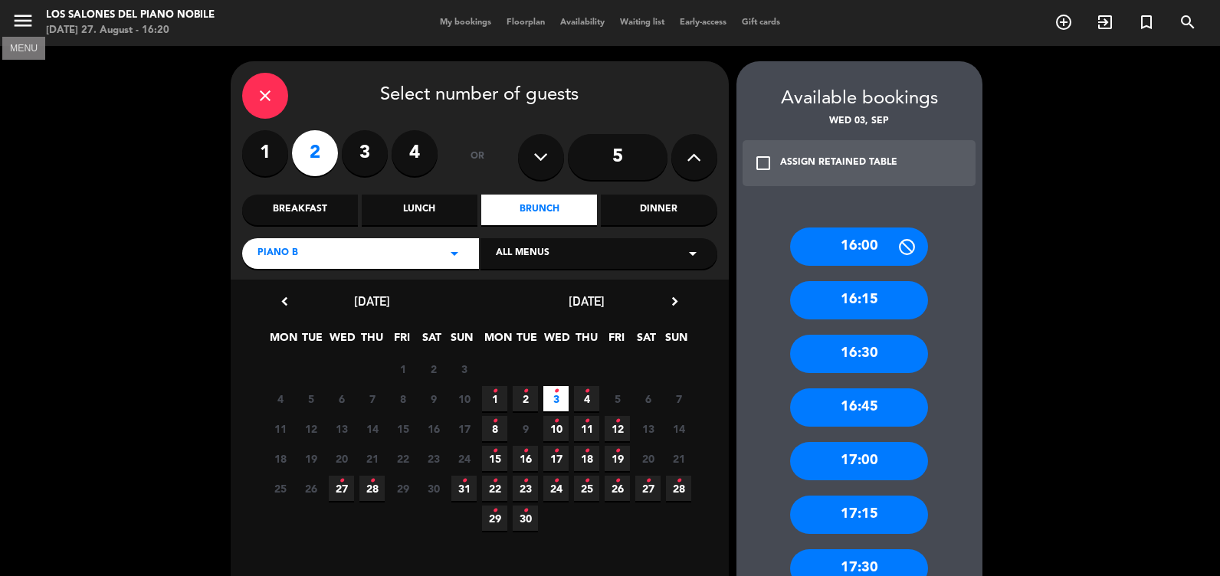
click at [23, 21] on icon "menu" at bounding box center [22, 20] width 23 height 23
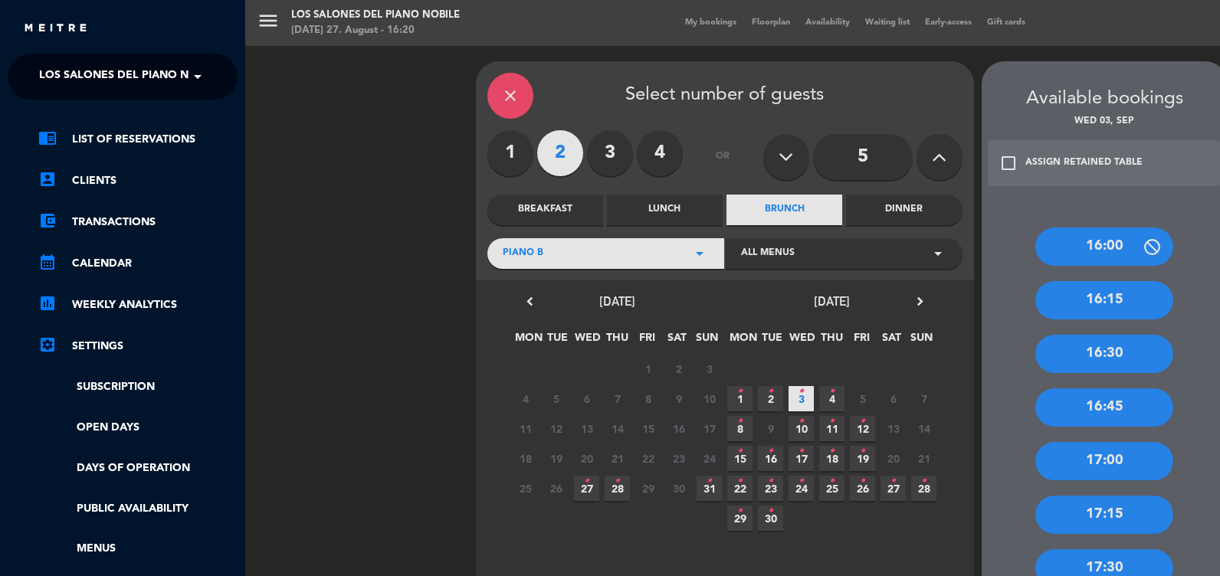
click at [220, 80] on ng-select "× Los Salones del Piano [PERSON_NAME] ×" at bounding box center [123, 77] width 230 height 46
click at [499, 85] on div "menu Los Salones del Piano [PERSON_NAME] [DATE] 27. August - 16:20 My bookings …" at bounding box center [855, 288] width 1220 height 576
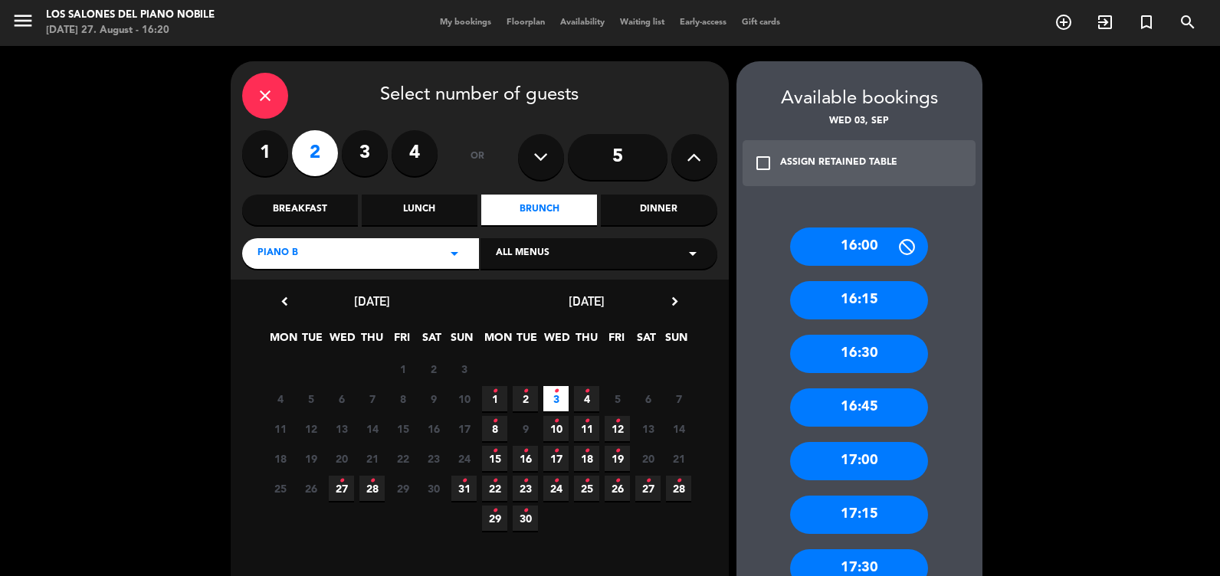
click at [245, 89] on div "close" at bounding box center [265, 96] width 46 height 46
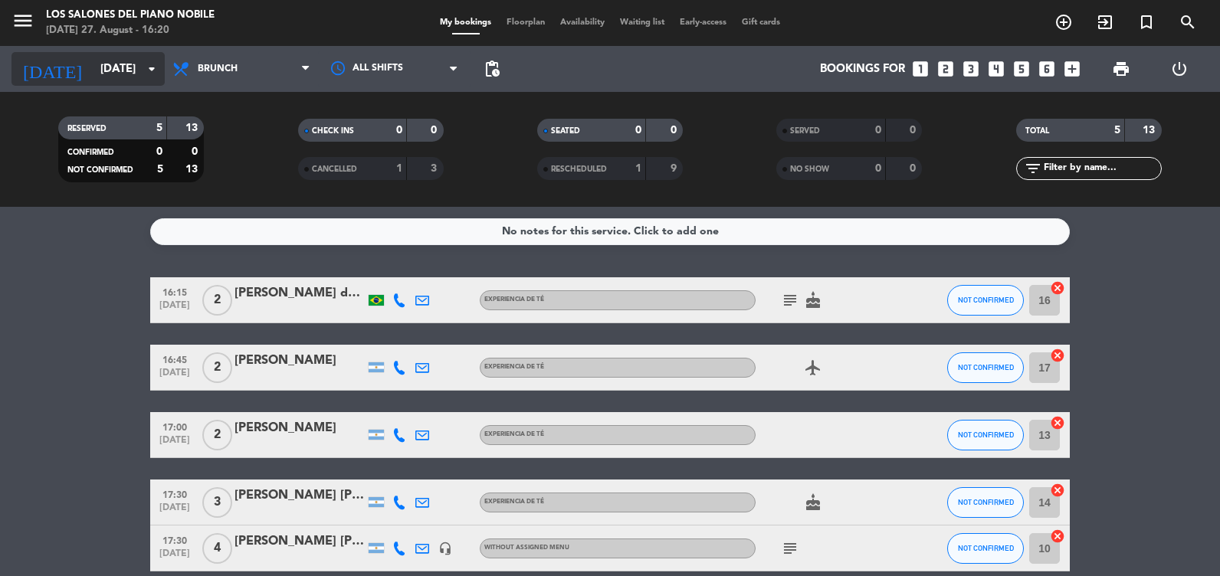
click at [93, 80] on input "[DATE]" at bounding box center [166, 69] width 147 height 28
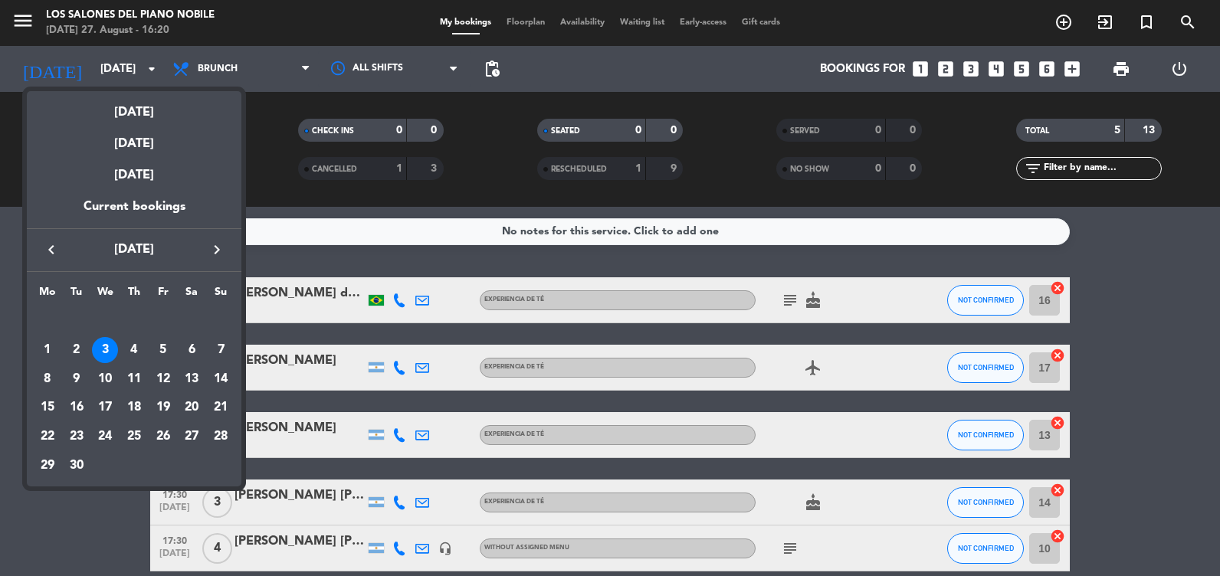
click at [55, 245] on icon "keyboard_arrow_left" at bounding box center [51, 250] width 18 height 18
click at [104, 441] on div "27" at bounding box center [105, 437] width 26 height 26
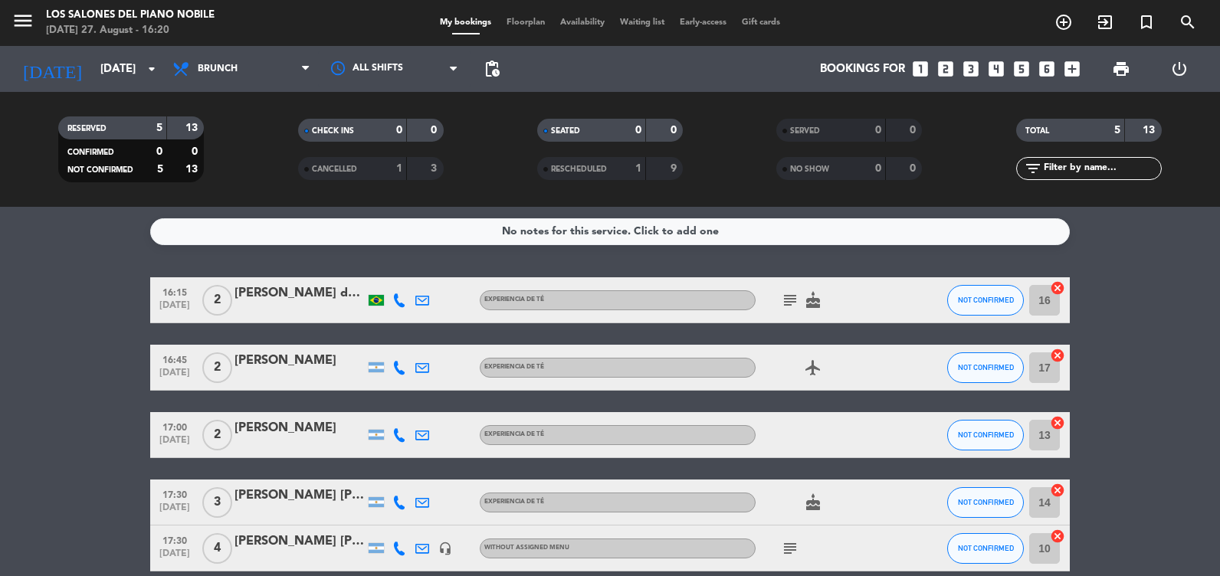
type input "[DATE]"
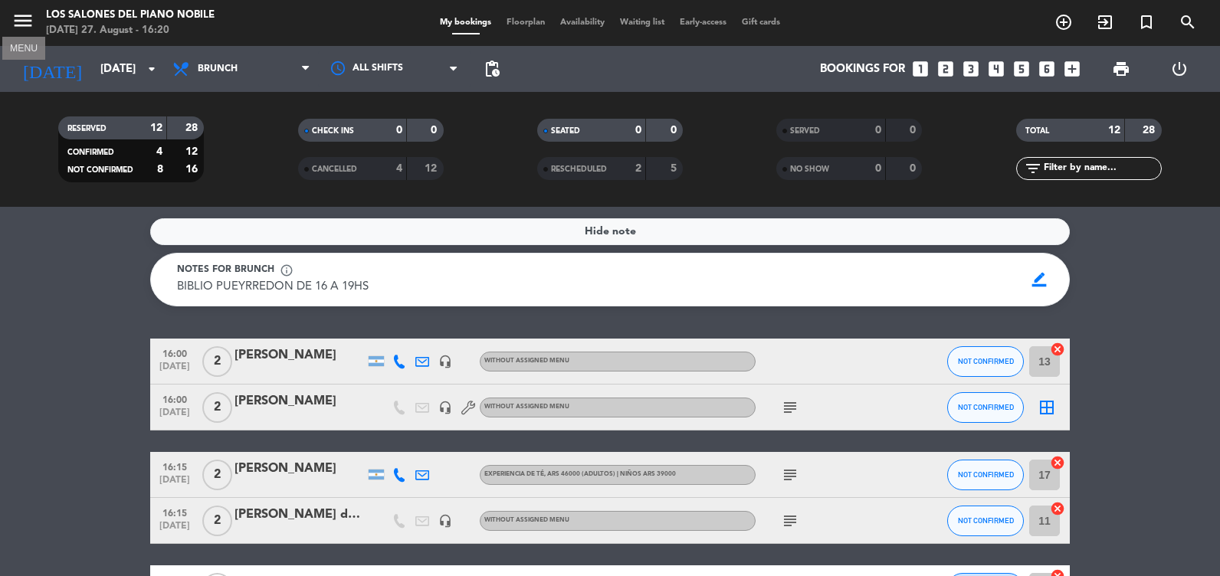
click at [28, 29] on icon "menu" at bounding box center [22, 20] width 23 height 23
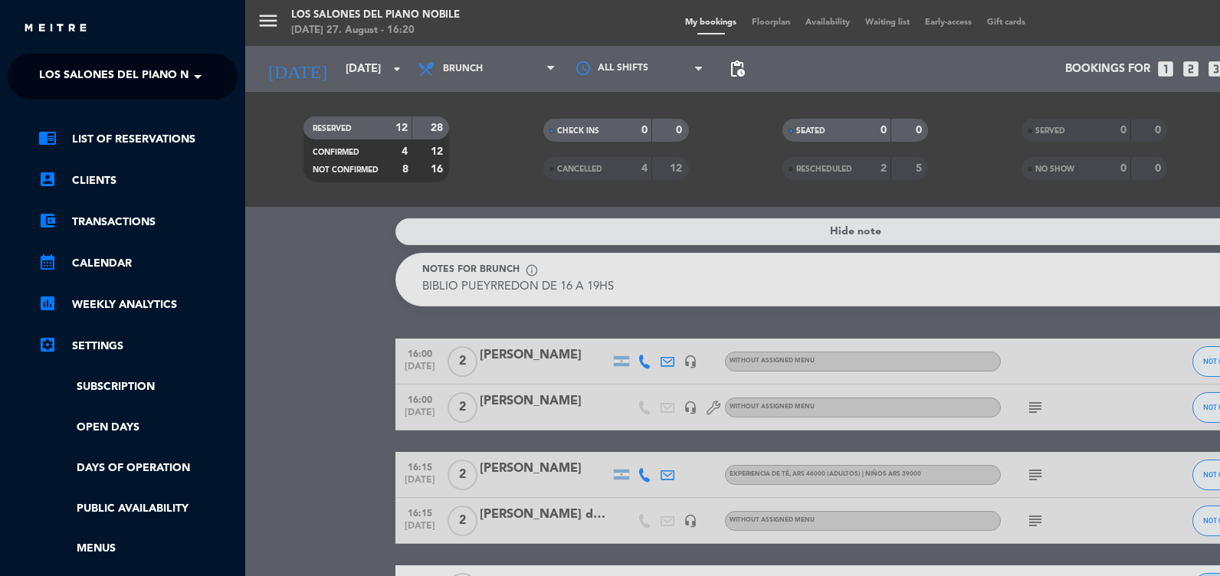
click at [205, 71] on span at bounding box center [202, 77] width 26 height 32
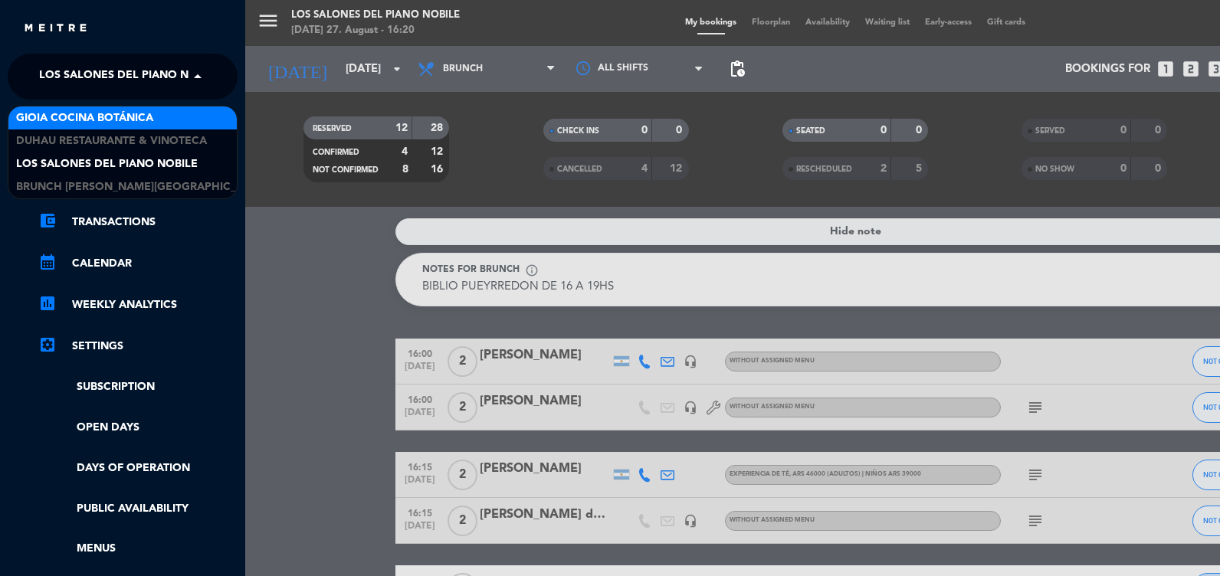
click at [135, 126] on span "Gioia Cocina Botánica" at bounding box center [84, 119] width 137 height 18
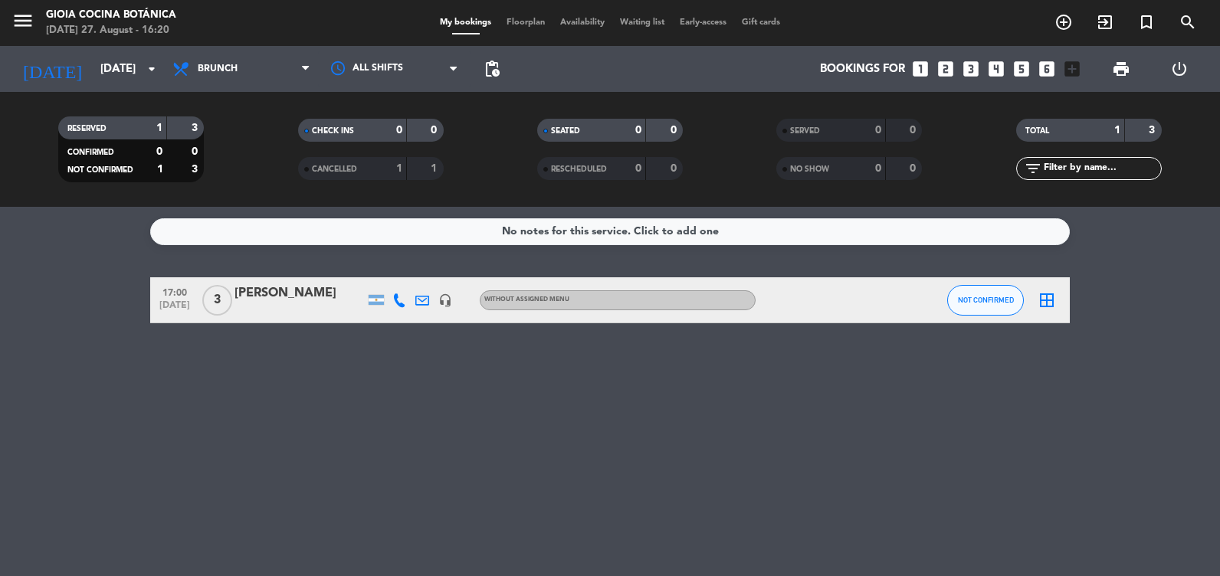
click at [268, 299] on div "[PERSON_NAME]" at bounding box center [300, 294] width 130 height 20
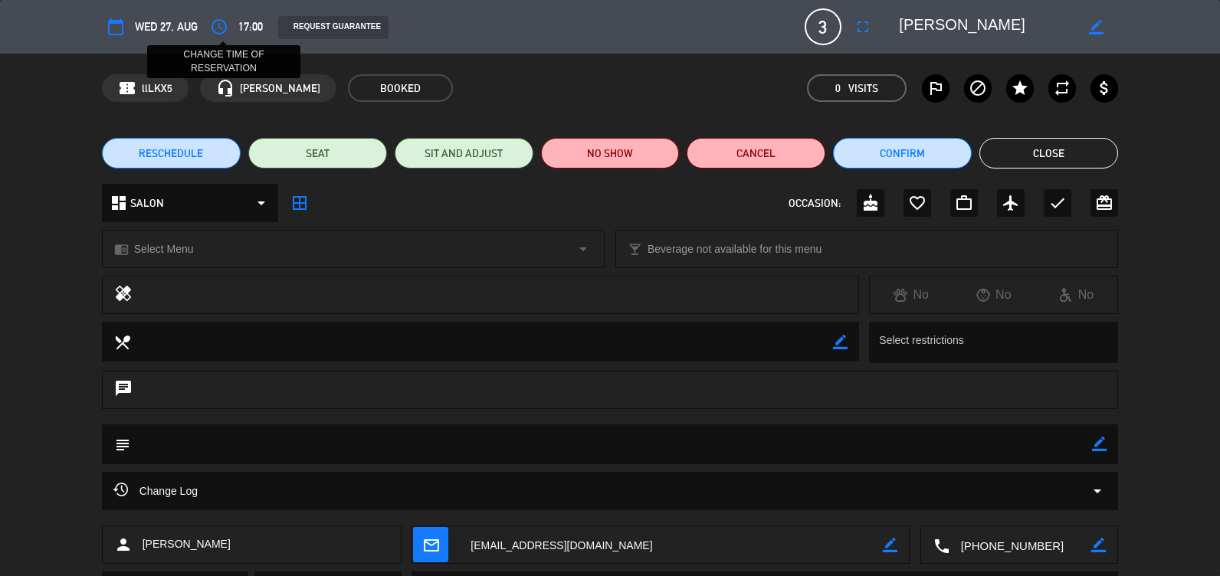
click at [219, 30] on icon "access_time" at bounding box center [219, 27] width 18 height 18
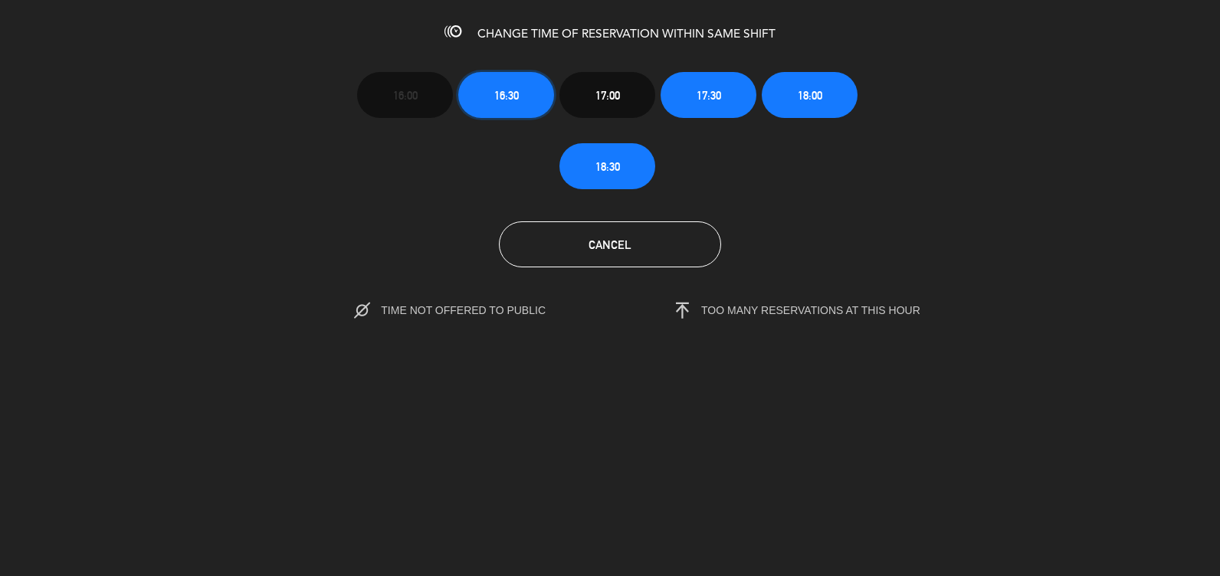
click at [520, 81] on button "16:30" at bounding box center [506, 95] width 96 height 46
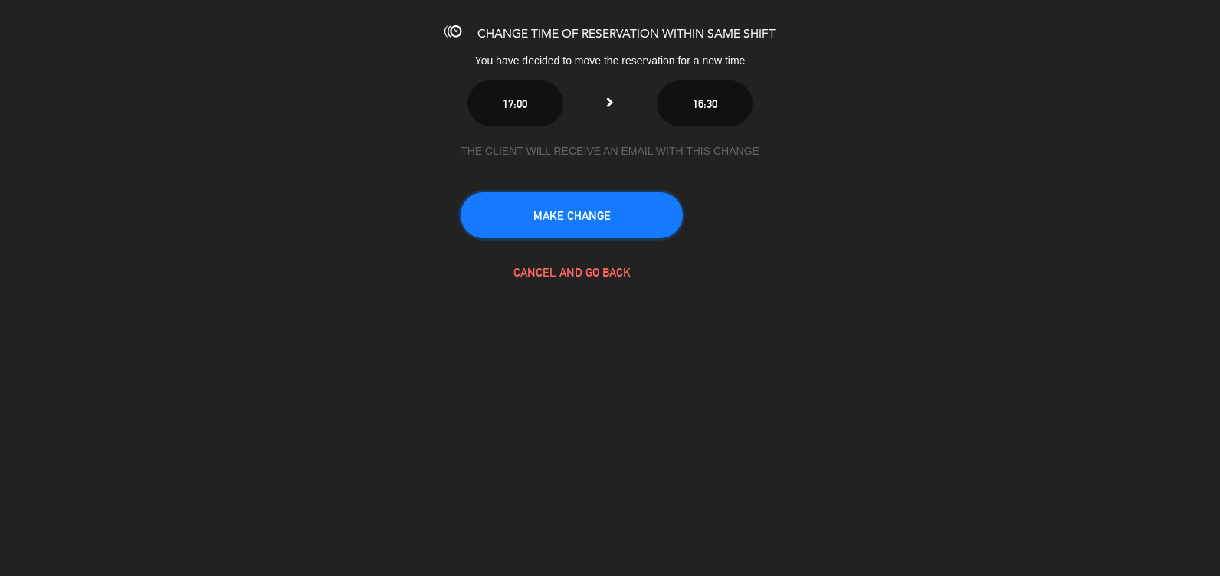
click at [606, 206] on button "MAKE CHANGE" at bounding box center [572, 215] width 222 height 46
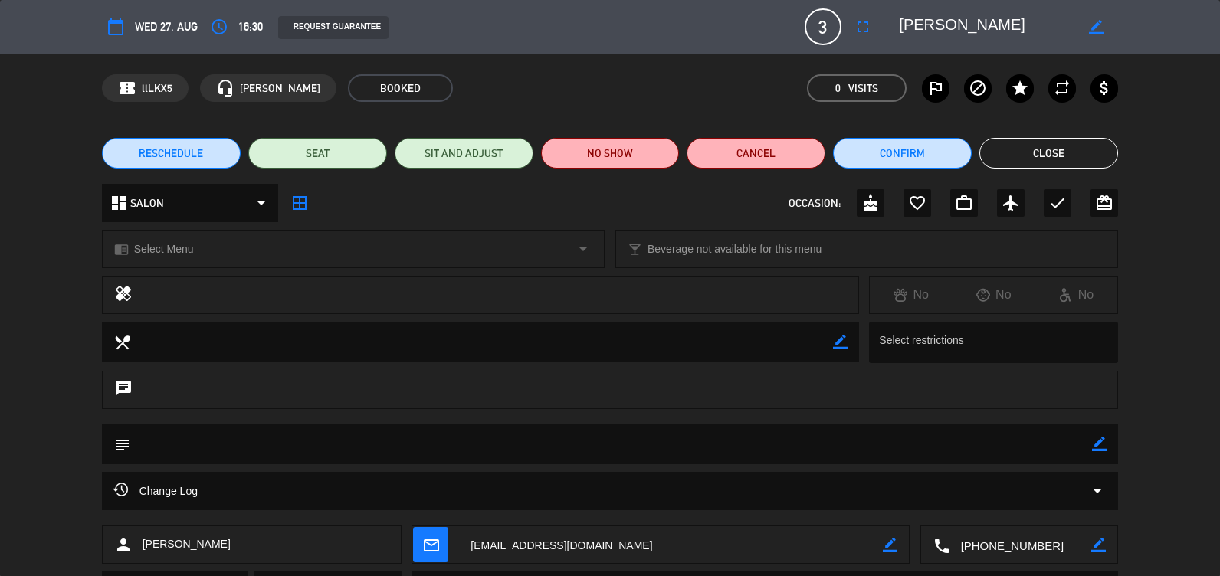
click at [1051, 147] on button "Close" at bounding box center [1049, 153] width 139 height 31
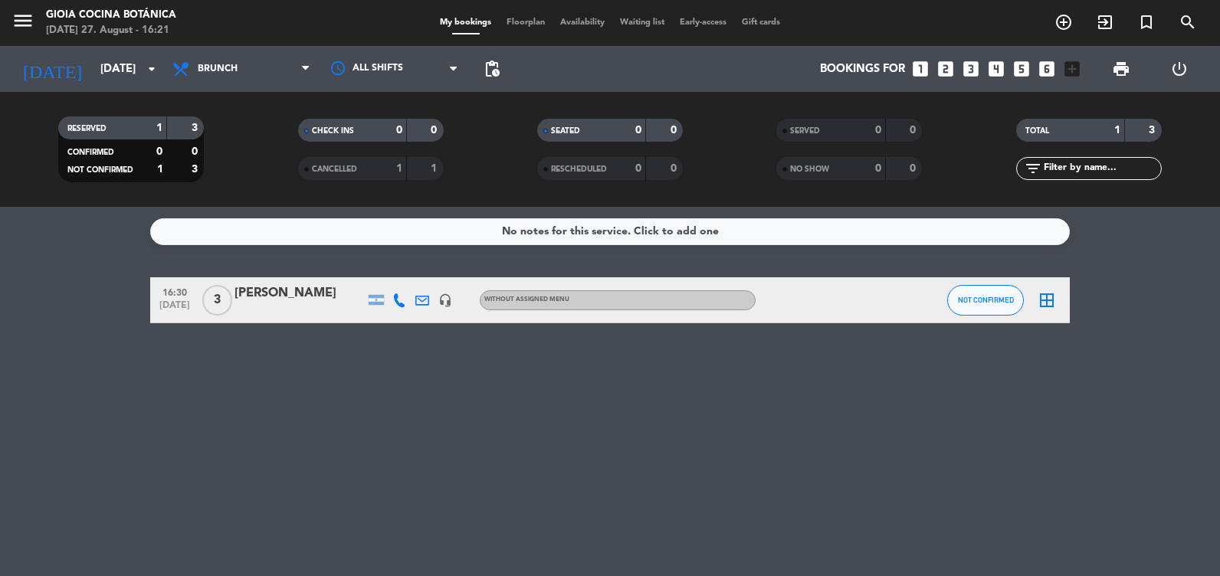
click at [903, 507] on div "No notes for this service. Click to add one 16:30 [DATE] 3 [PERSON_NAME] headse…" at bounding box center [610, 391] width 1220 height 369
click at [25, 18] on icon "menu" at bounding box center [22, 20] width 23 height 23
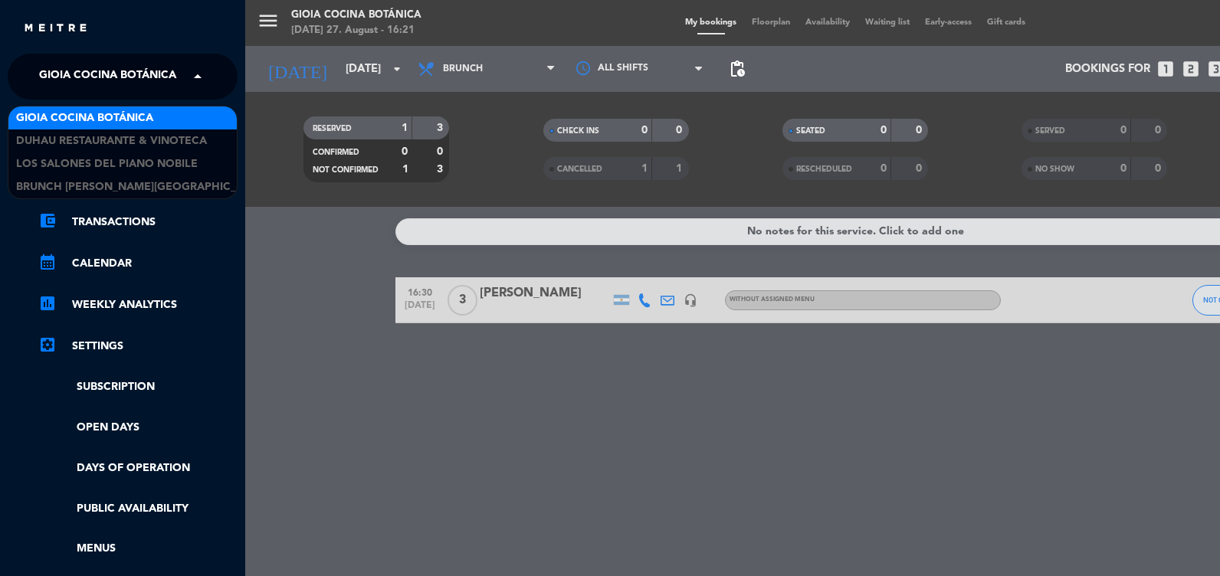
click at [199, 75] on span at bounding box center [202, 77] width 26 height 32
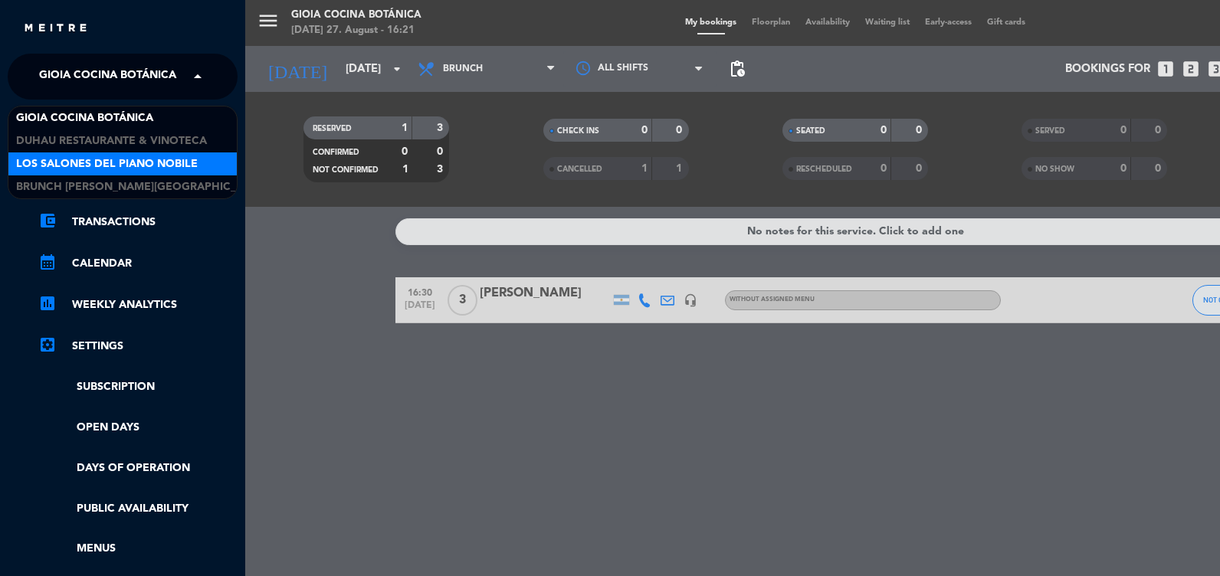
click at [99, 167] on span "Los Salones del Piano Nobile" at bounding box center [107, 165] width 182 height 18
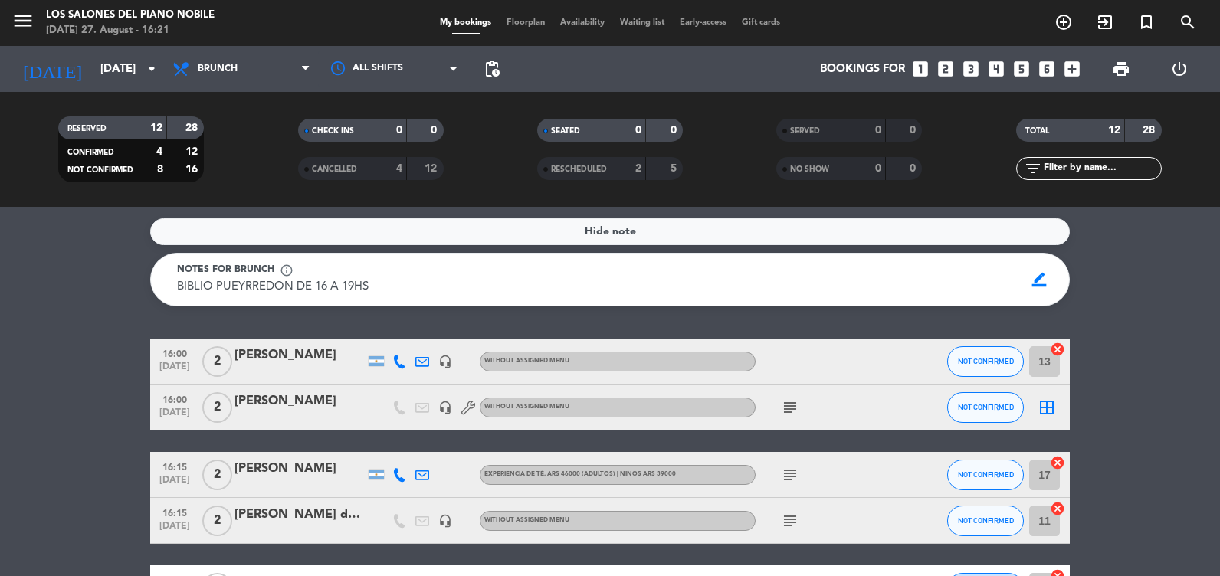
click at [951, 67] on icon "looks_two" at bounding box center [946, 69] width 20 height 20
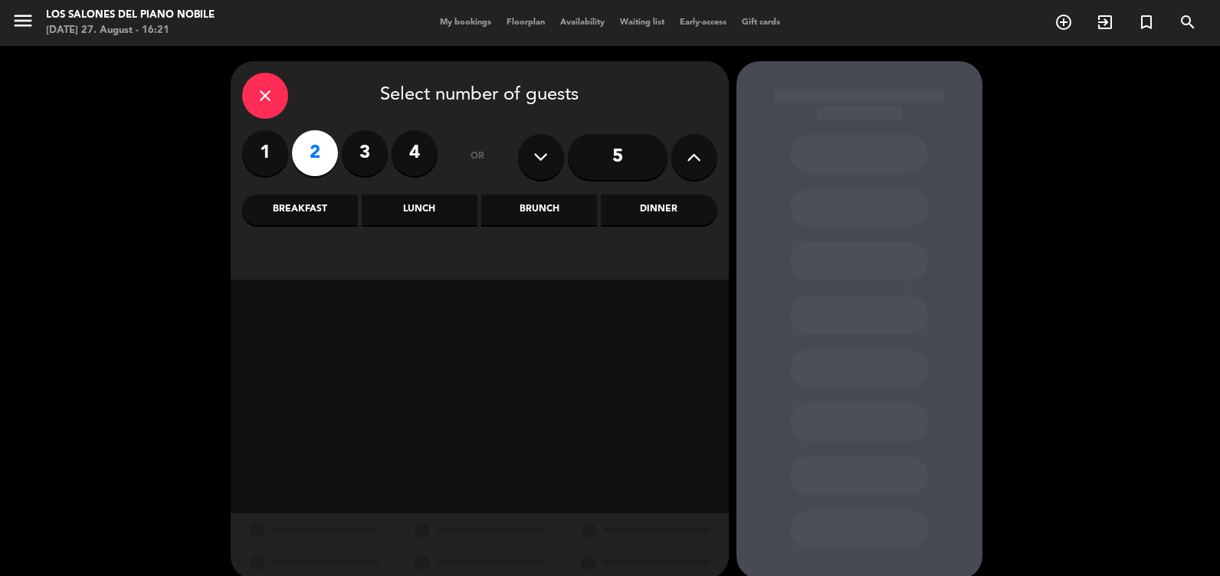
click at [516, 209] on div "Brunch" at bounding box center [539, 210] width 116 height 31
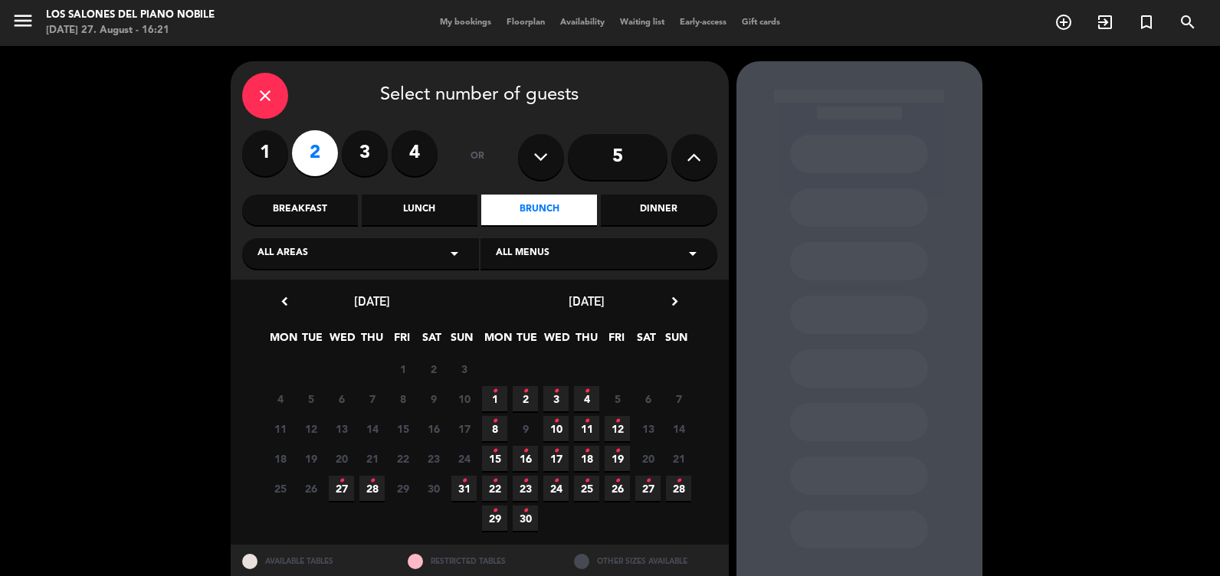
click at [549, 403] on span "3 •" at bounding box center [556, 398] width 25 height 25
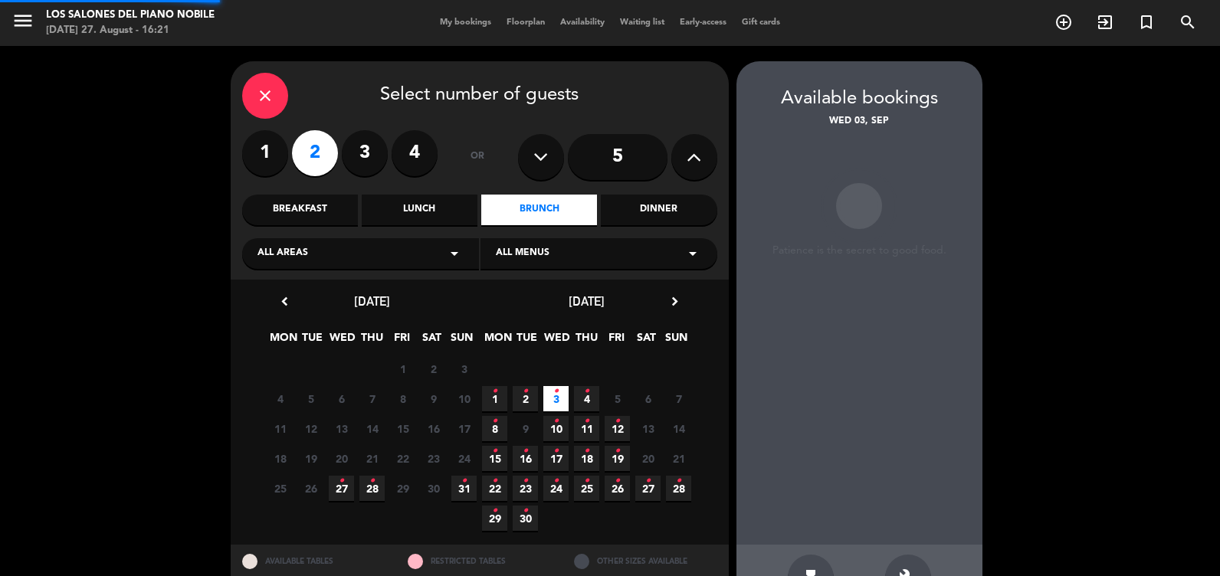
scroll to position [49, 0]
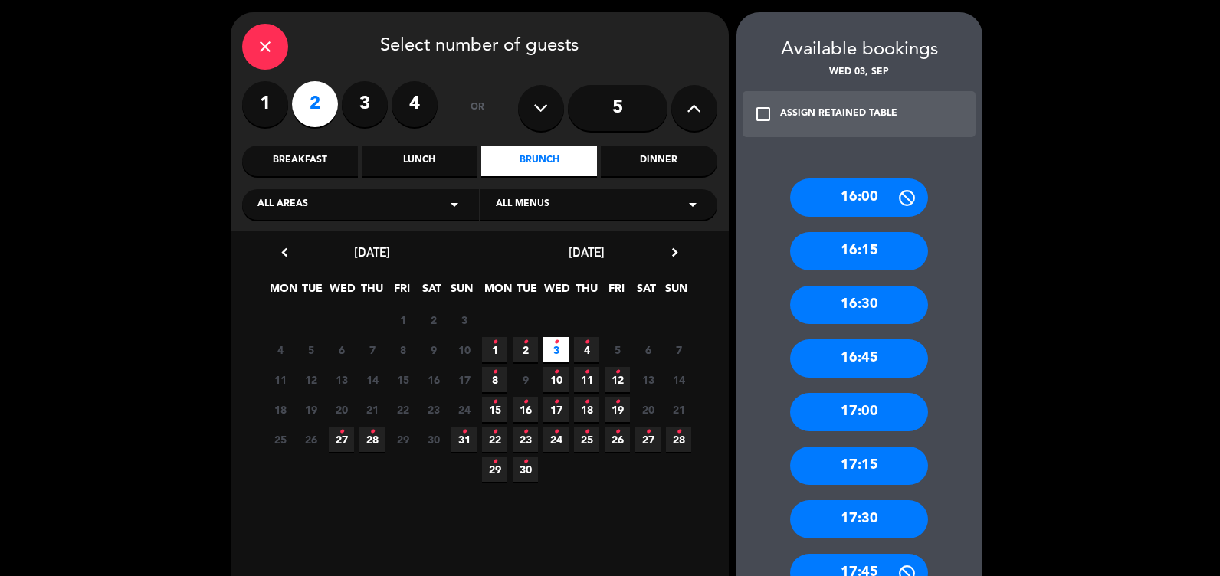
click at [834, 399] on div "17:00" at bounding box center [859, 412] width 138 height 38
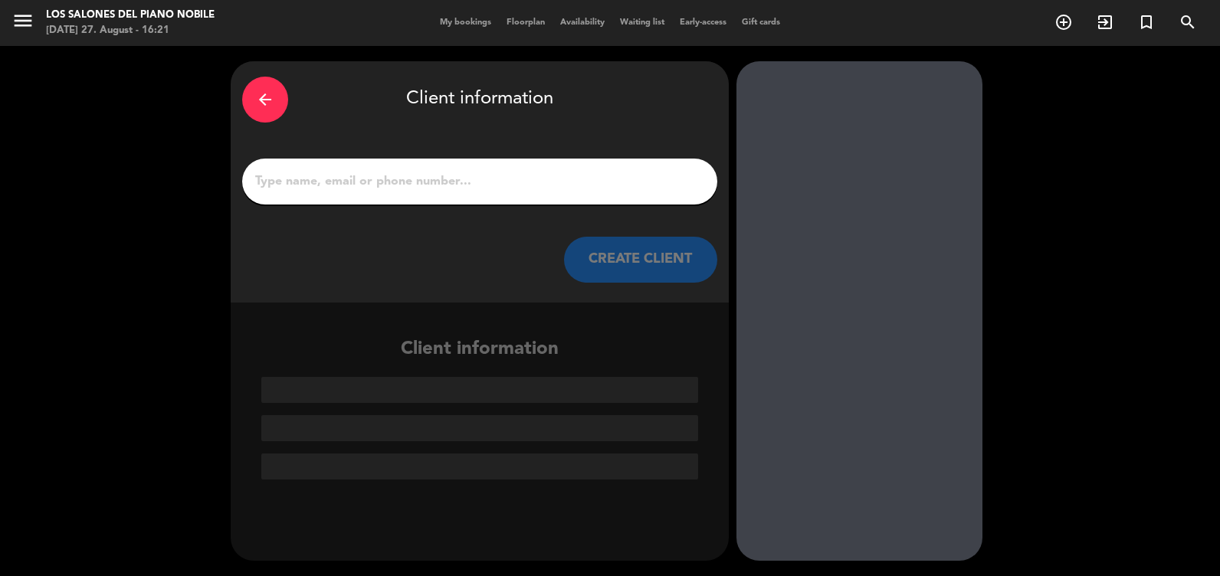
click at [364, 172] on input "1" at bounding box center [480, 181] width 452 height 21
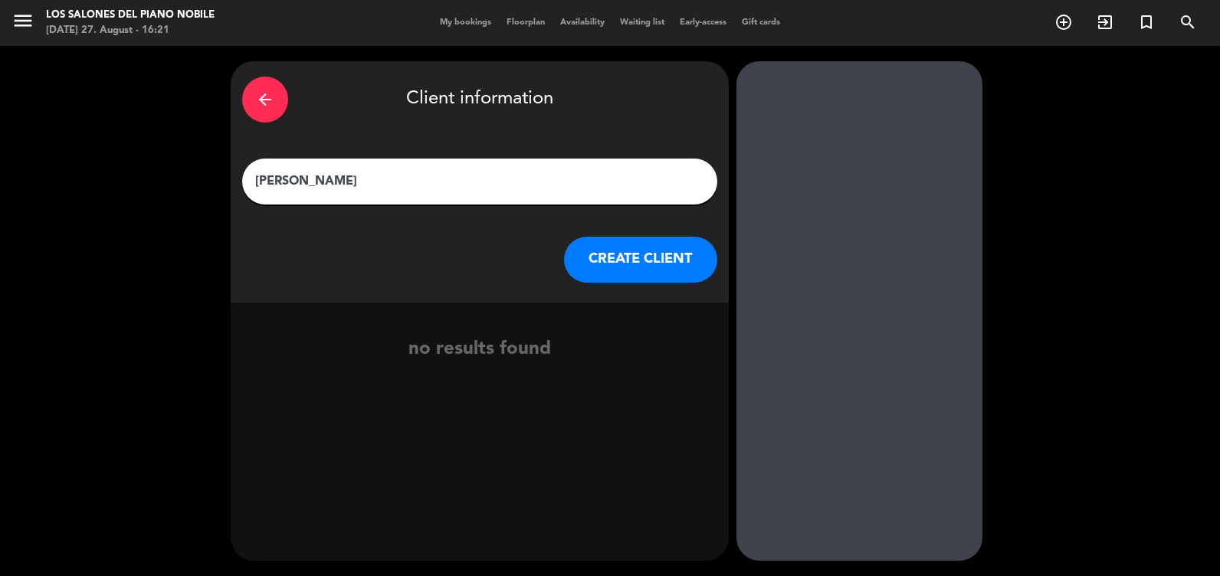
type input "[PERSON_NAME]"
click at [647, 257] on button "CREATE CLIENT" at bounding box center [640, 260] width 153 height 46
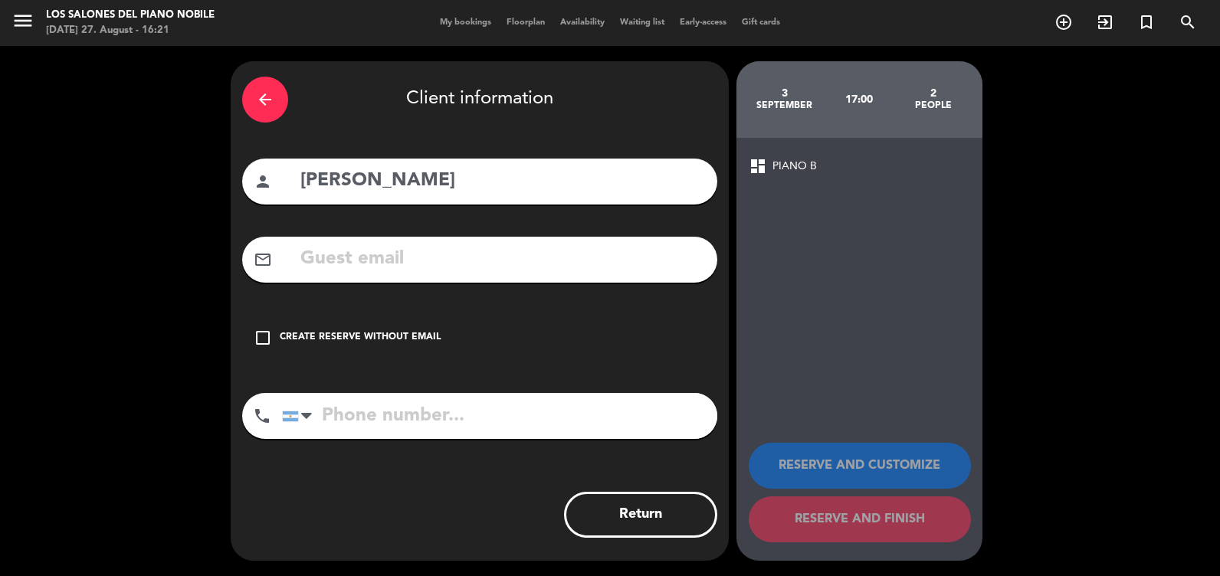
click at [456, 261] on input "text" at bounding box center [502, 259] width 407 height 31
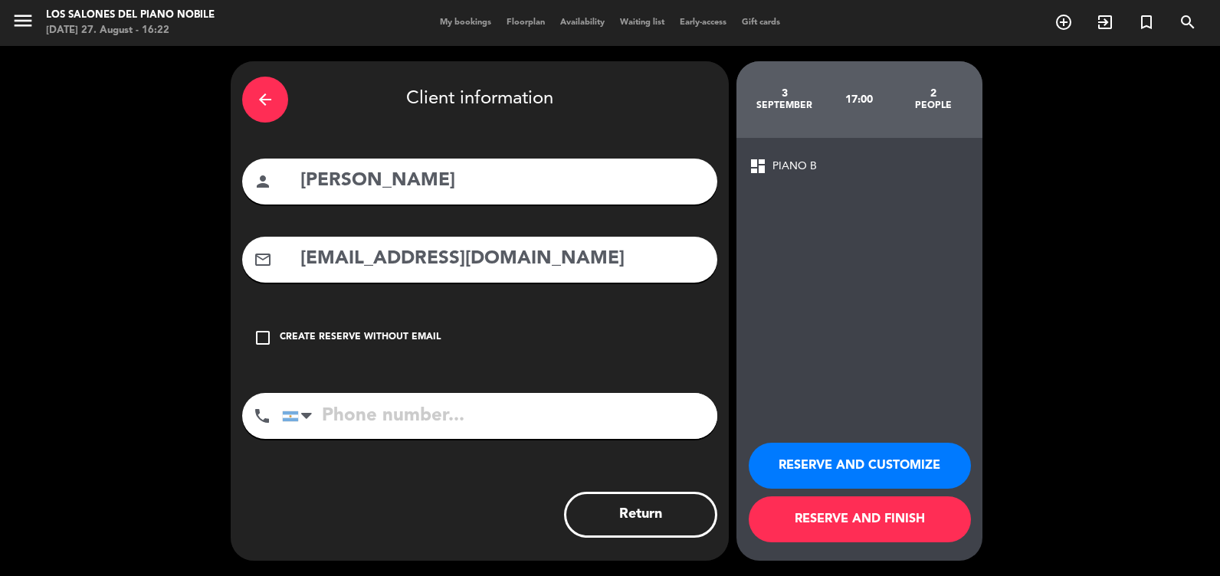
type input "[EMAIL_ADDRESS][DOMAIN_NAME]"
click at [403, 429] on input "tel" at bounding box center [499, 416] width 435 height 46
type input "1165634310"
click at [874, 467] on button "RESERVE AND CUSTOMIZE" at bounding box center [860, 466] width 222 height 46
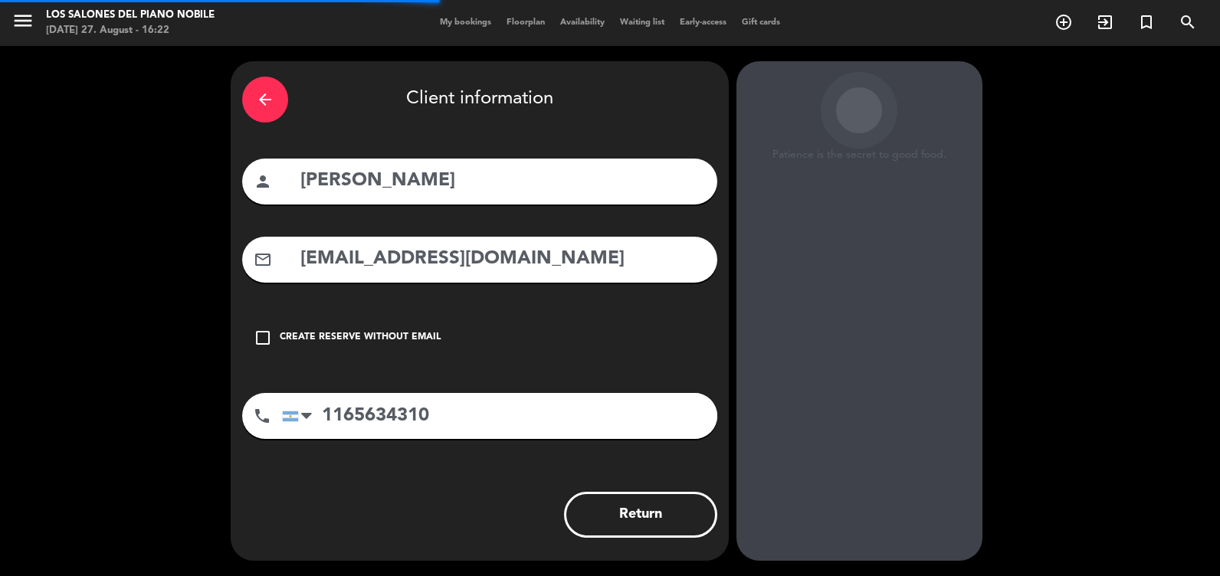
scroll to position [37, 0]
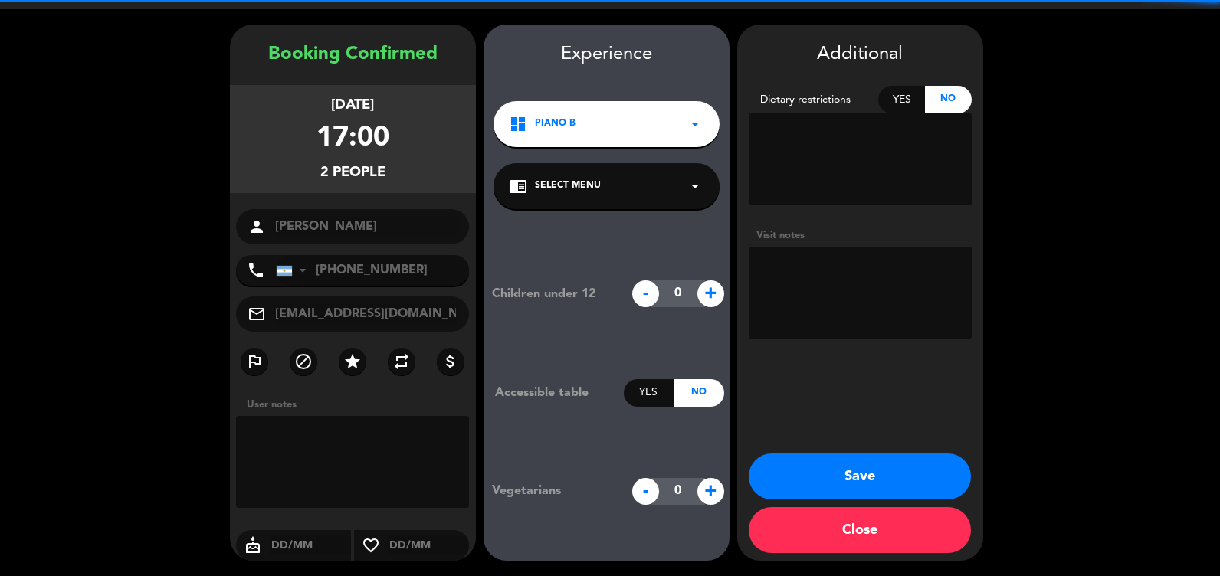
click at [888, 305] on textarea at bounding box center [860, 293] width 223 height 92
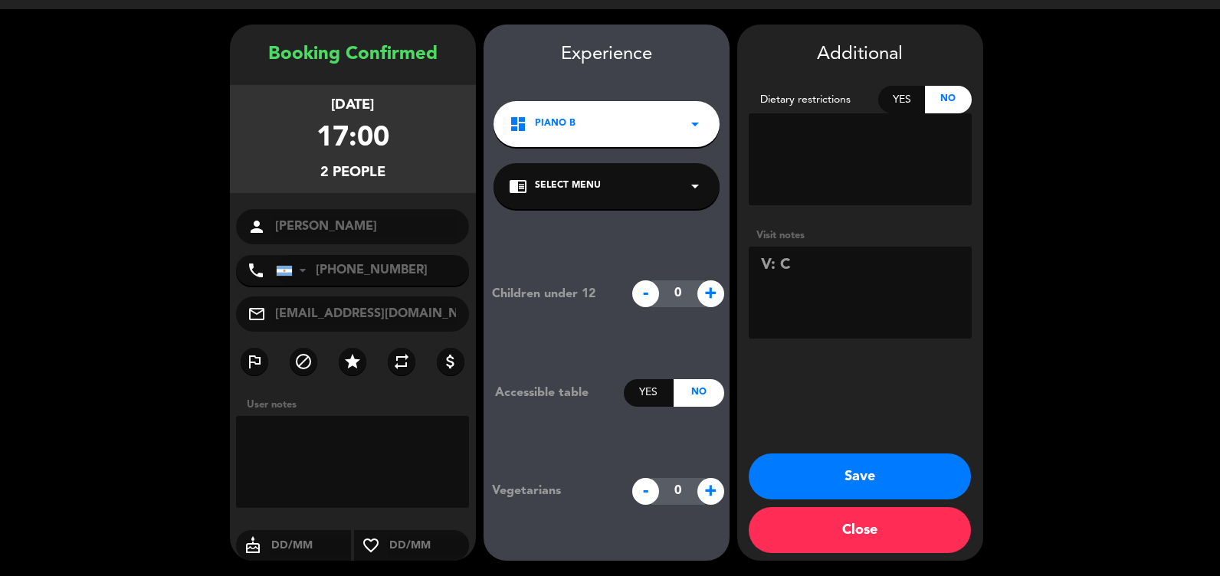
drag, startPoint x: 821, startPoint y: 279, endPoint x: 783, endPoint y: 267, distance: 40.2
click at [783, 267] on textarea at bounding box center [860, 293] width 223 height 92
paste textarea "v-dvv09-bueph"
type textarea "V: v-dvv09-bueph. Preferencia con mesa en el exterior"
click at [885, 489] on button "Save" at bounding box center [860, 477] width 222 height 46
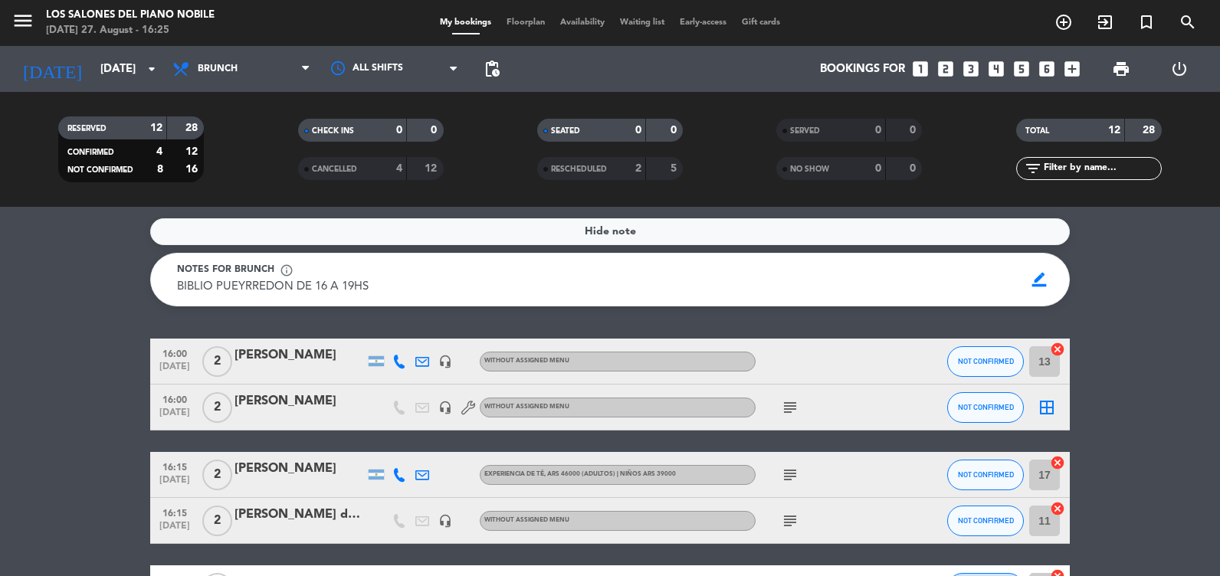
click at [1123, 251] on service-notes "Hide note Notes for brunch info_outline BIBLIO PUEYRREDON DE 16 A 19HS BIBLIO P…" at bounding box center [610, 262] width 1220 height 88
